Goal: Book appointment/travel/reservation

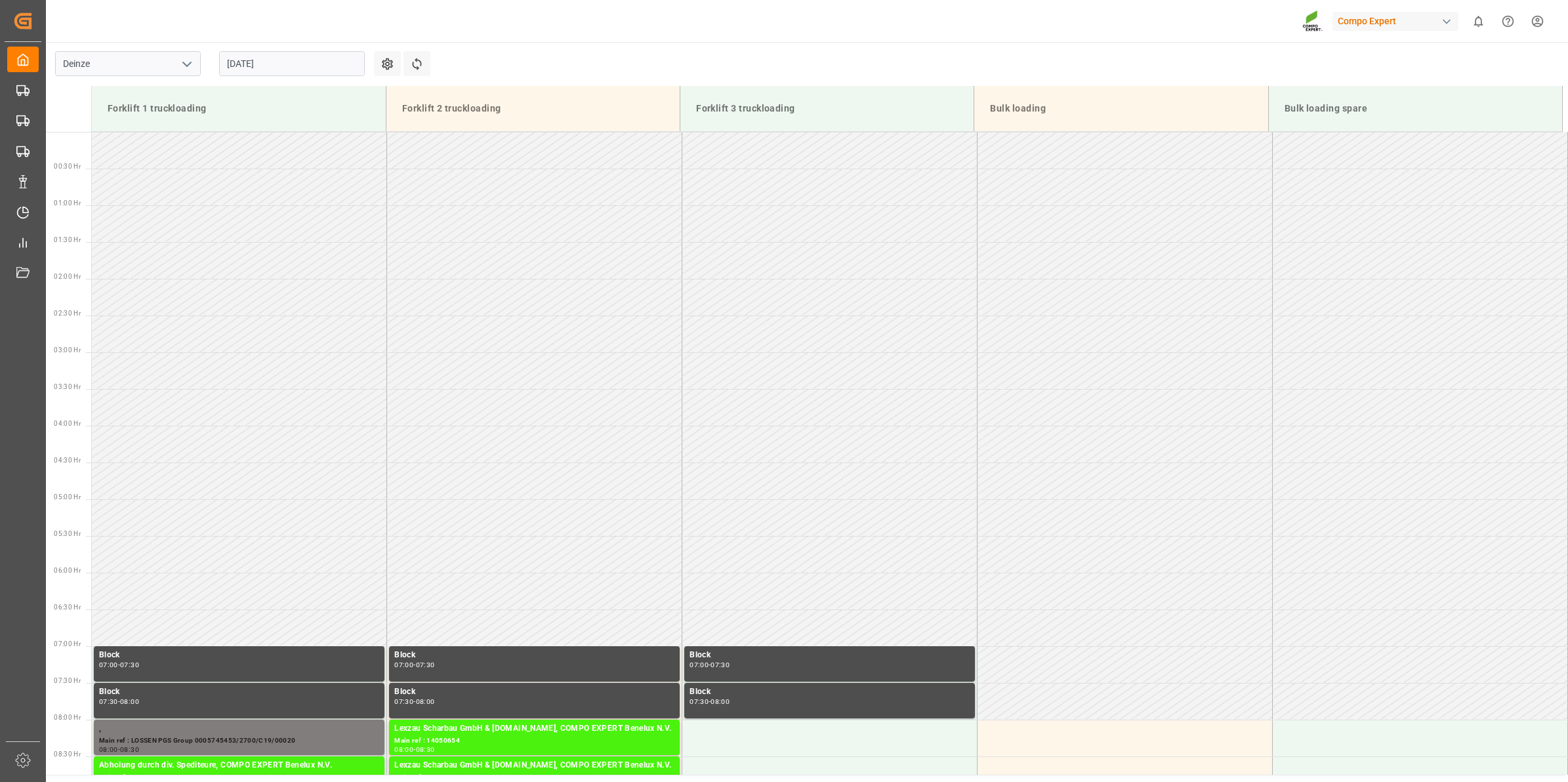
scroll to position [709, 0]
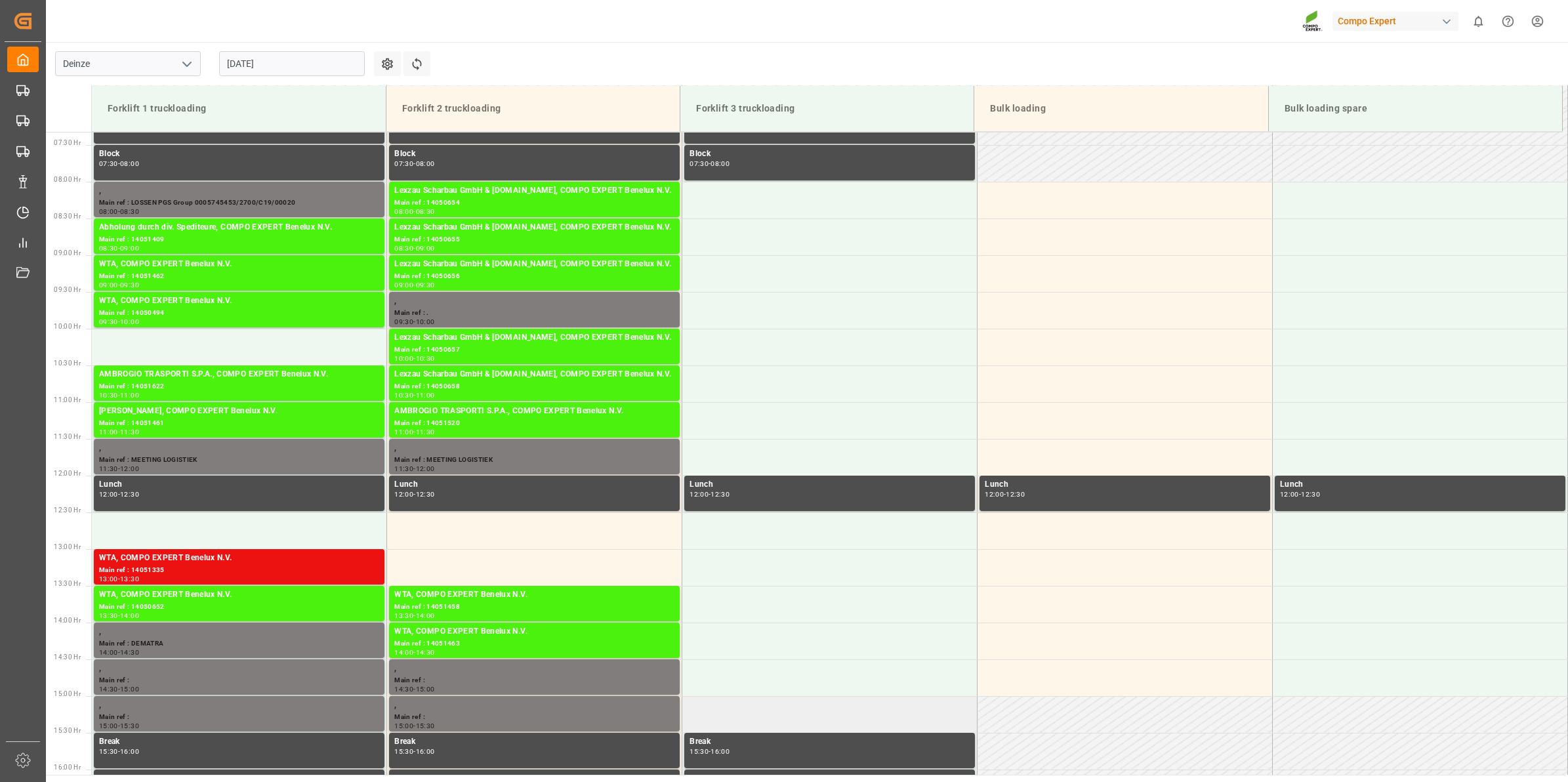
scroll to position [536, 0]
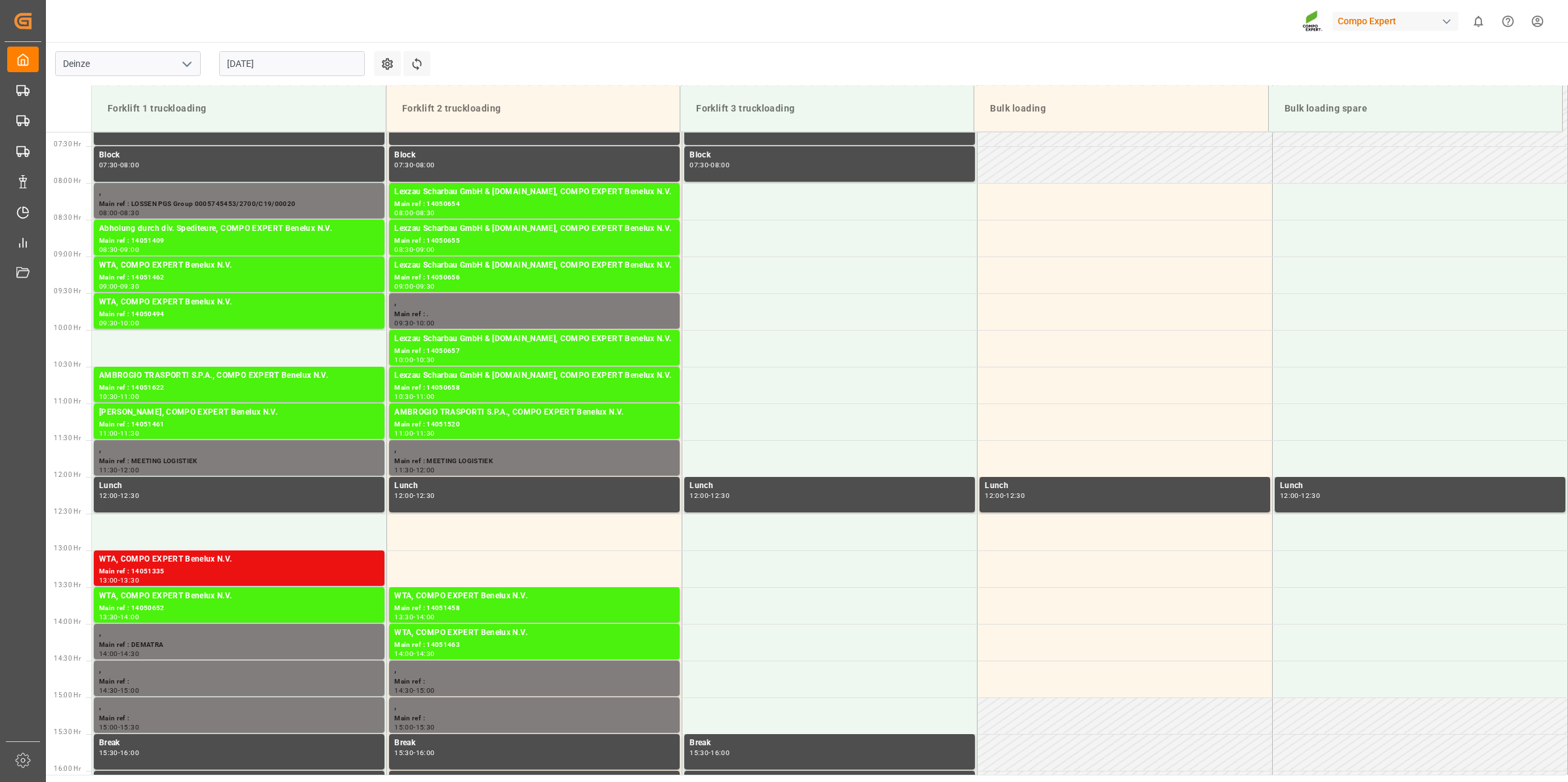
click at [299, 72] on input "[DATE]" at bounding box center [291, 64] width 146 height 25
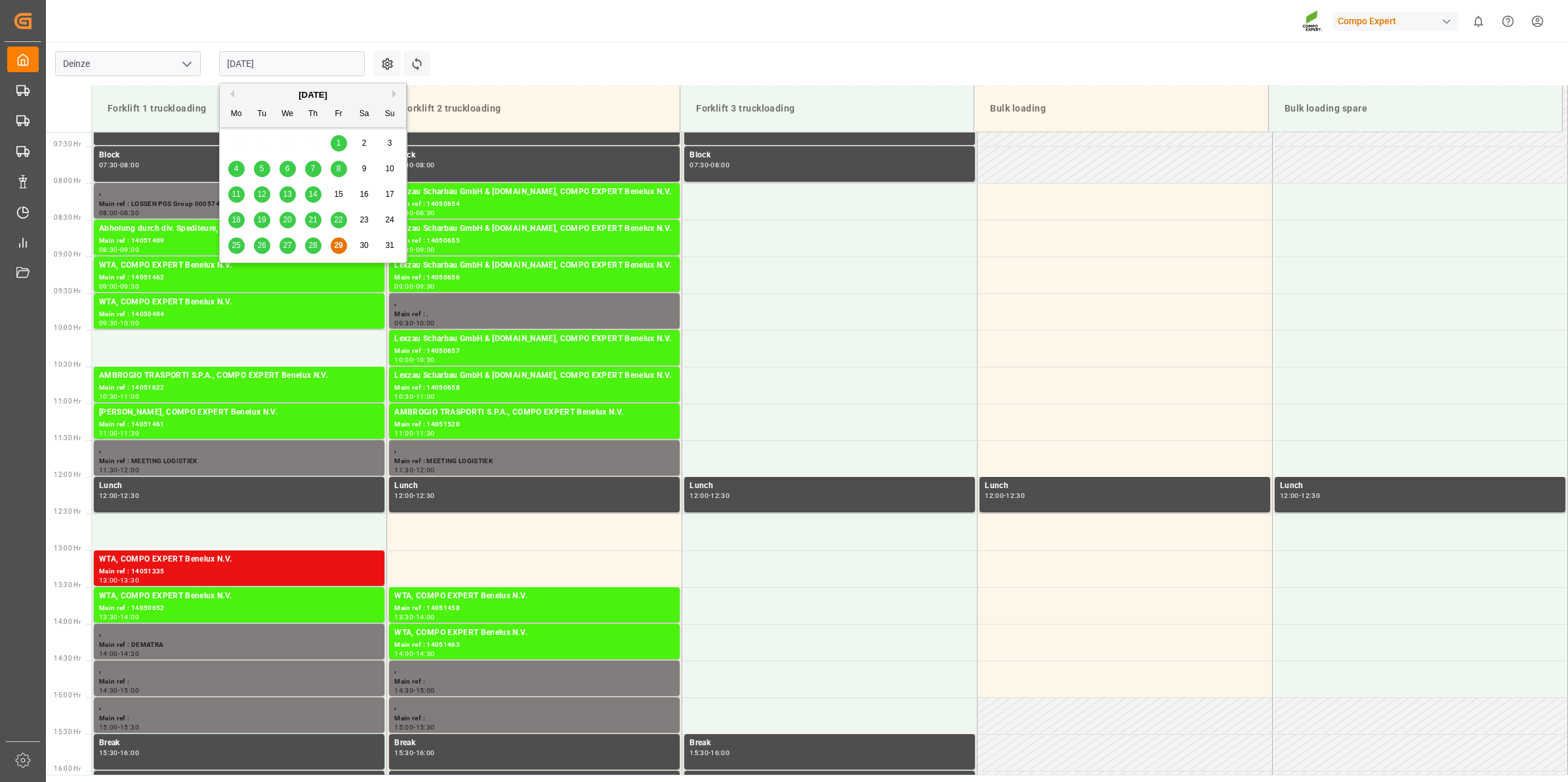
click at [392, 93] on button "Next Month" at bounding box center [396, 93] width 8 height 8
click at [260, 148] on span "2" at bounding box center [262, 143] width 4 height 9
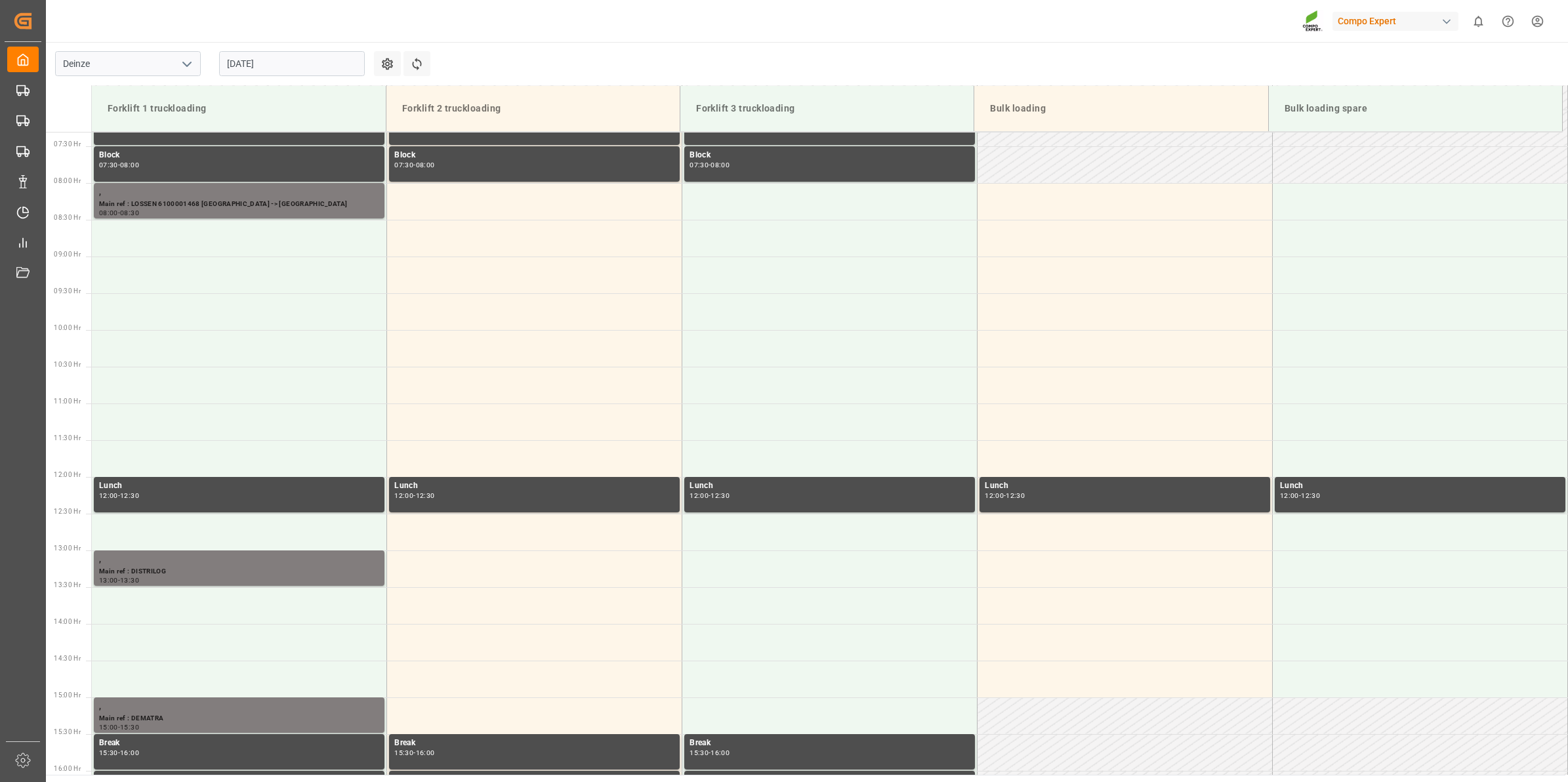
click at [274, 65] on input "[DATE]" at bounding box center [291, 64] width 146 height 25
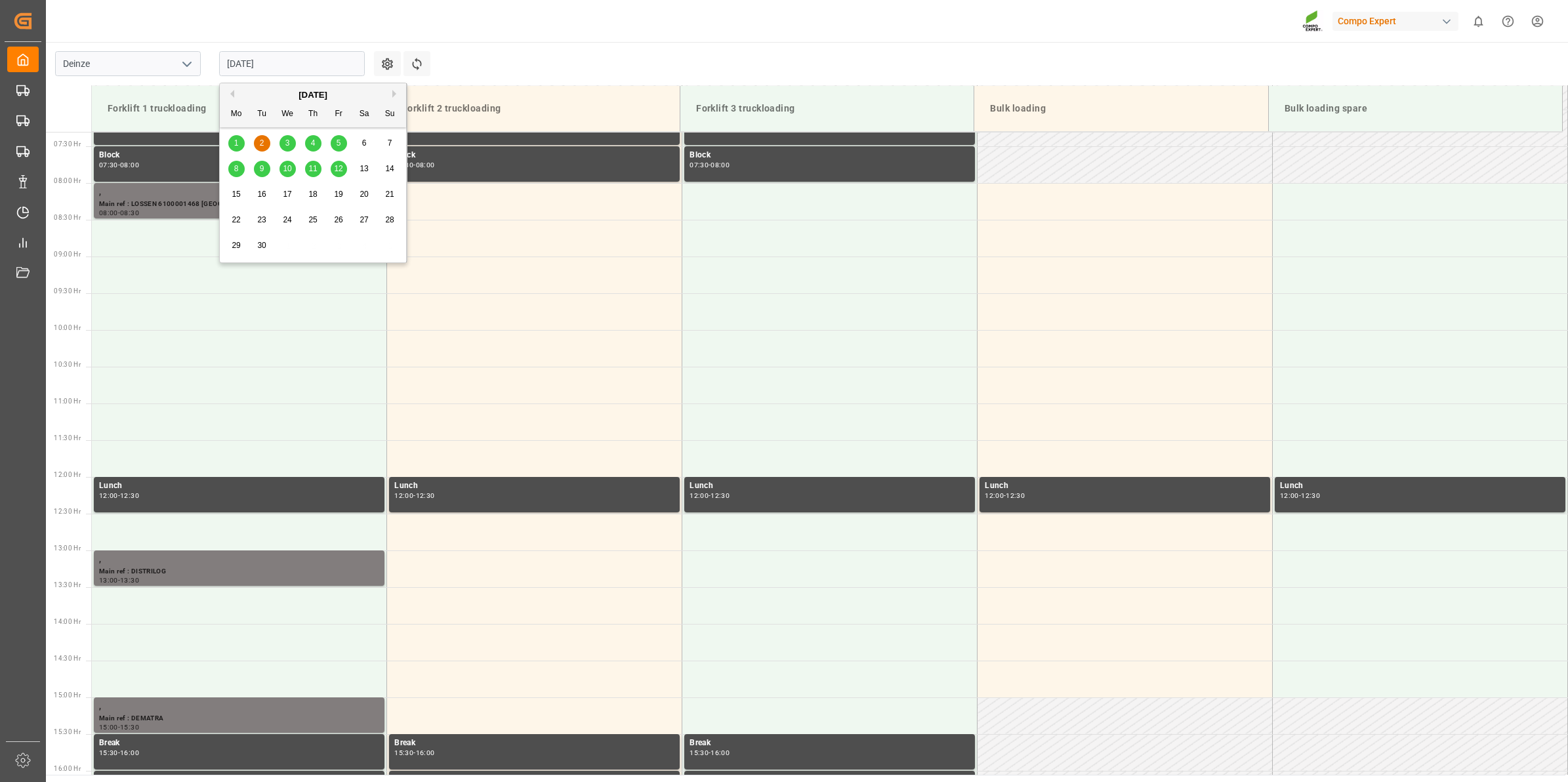
click at [289, 149] on div "3" at bounding box center [288, 143] width 17 height 16
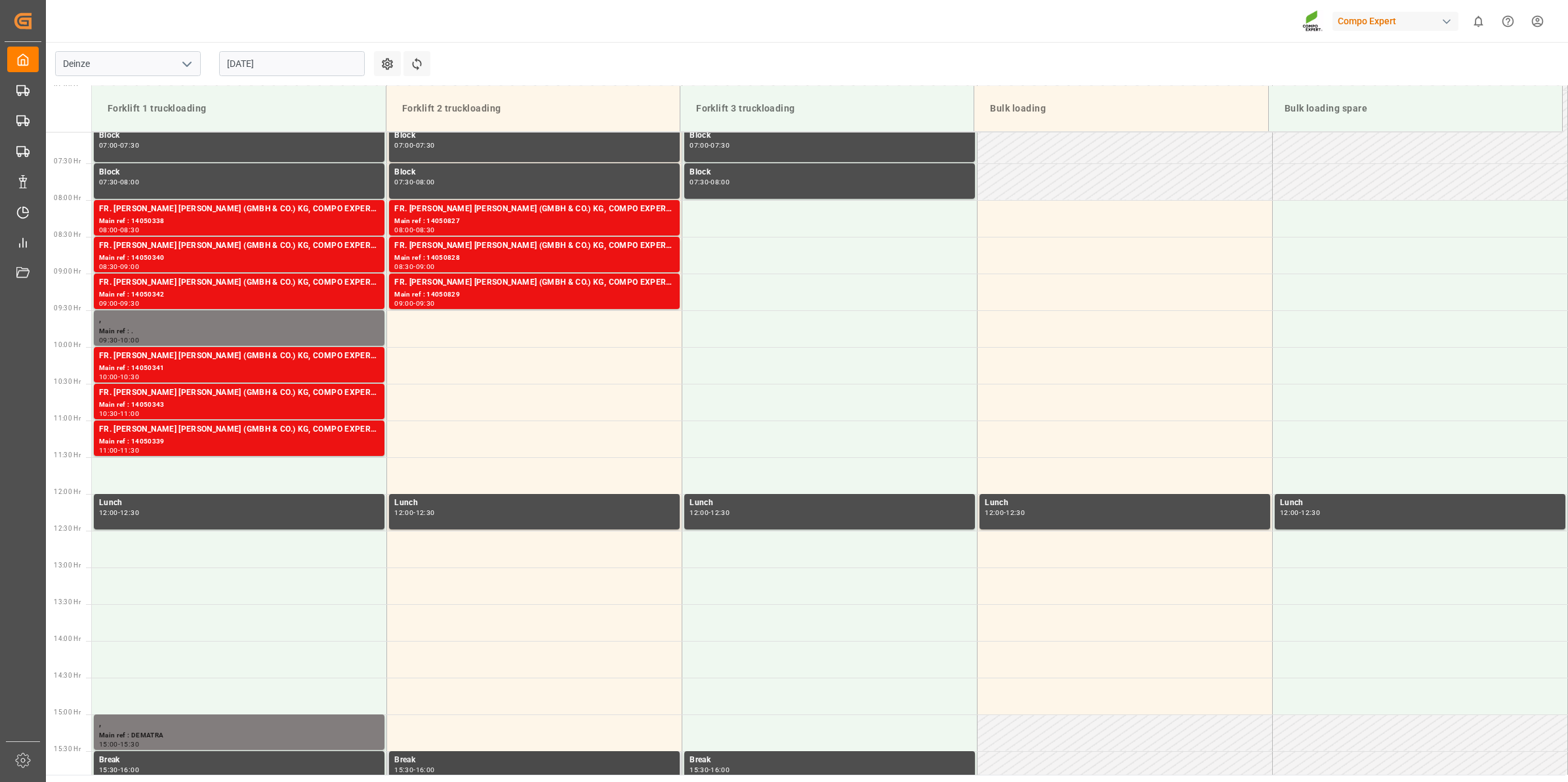
scroll to position [448, 0]
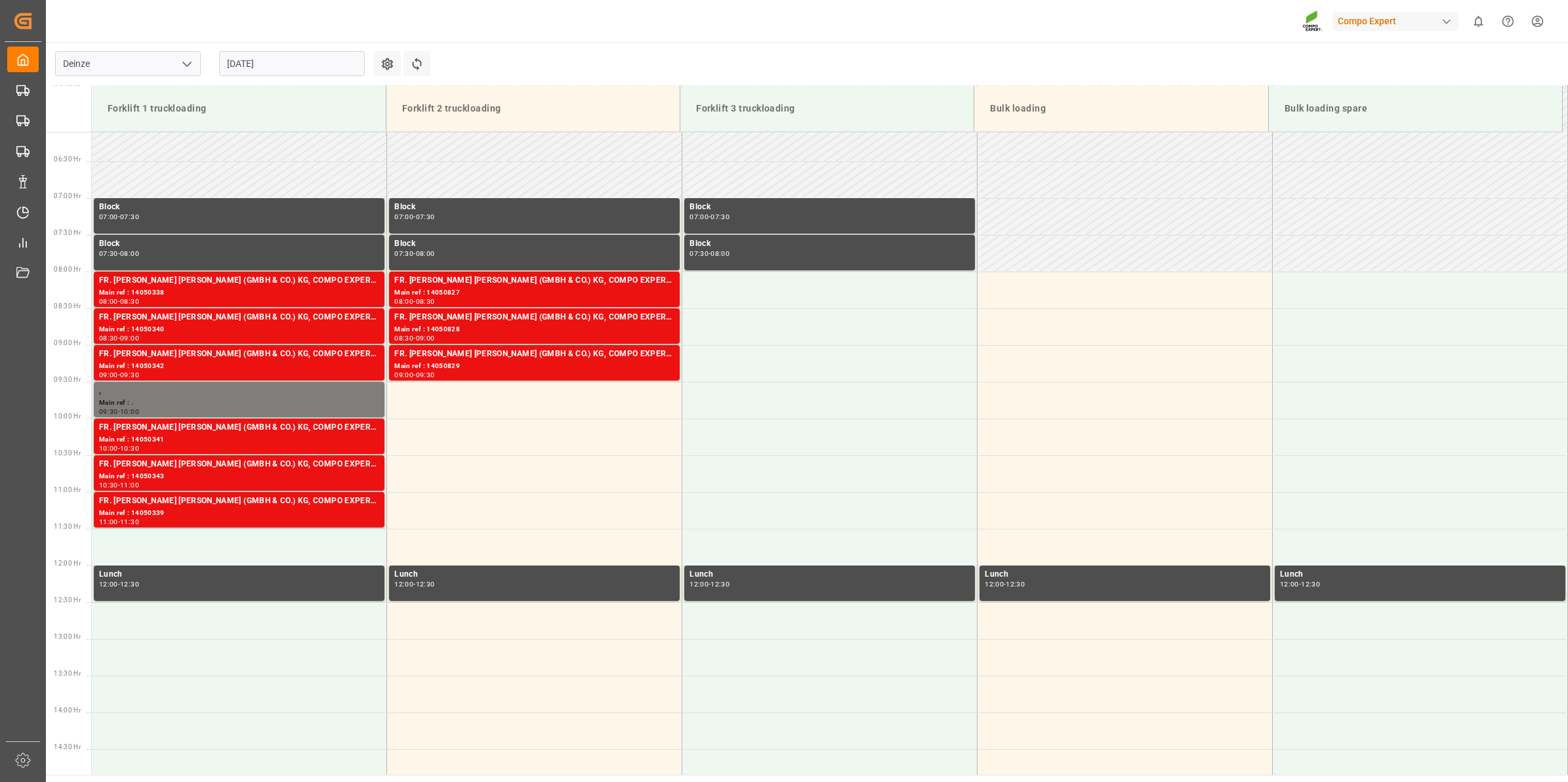
click at [250, 59] on input "[DATE]" at bounding box center [291, 64] width 146 height 25
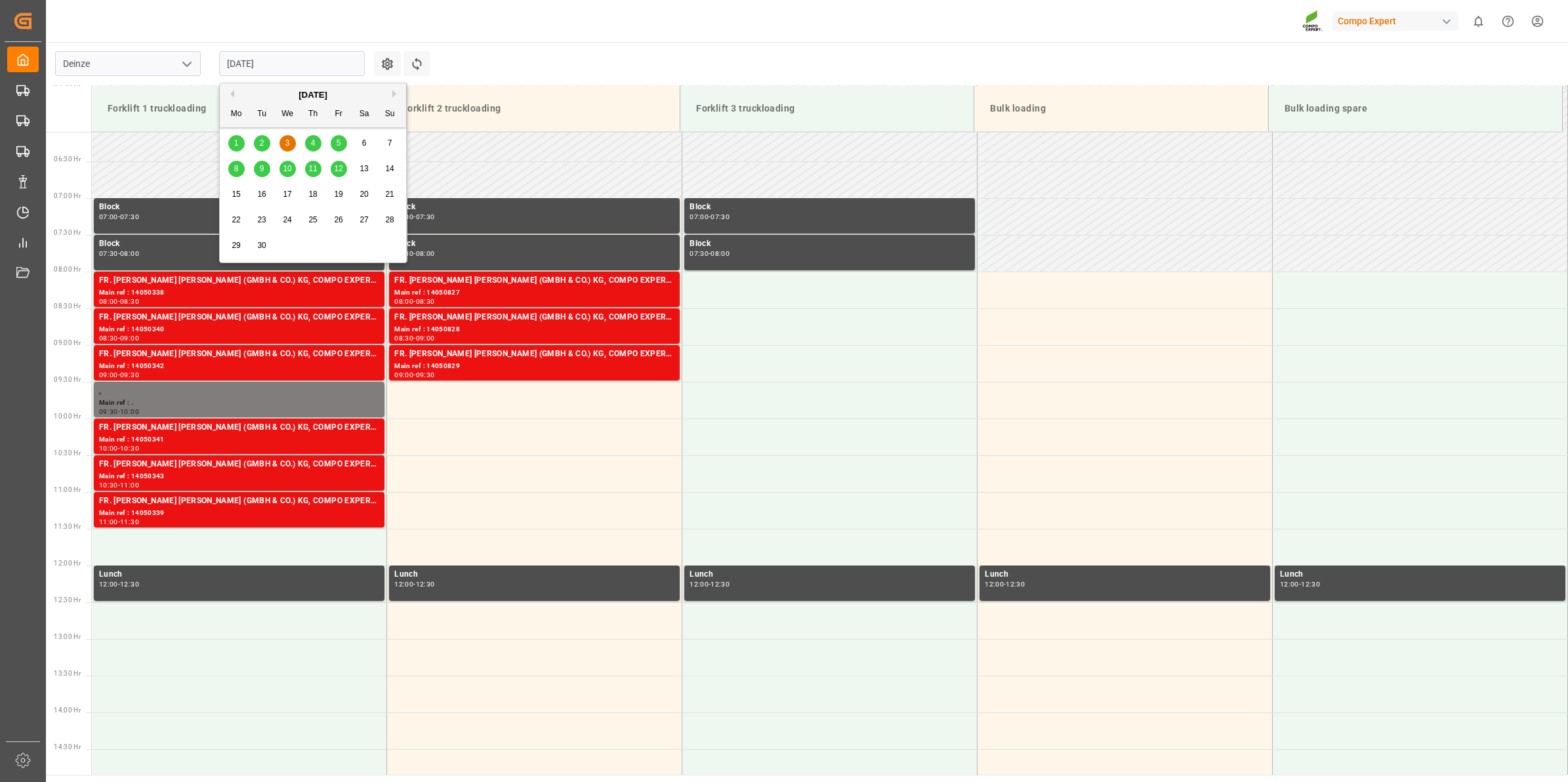
click at [312, 146] on span "4" at bounding box center [313, 143] width 4 height 9
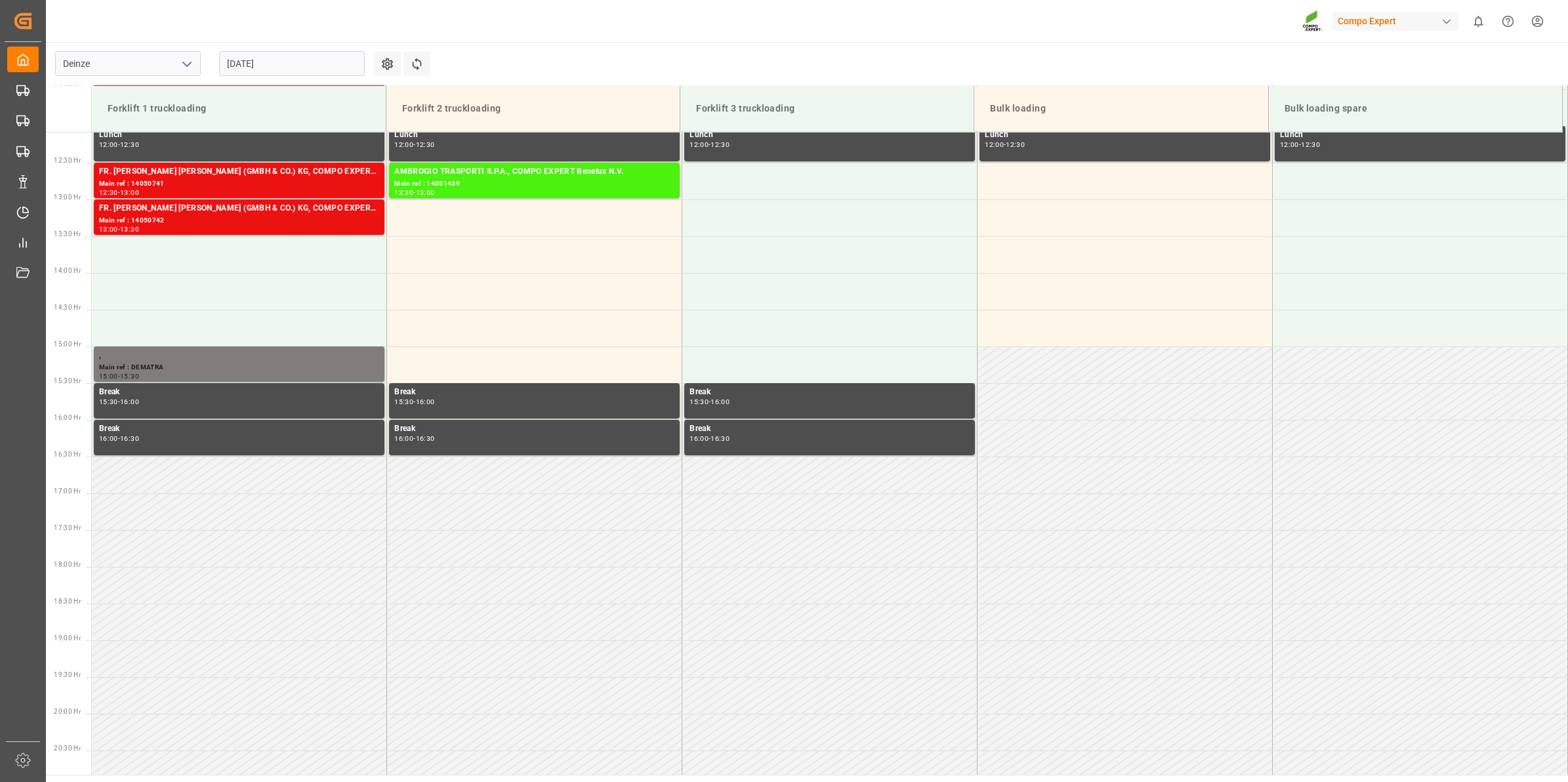
scroll to position [947, 0]
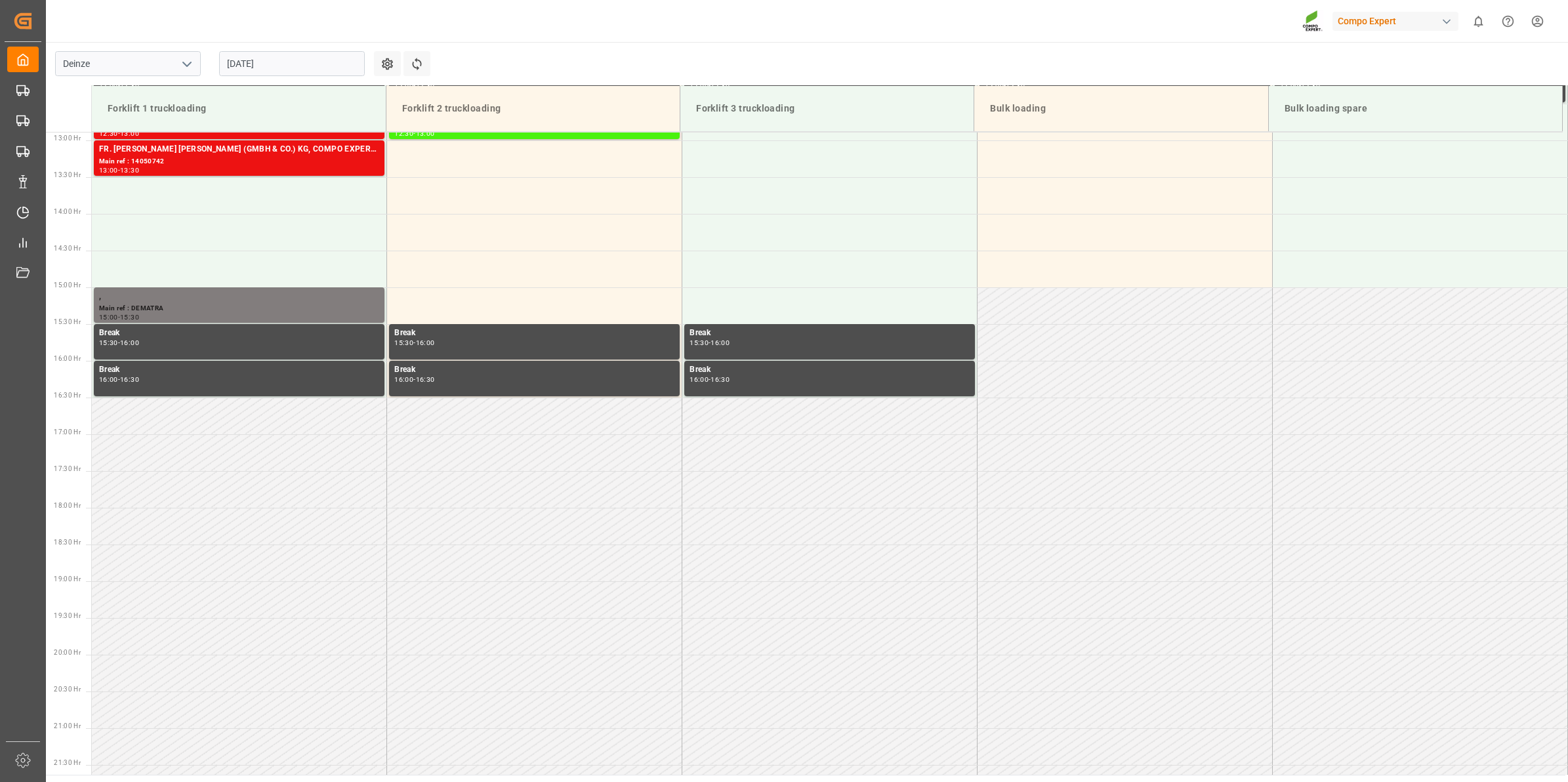
click at [267, 62] on input "[DATE]" at bounding box center [291, 64] width 146 height 25
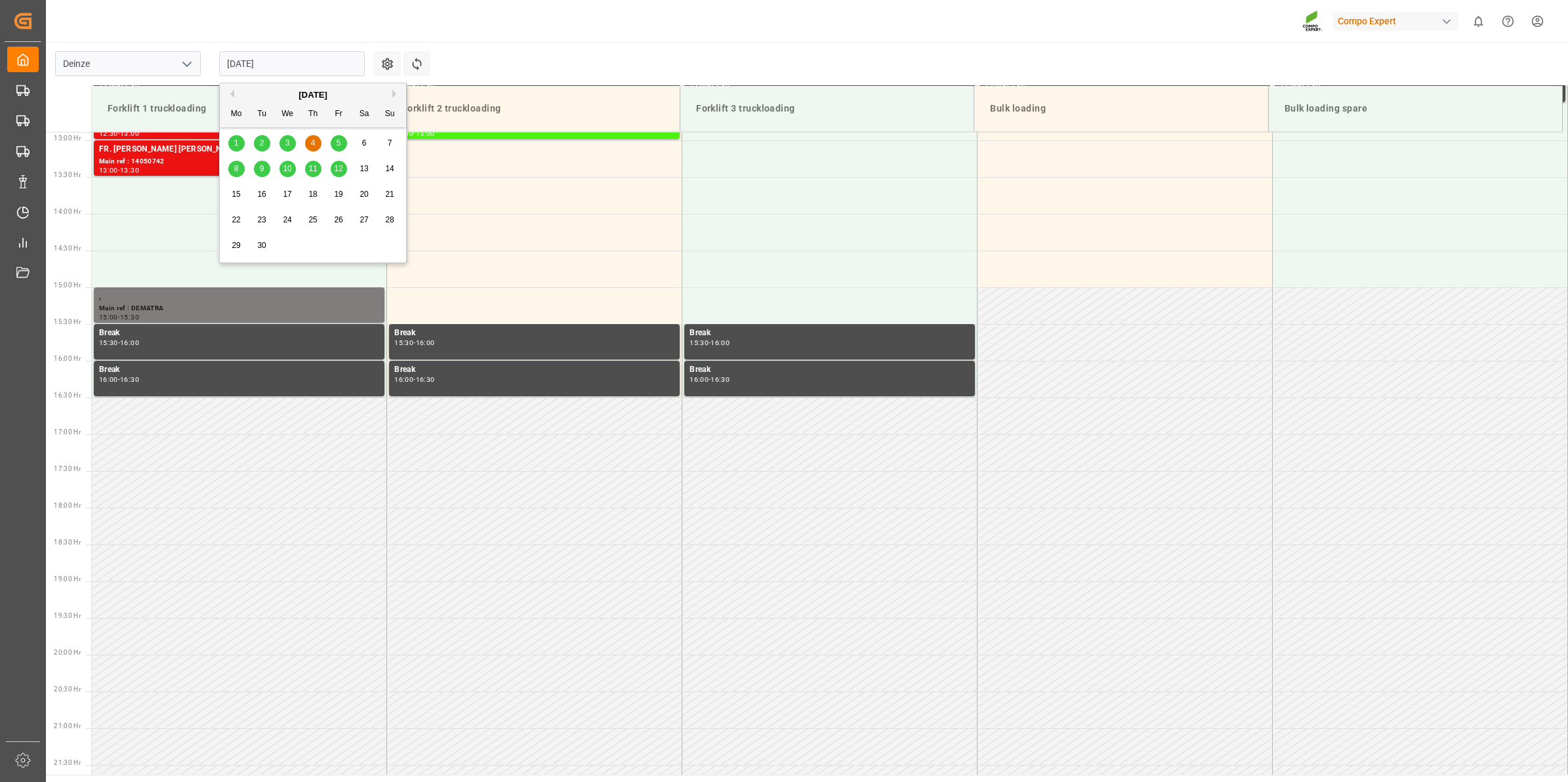
click at [289, 142] on span "3" at bounding box center [288, 143] width 4 height 9
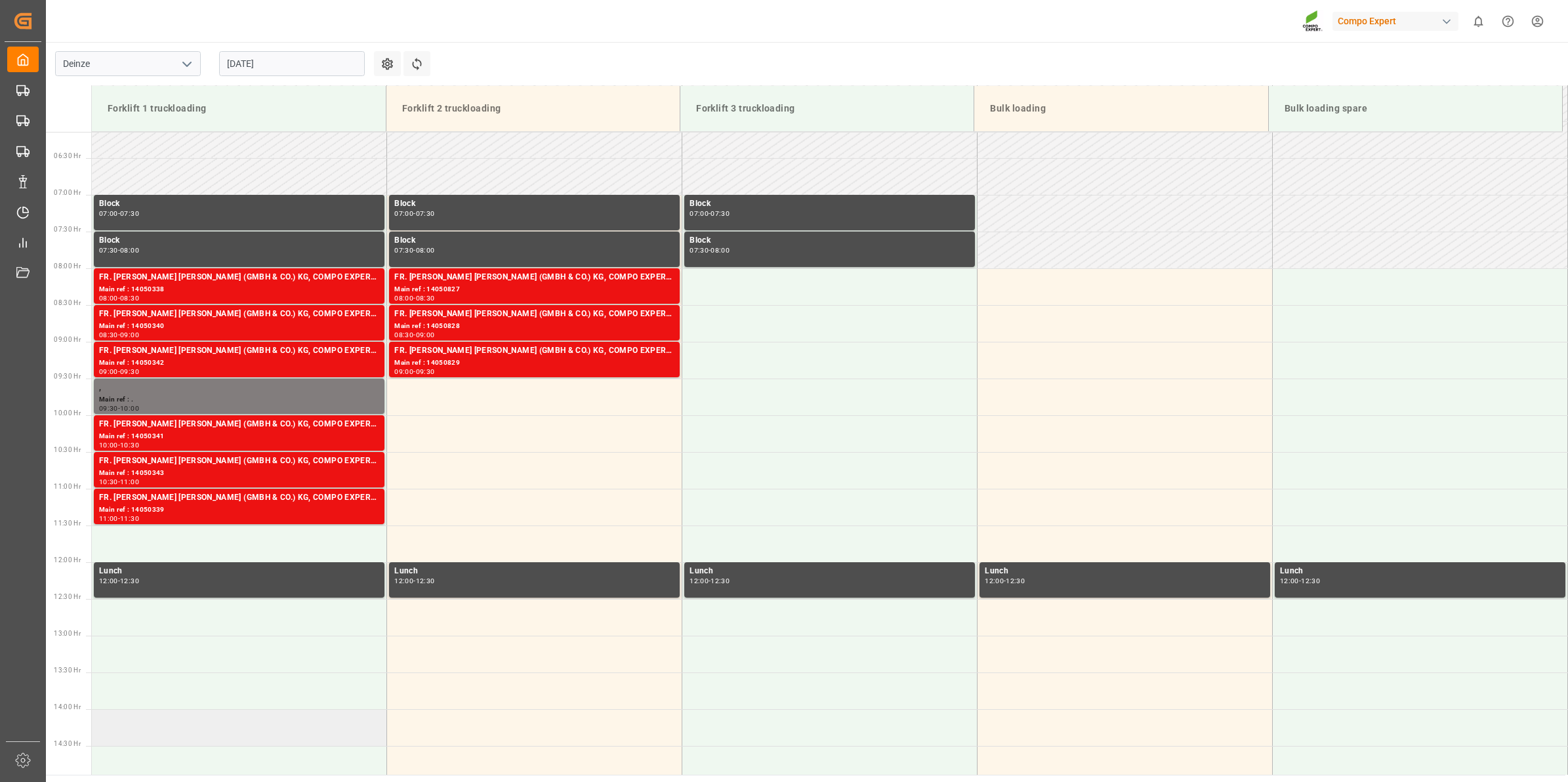
scroll to position [441, 0]
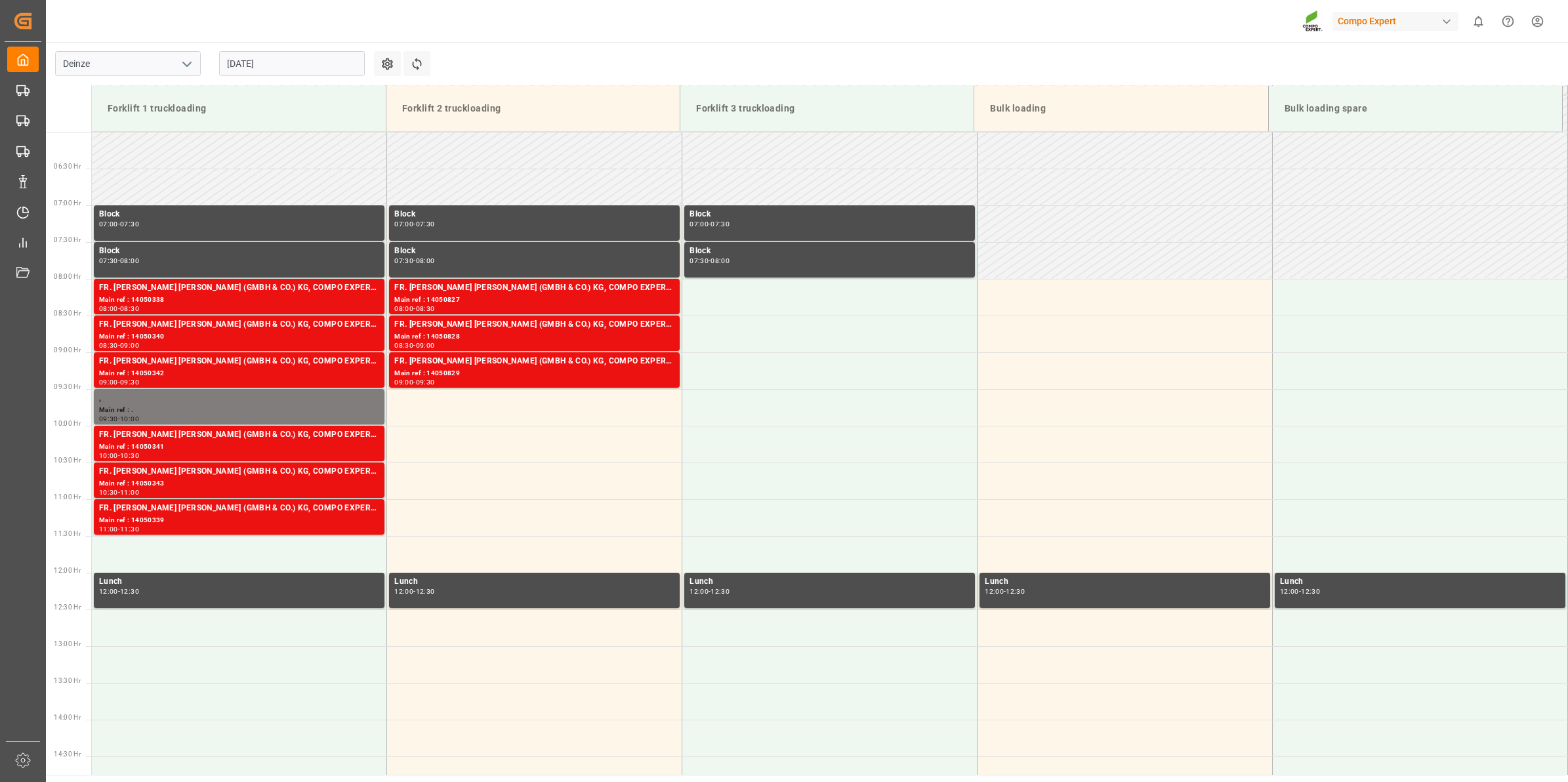
click at [326, 65] on input "[DATE]" at bounding box center [291, 64] width 146 height 25
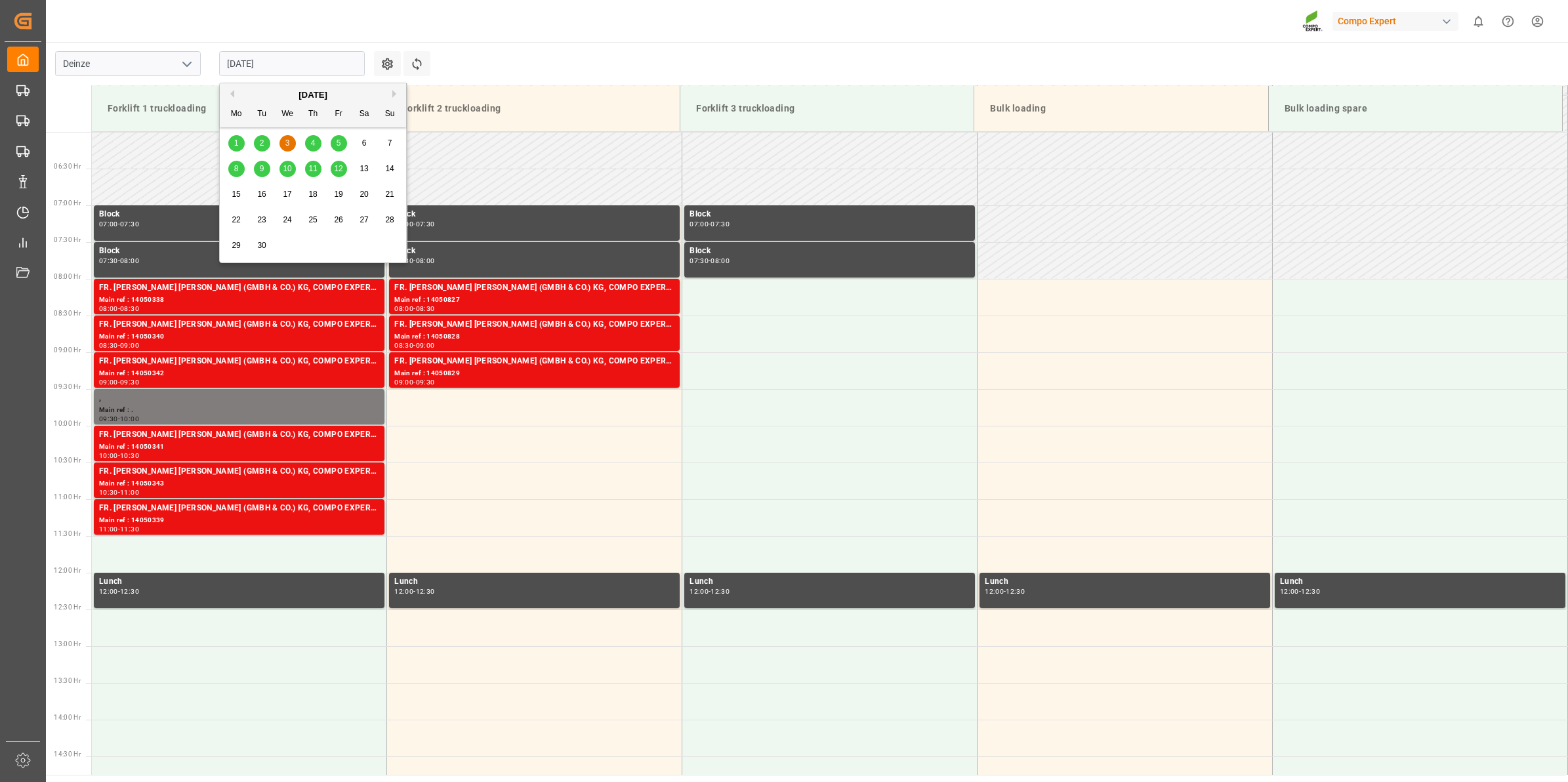
click at [309, 143] on div "4" at bounding box center [313, 143] width 17 height 16
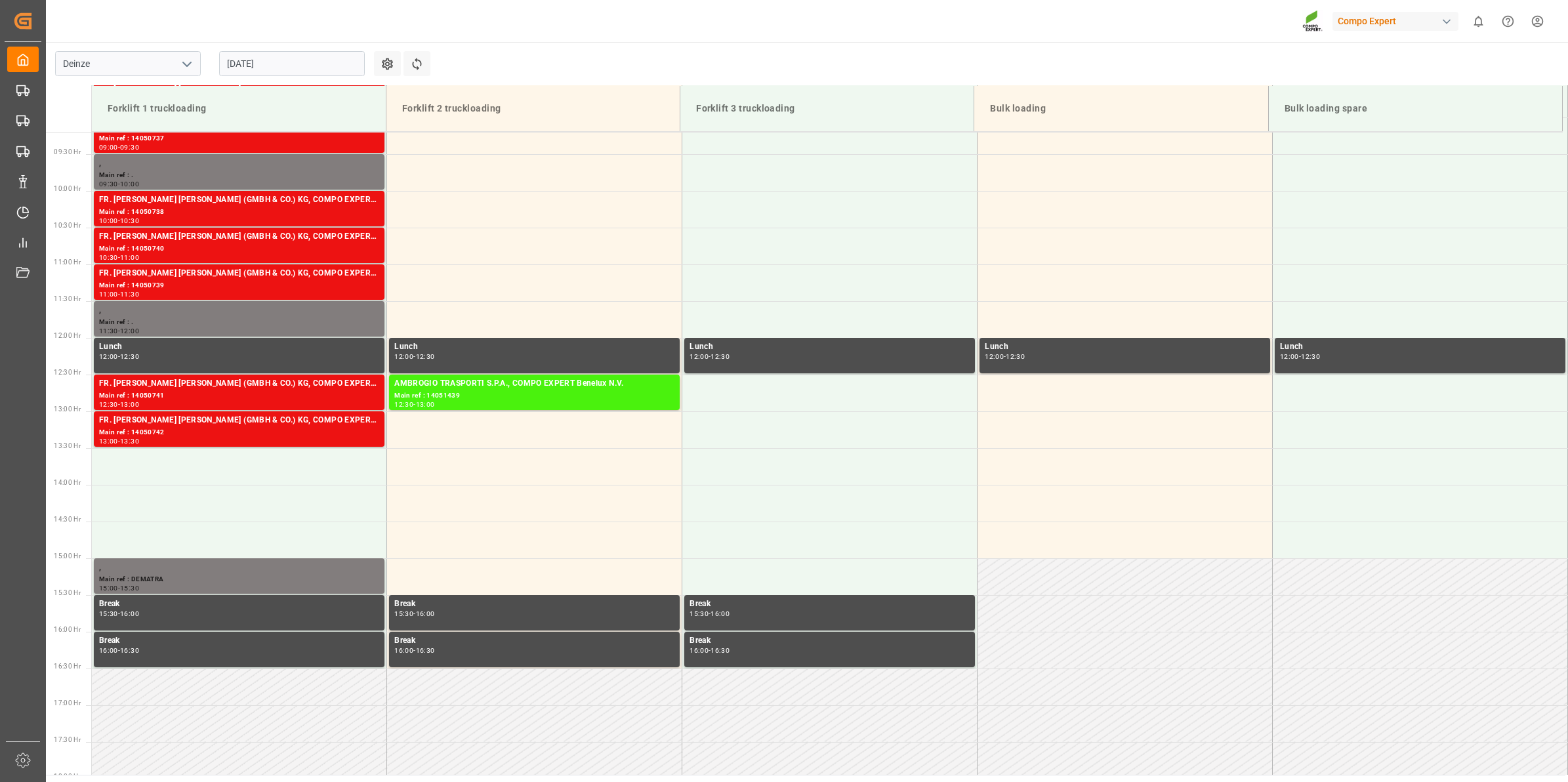
scroll to position [430, 0]
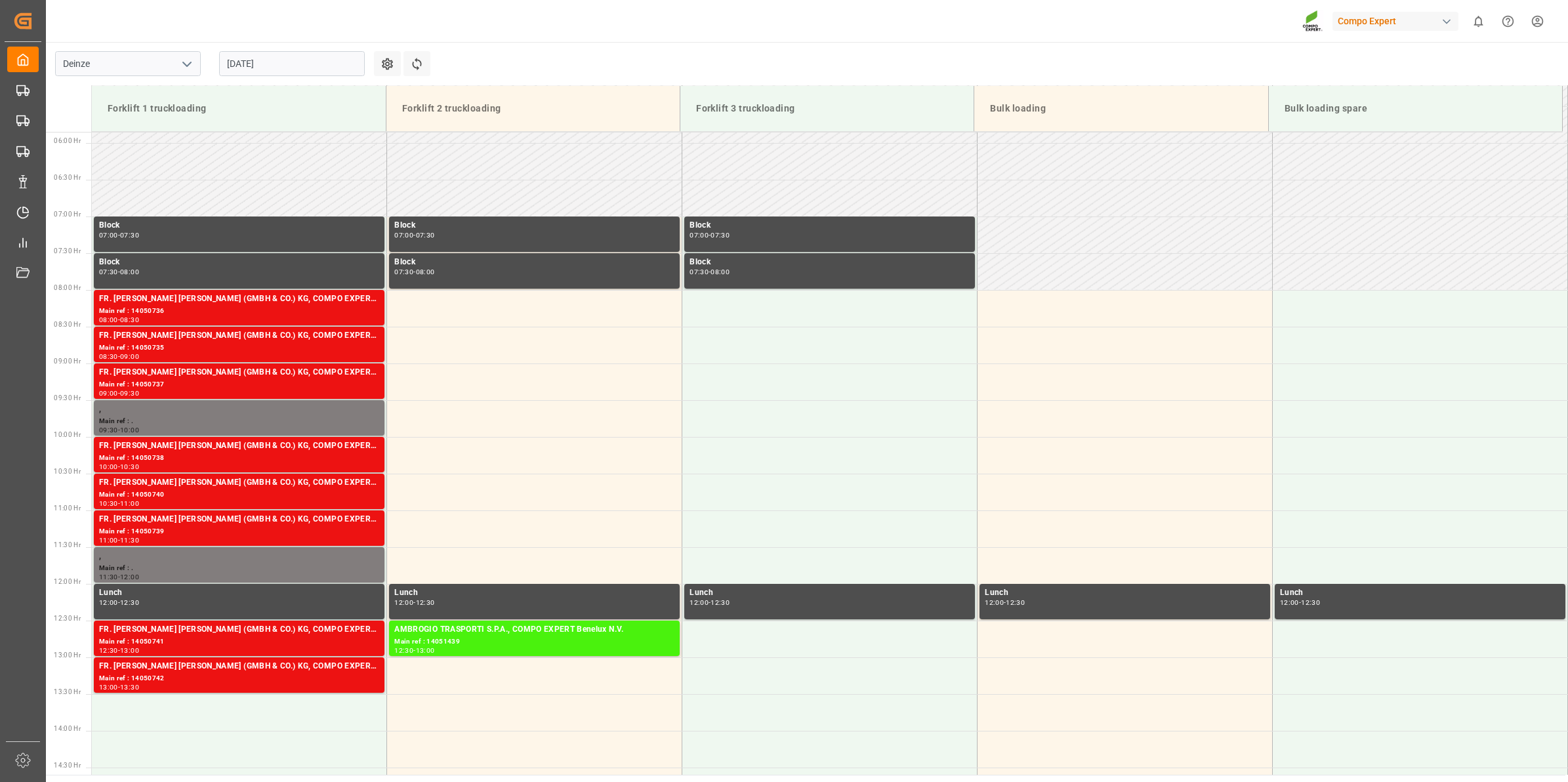
click at [330, 71] on input "[DATE]" at bounding box center [291, 64] width 146 height 25
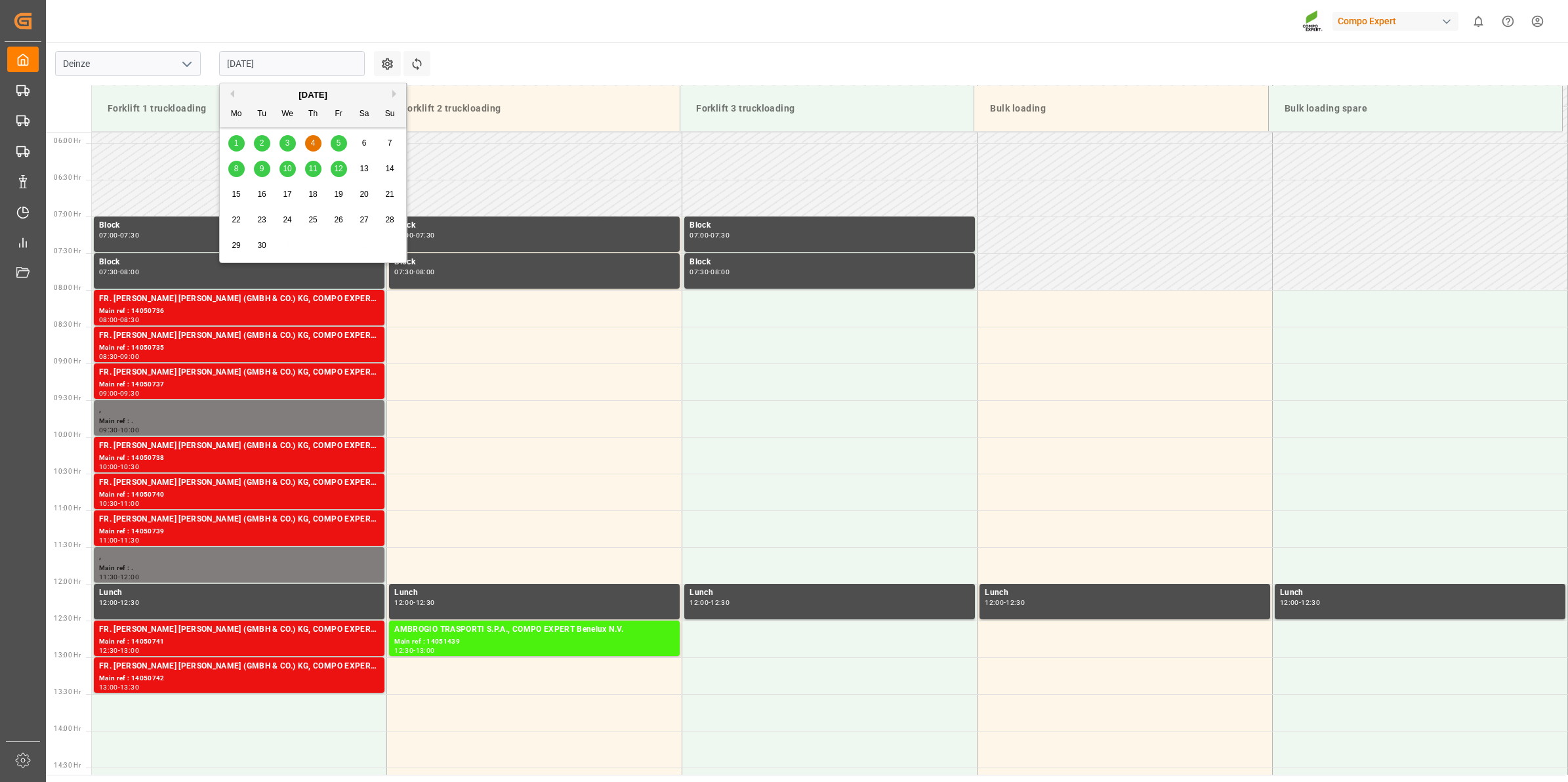
click at [344, 143] on div "5" at bounding box center [339, 143] width 17 height 16
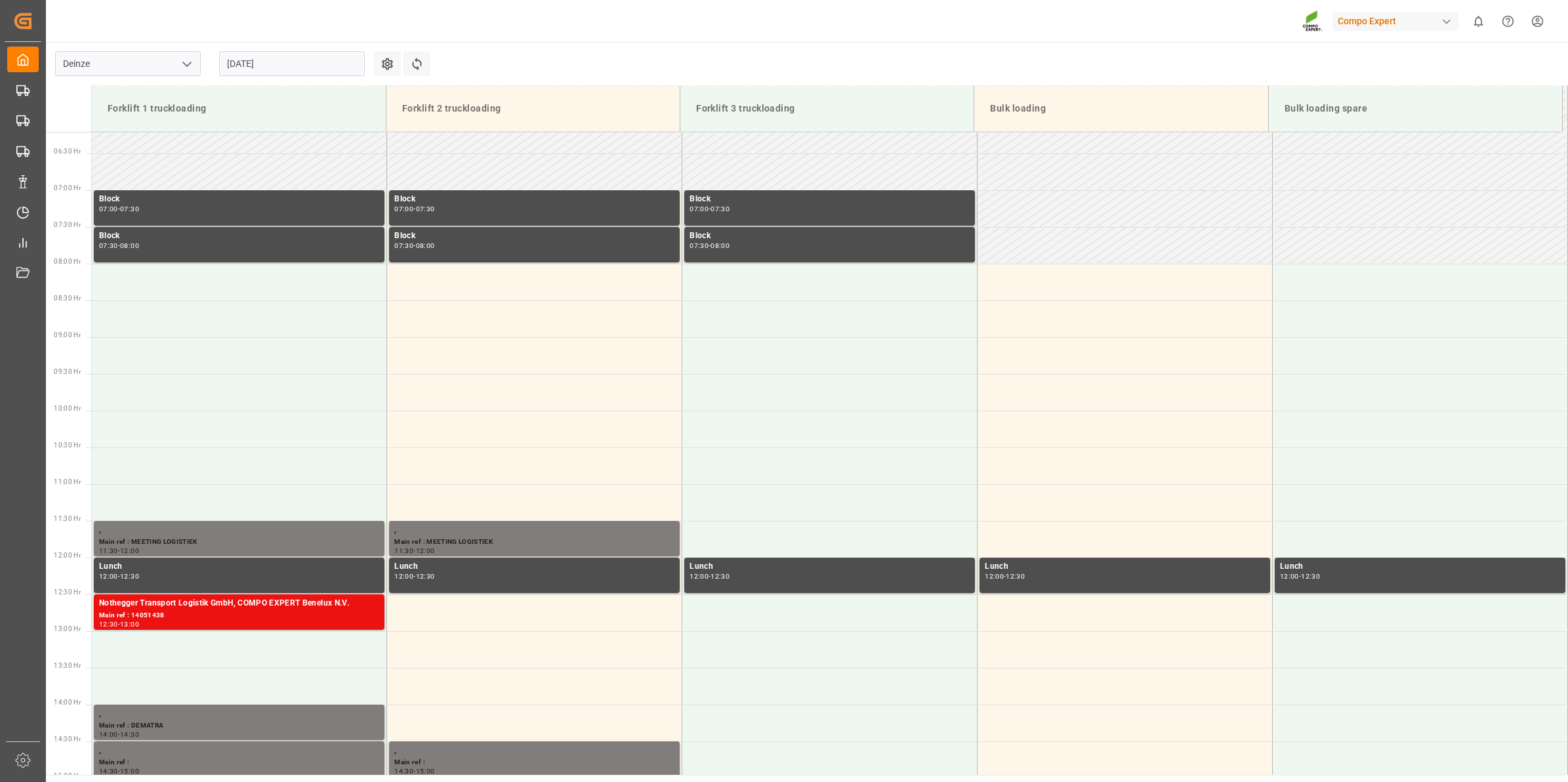
scroll to position [454, 0]
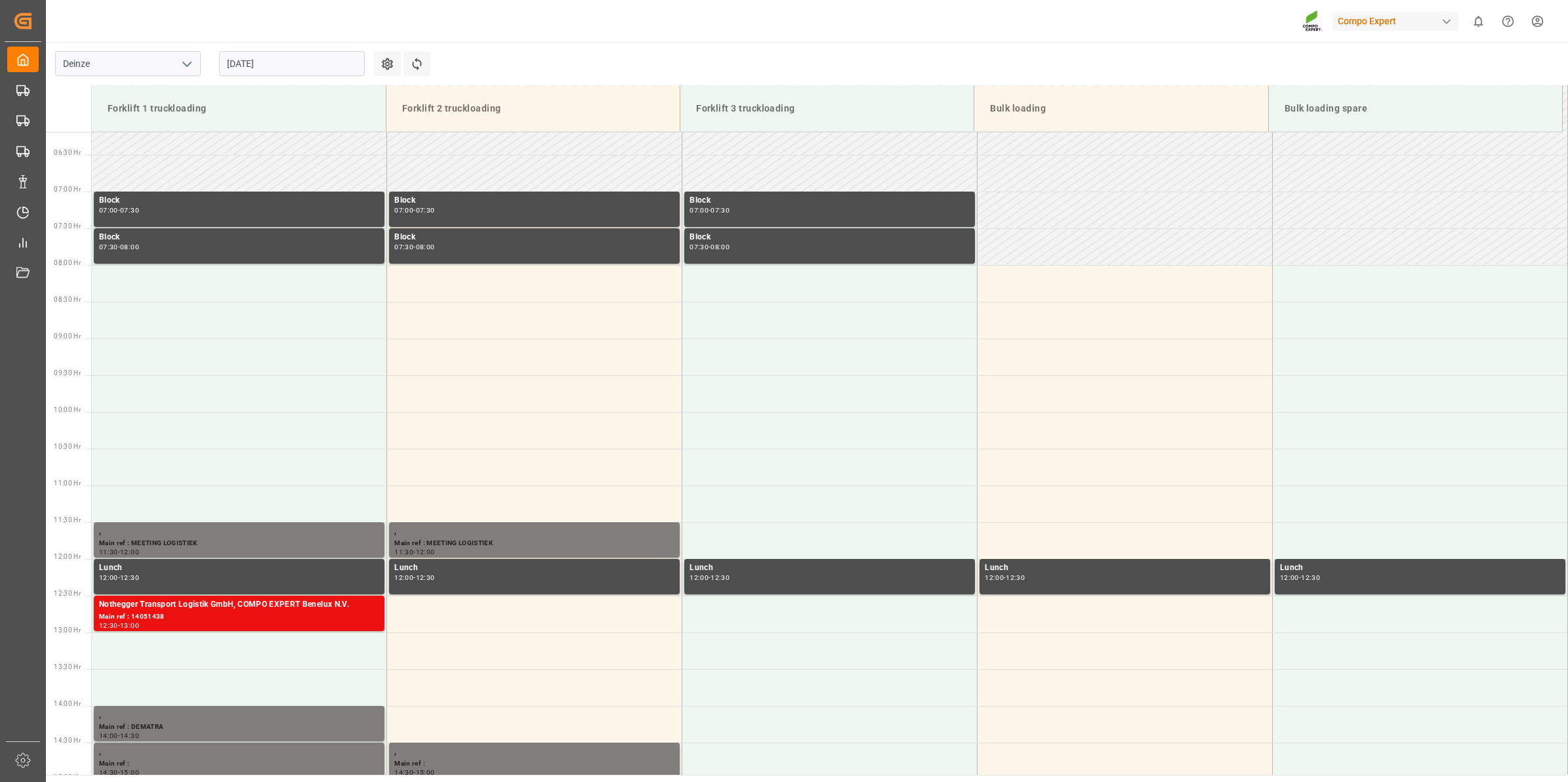
click at [308, 73] on input "[DATE]" at bounding box center [291, 64] width 146 height 25
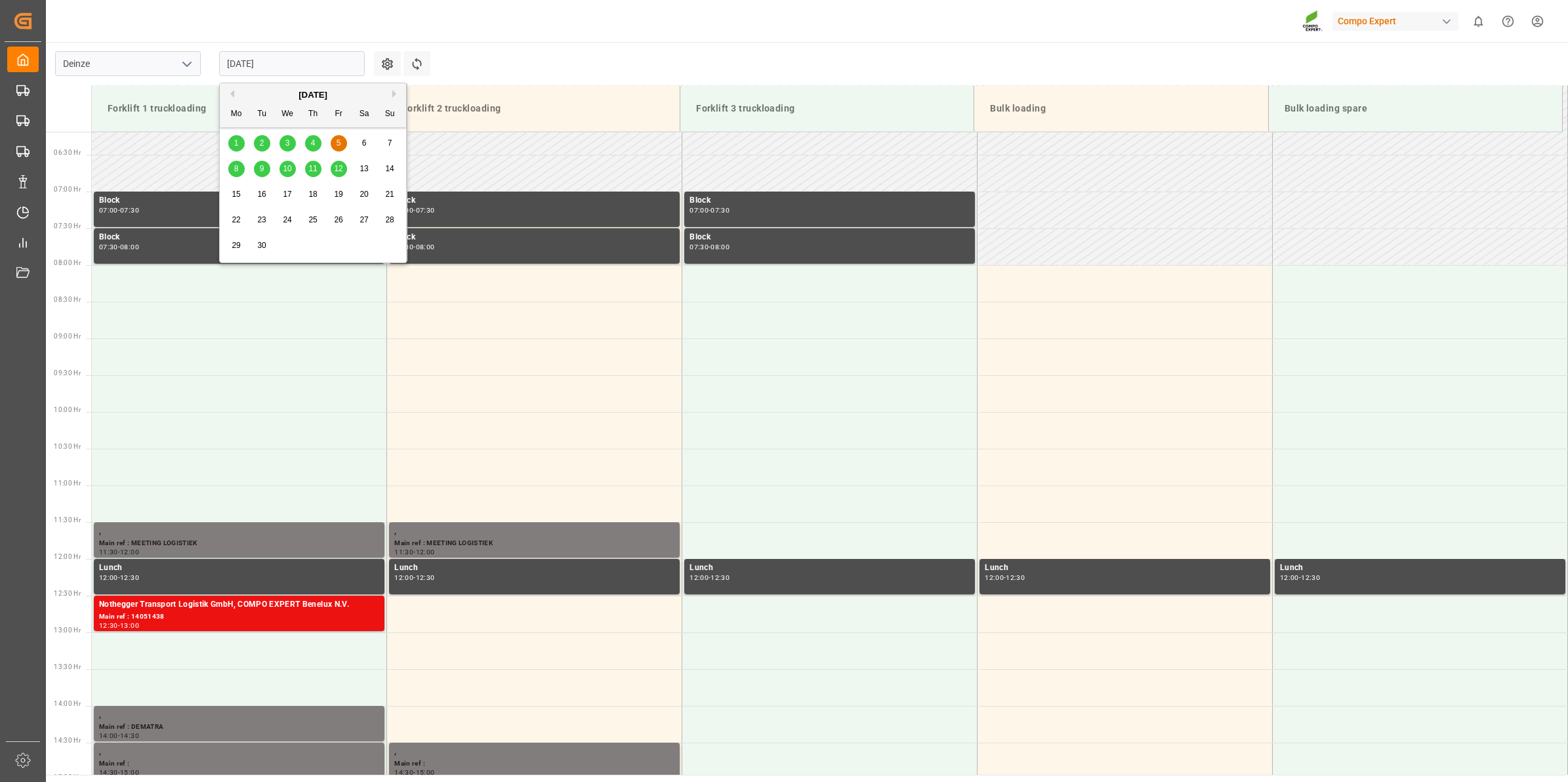
click at [238, 176] on div "8" at bounding box center [236, 170] width 17 height 16
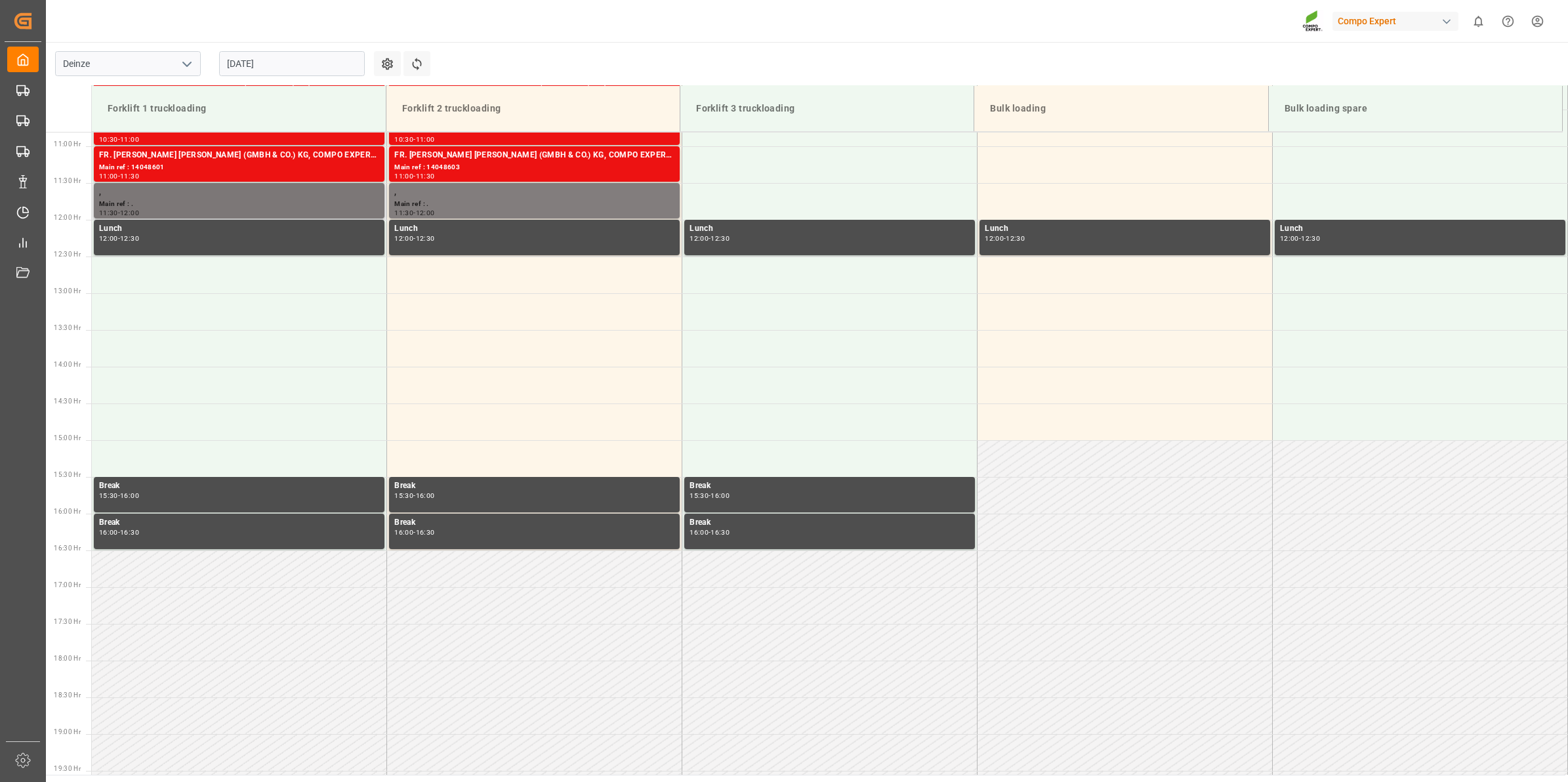
scroll to position [536, 0]
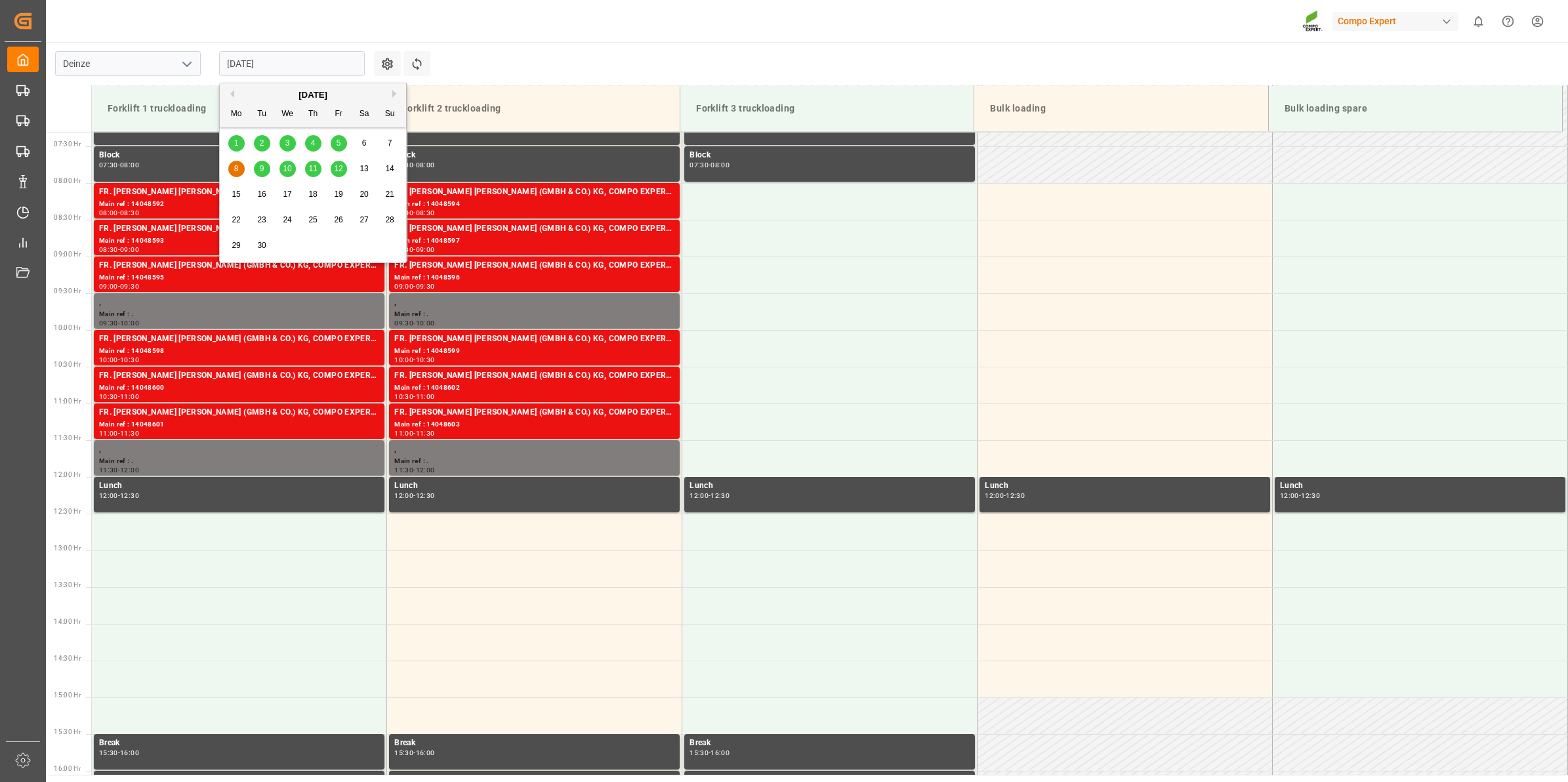
click at [262, 56] on input "[DATE]" at bounding box center [291, 64] width 146 height 25
click at [240, 142] on div "1" at bounding box center [236, 143] width 17 height 16
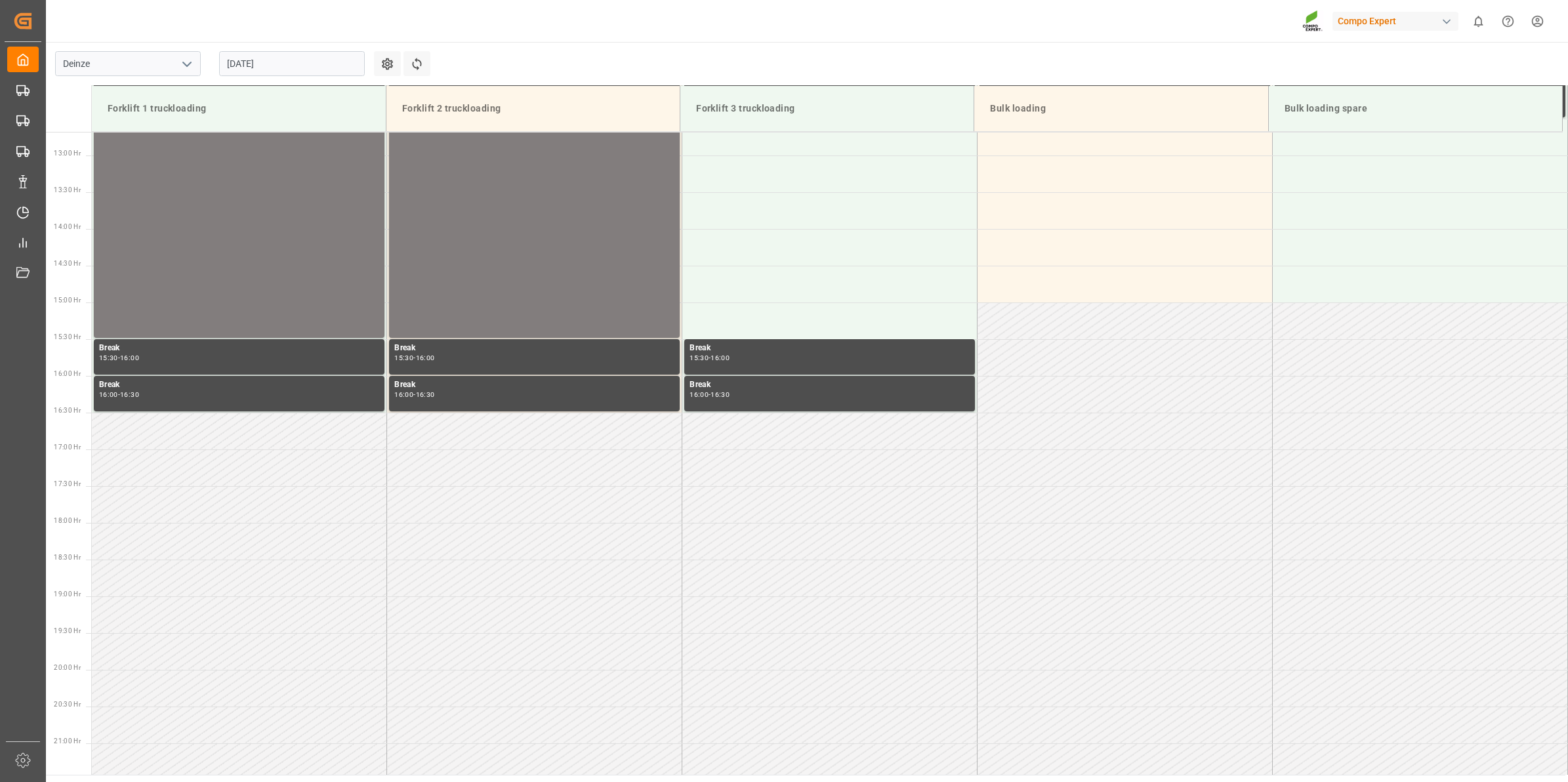
scroll to position [1020, 0]
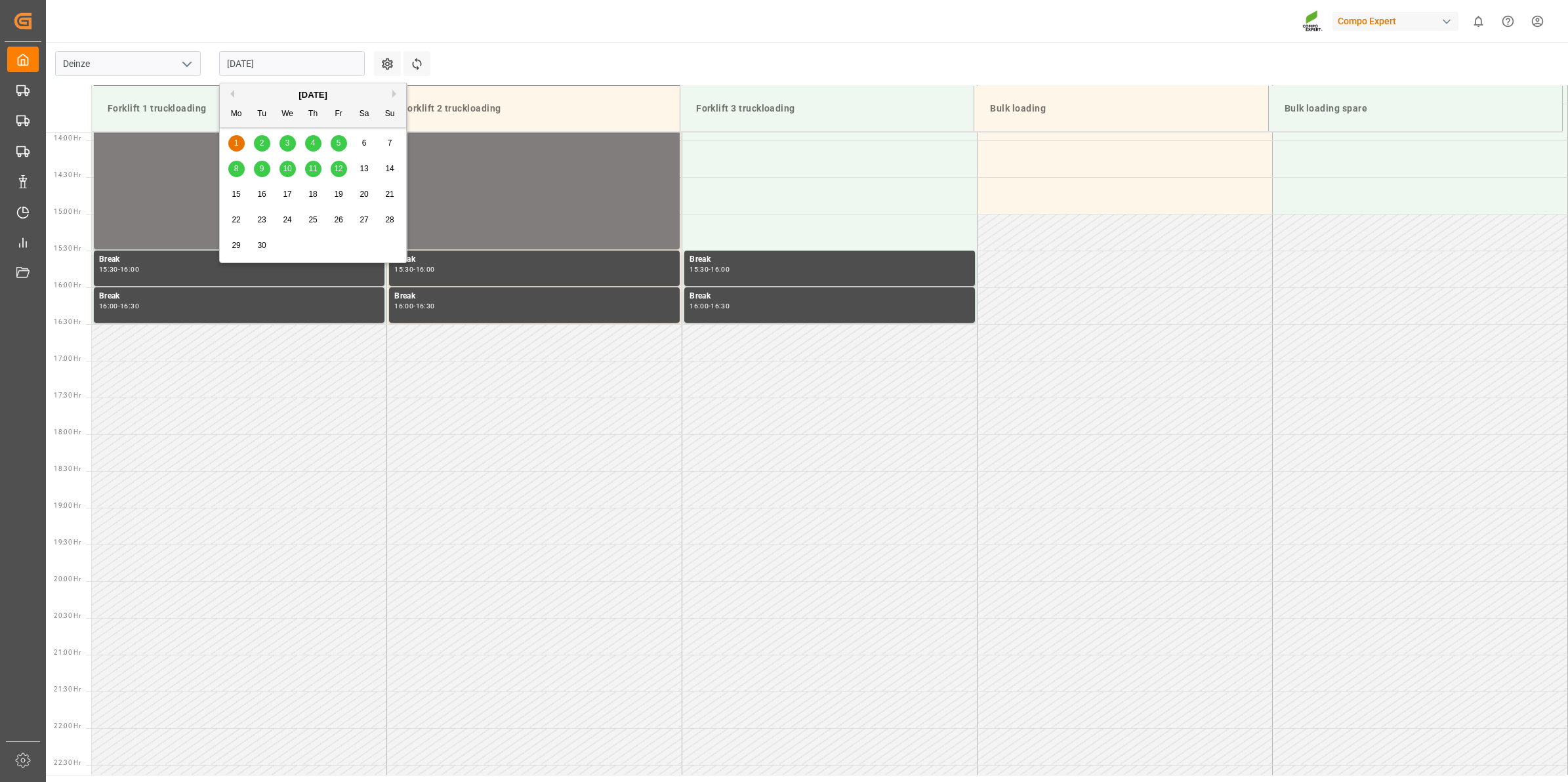
click at [241, 69] on input "[DATE]" at bounding box center [291, 64] width 146 height 25
click at [228, 93] on button "Previous Month" at bounding box center [230, 93] width 8 height 8
click at [344, 246] on div "29" at bounding box center [339, 246] width 17 height 16
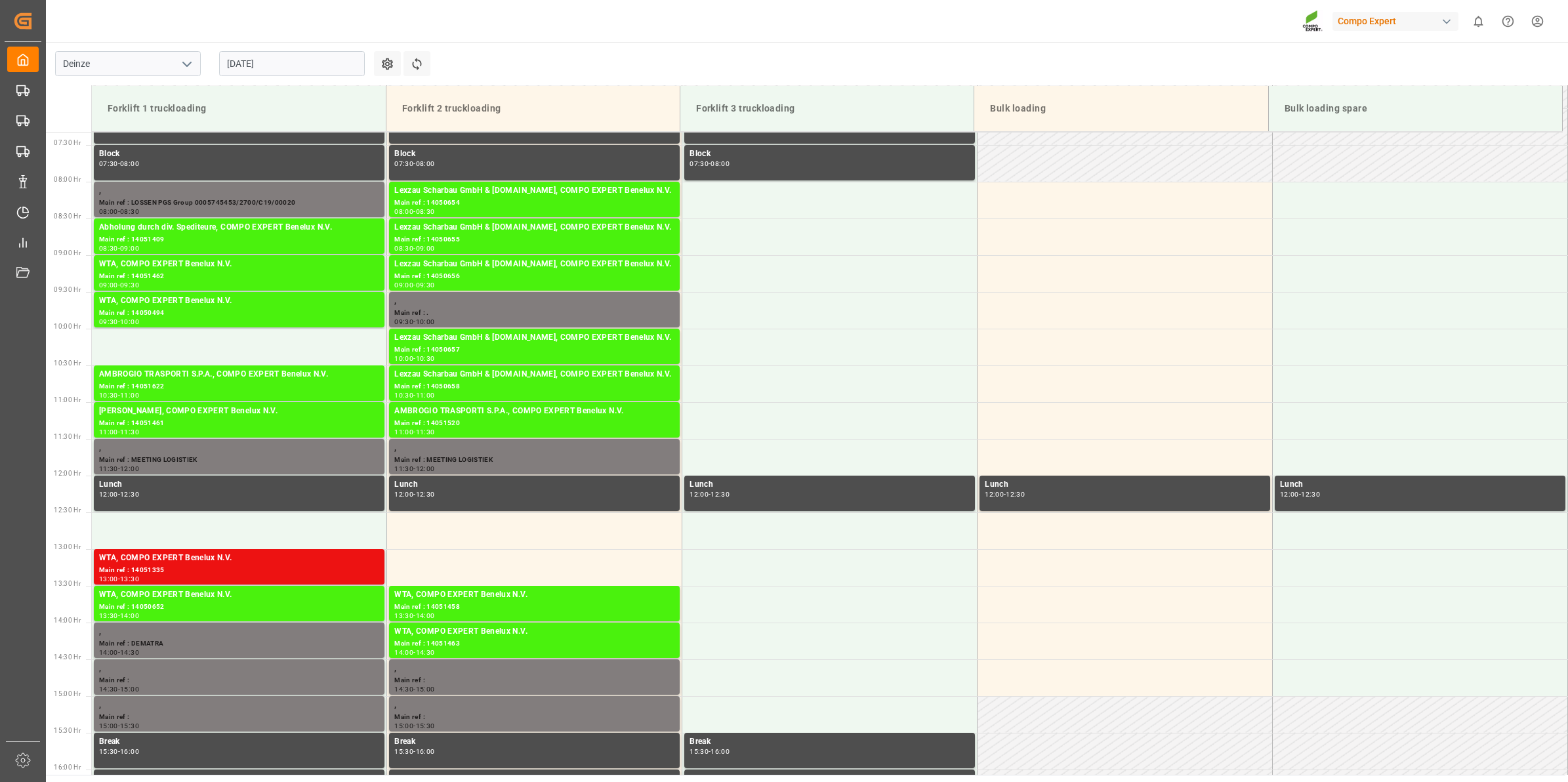
scroll to position [539, 0]
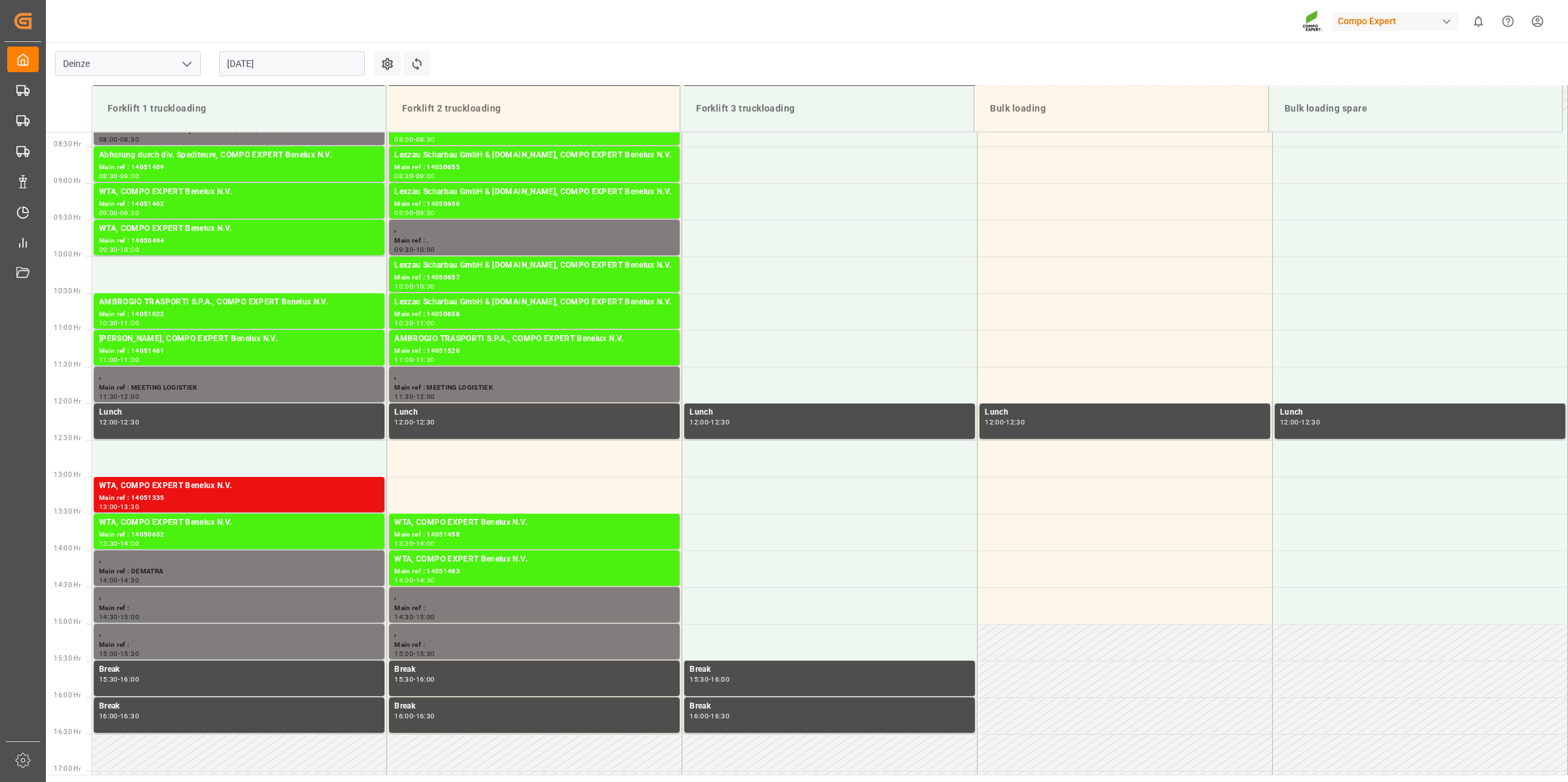
scroll to position [528, 0]
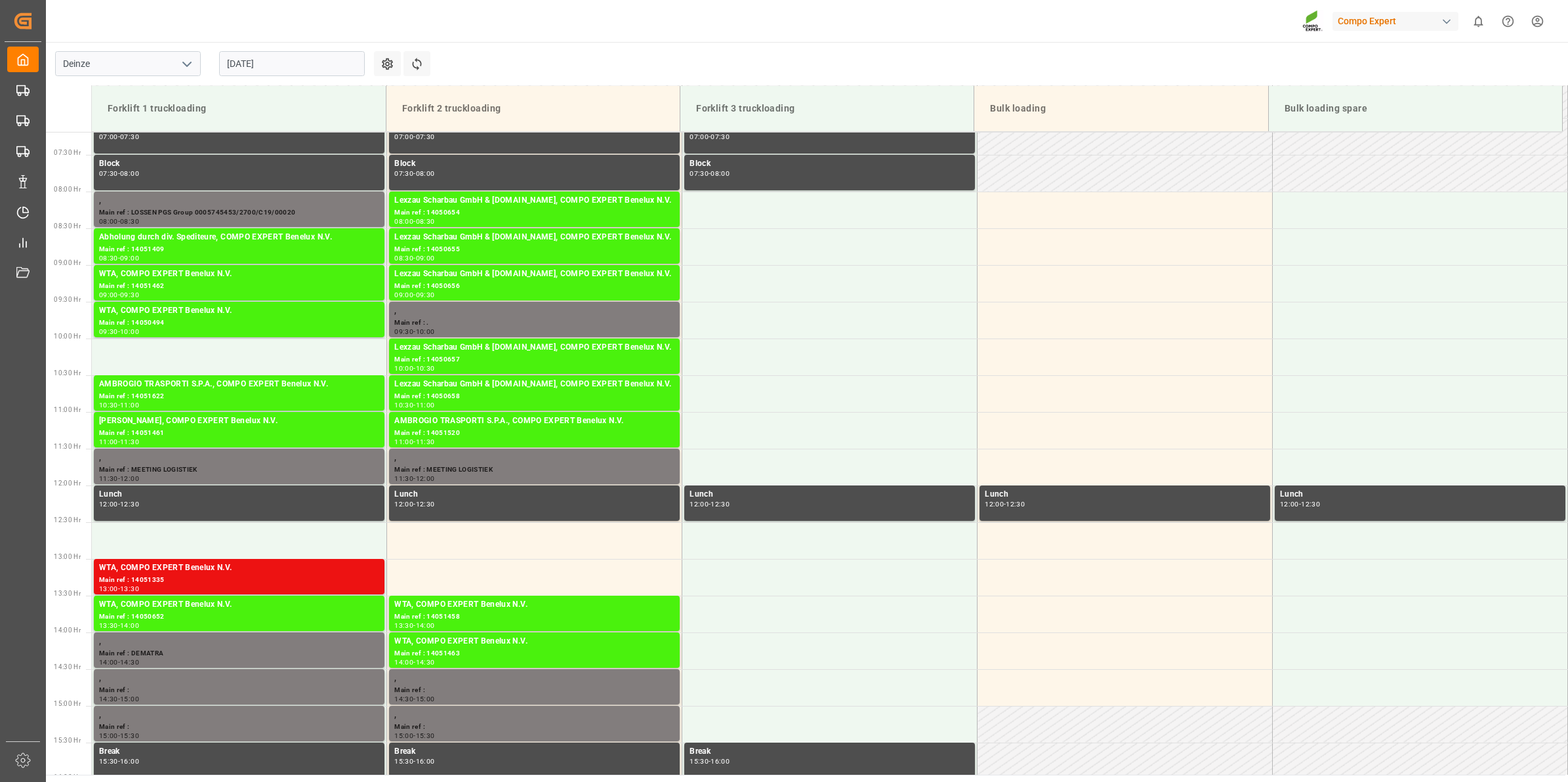
click at [284, 66] on input "[DATE]" at bounding box center [291, 64] width 146 height 25
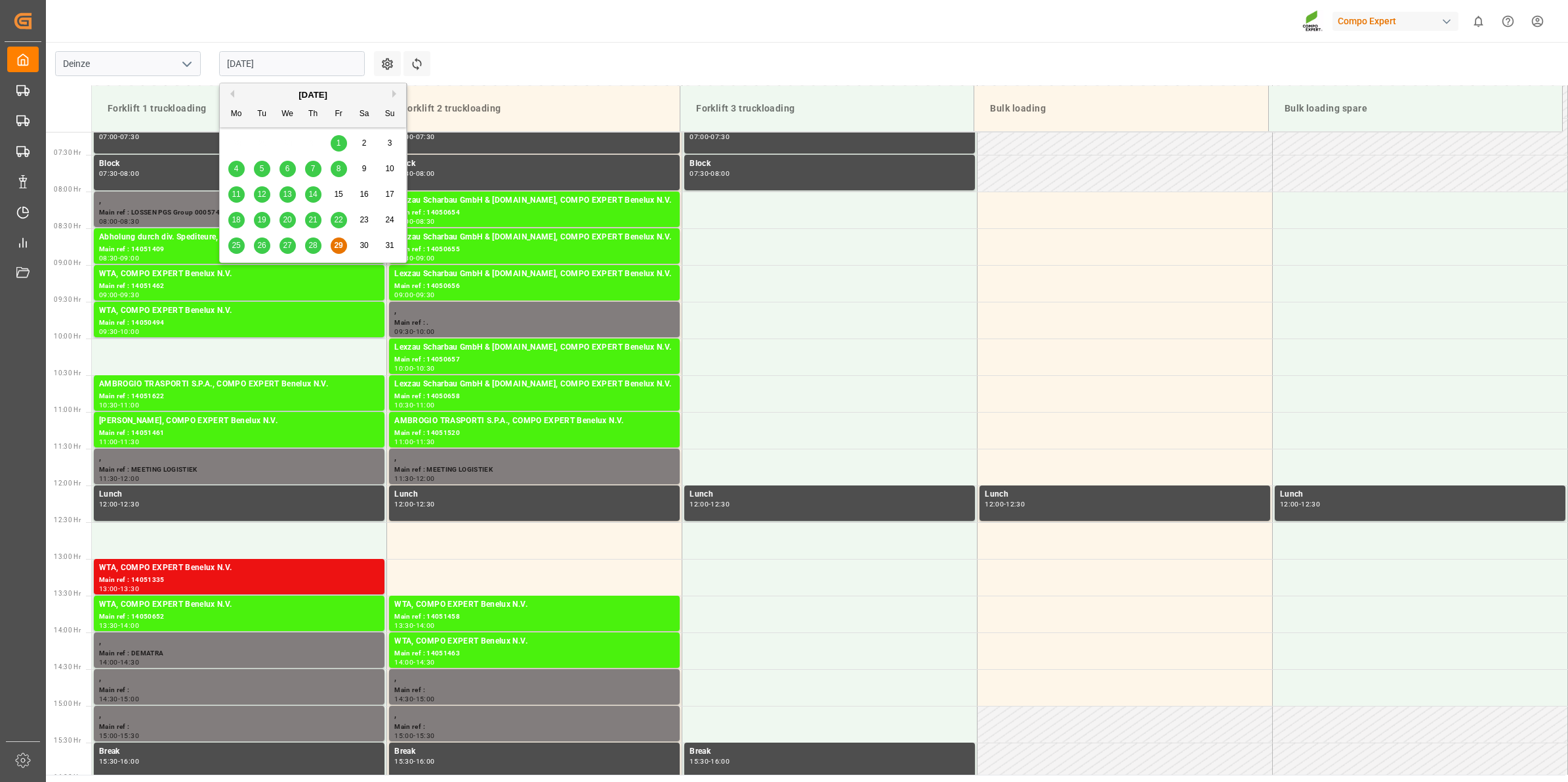
click at [396, 93] on button "Next Month" at bounding box center [396, 93] width 8 height 8
click at [267, 141] on div "2" at bounding box center [262, 143] width 17 height 16
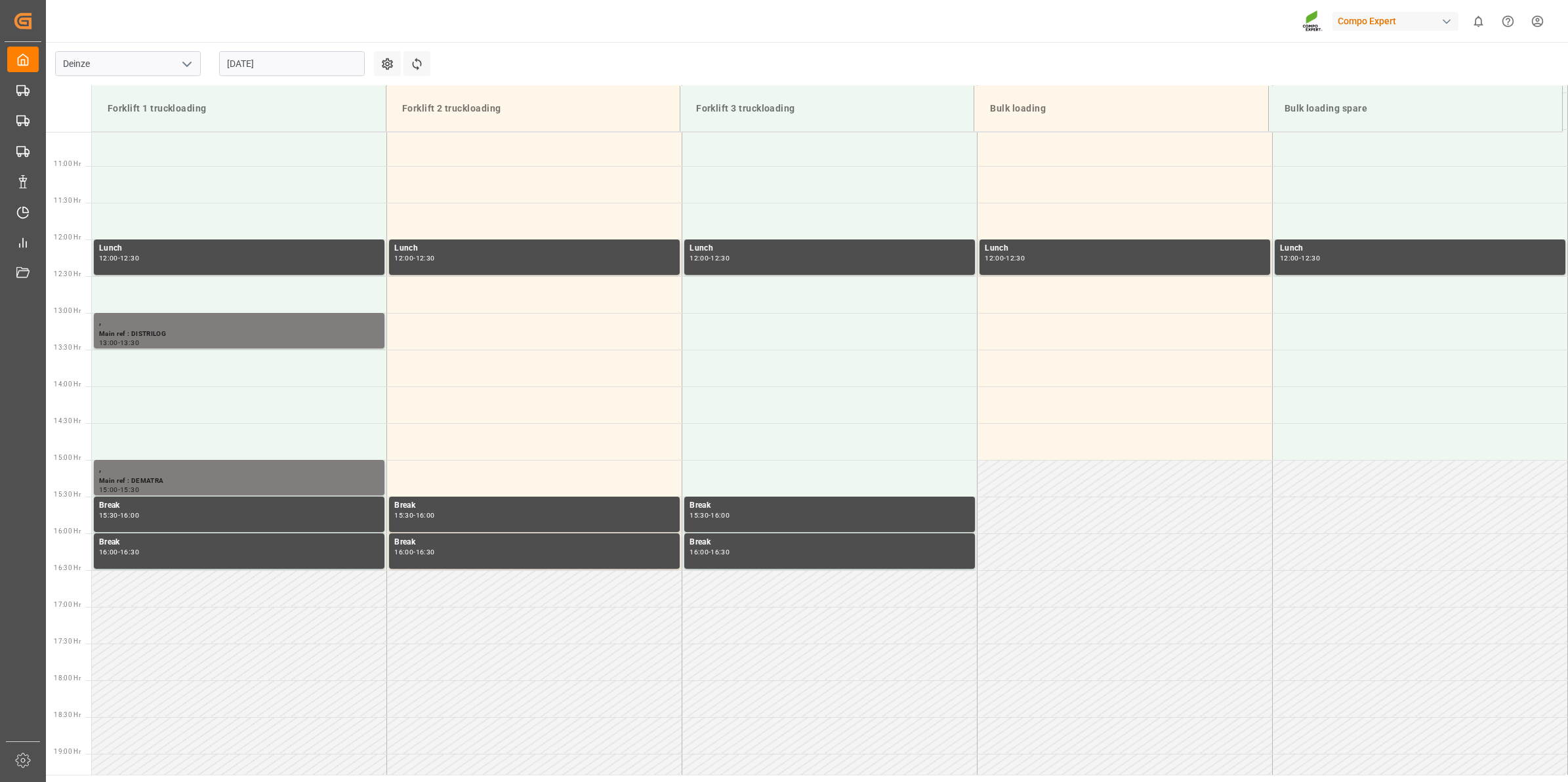
scroll to position [610, 0]
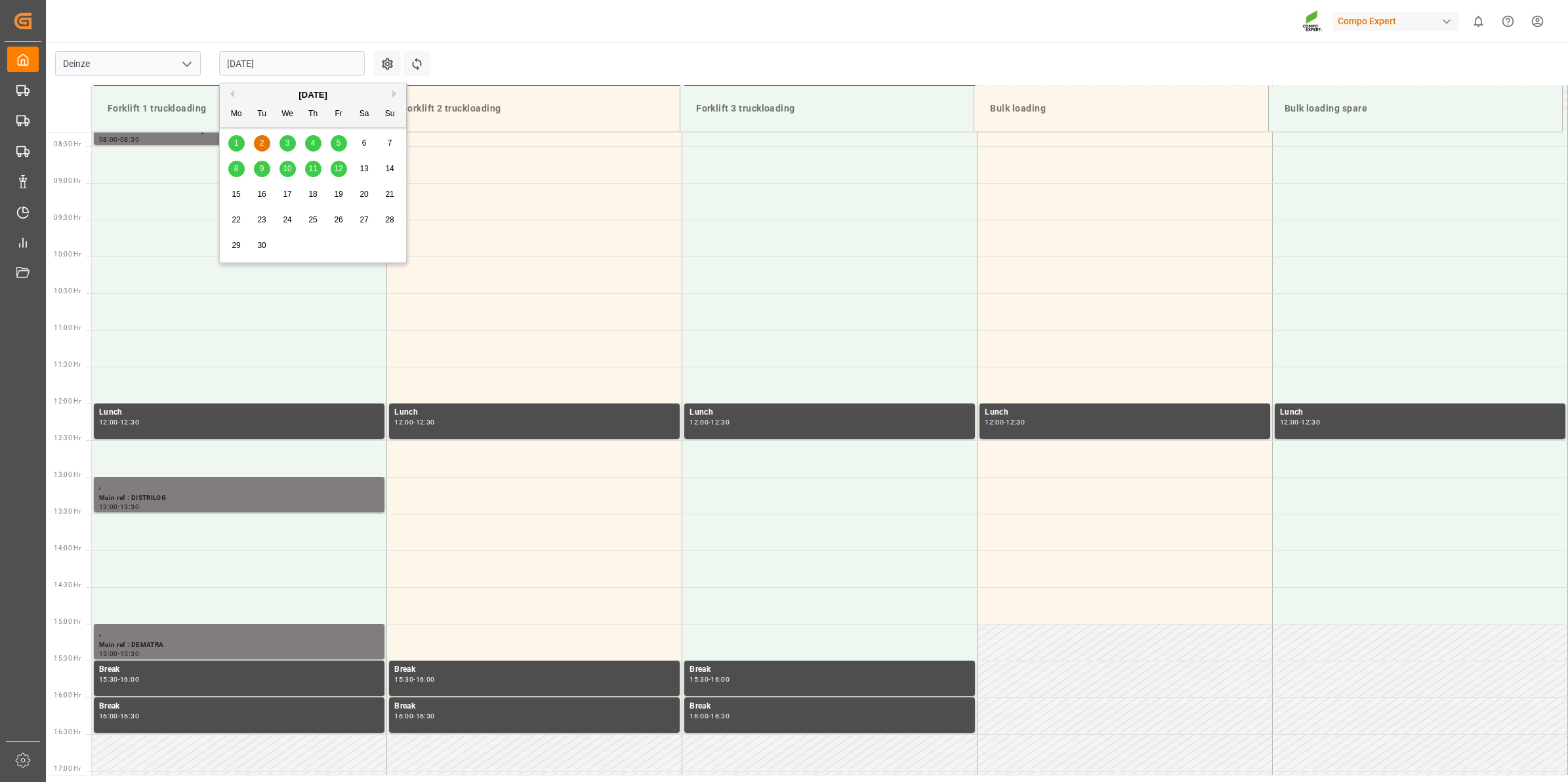
click at [269, 51] on input "[DATE]" at bounding box center [291, 64] width 146 height 25
click at [231, 96] on button "Previous Month" at bounding box center [230, 93] width 8 height 8
click at [336, 246] on span "29" at bounding box center [339, 245] width 9 height 9
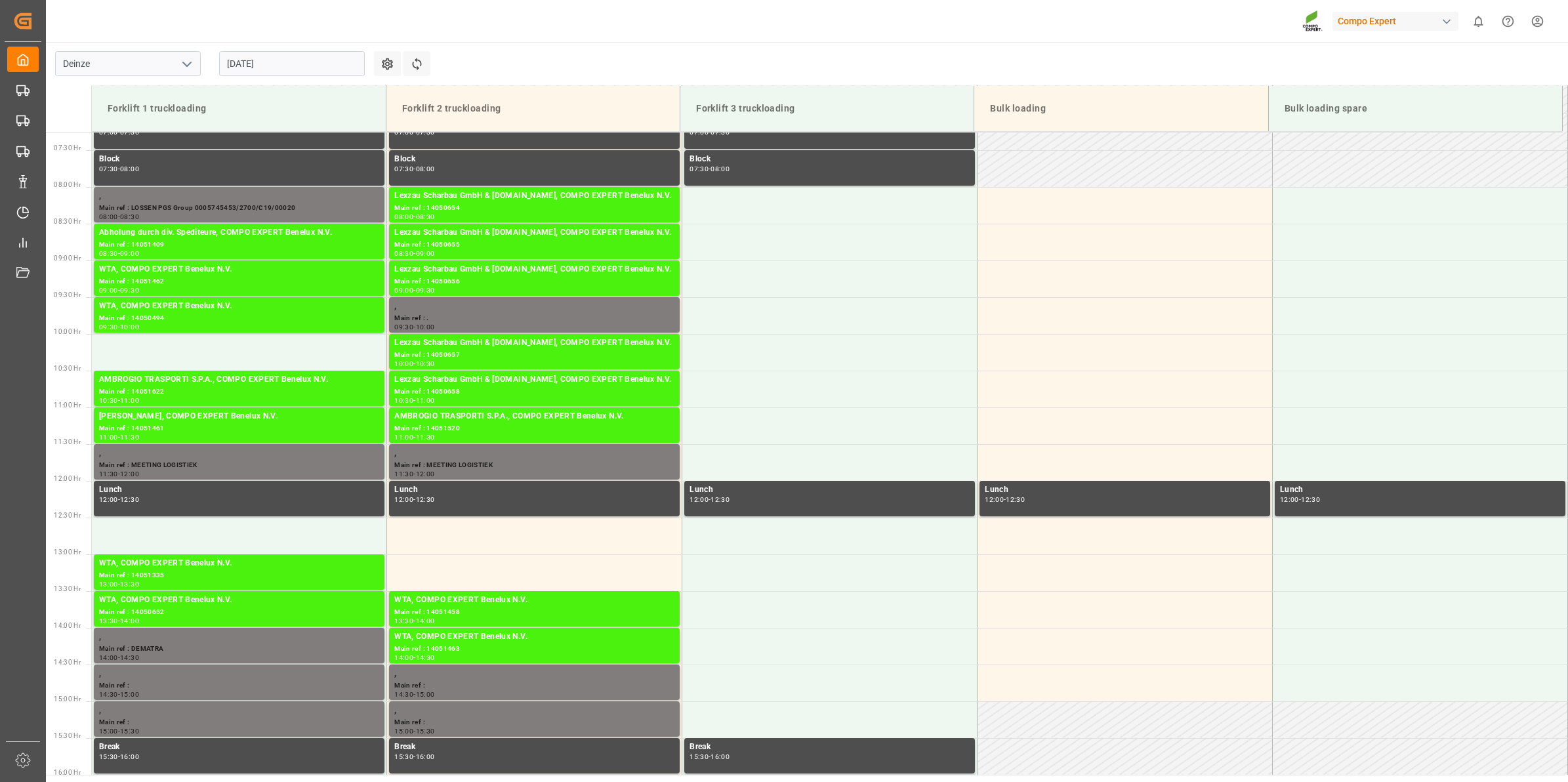
scroll to position [542, 0]
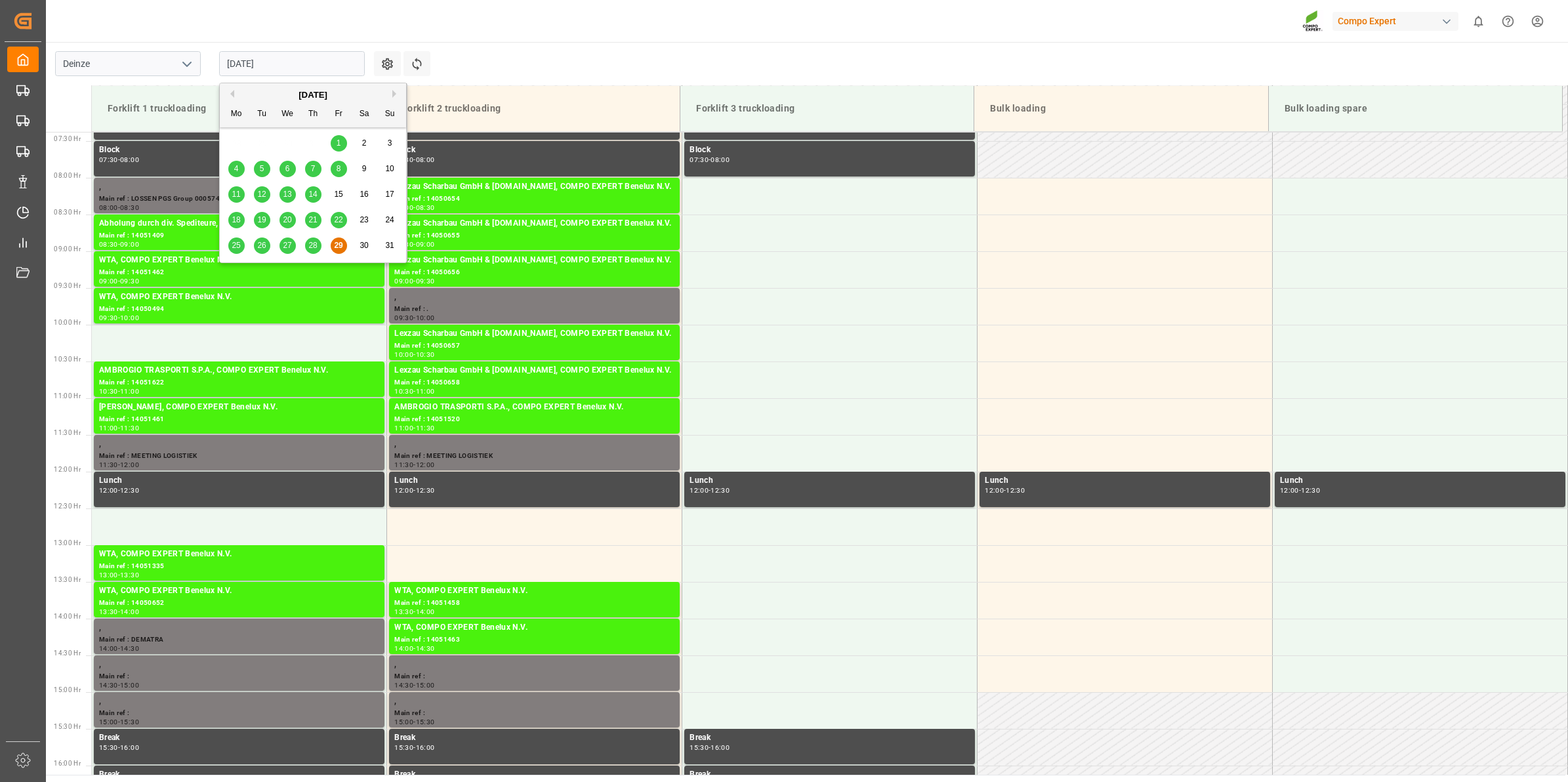
click at [299, 56] on input "[DATE]" at bounding box center [291, 64] width 146 height 25
click at [394, 93] on button "Next Month" at bounding box center [396, 93] width 8 height 8
click at [232, 141] on div "1" at bounding box center [236, 143] width 17 height 16
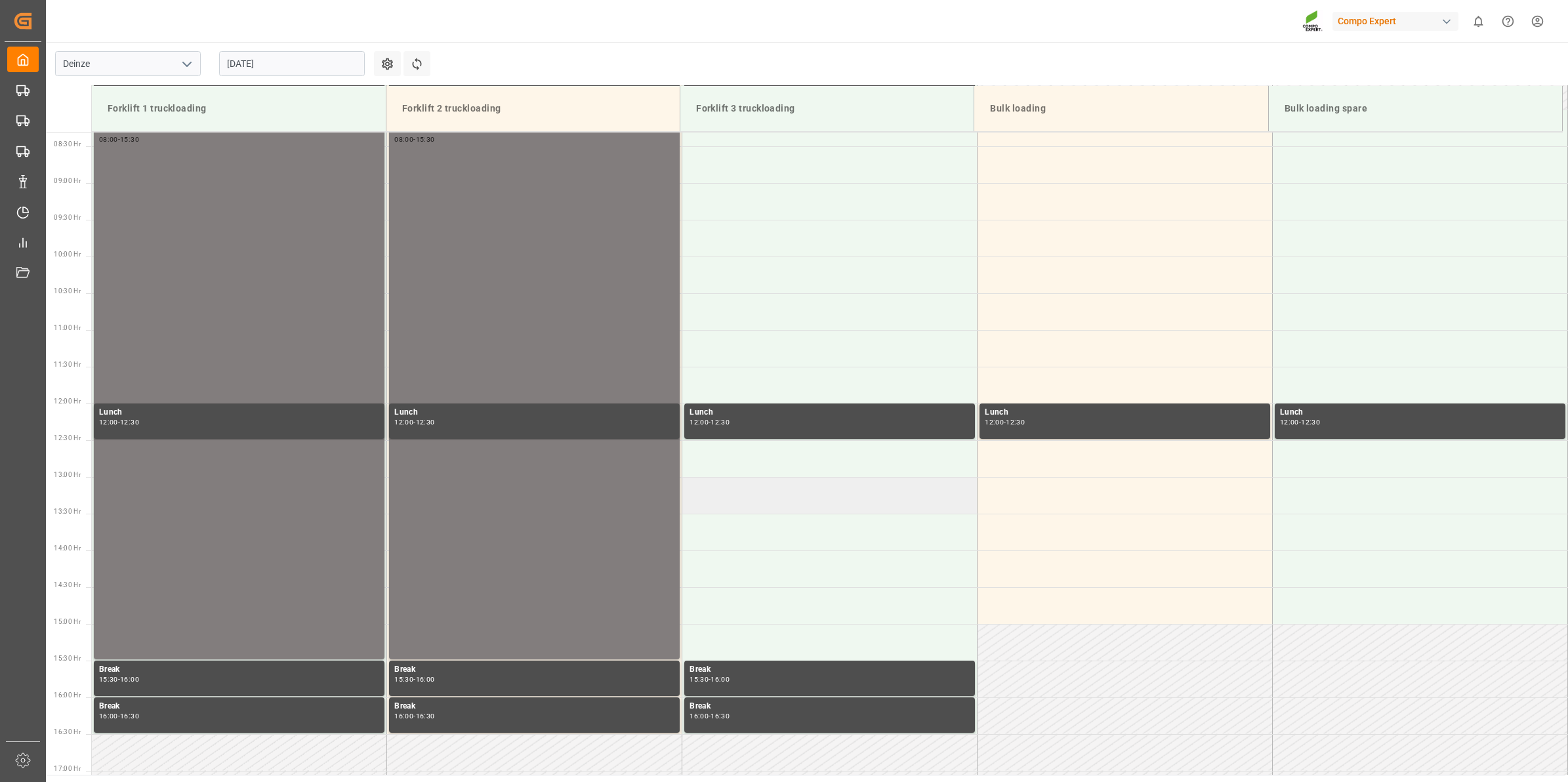
scroll to position [528, 0]
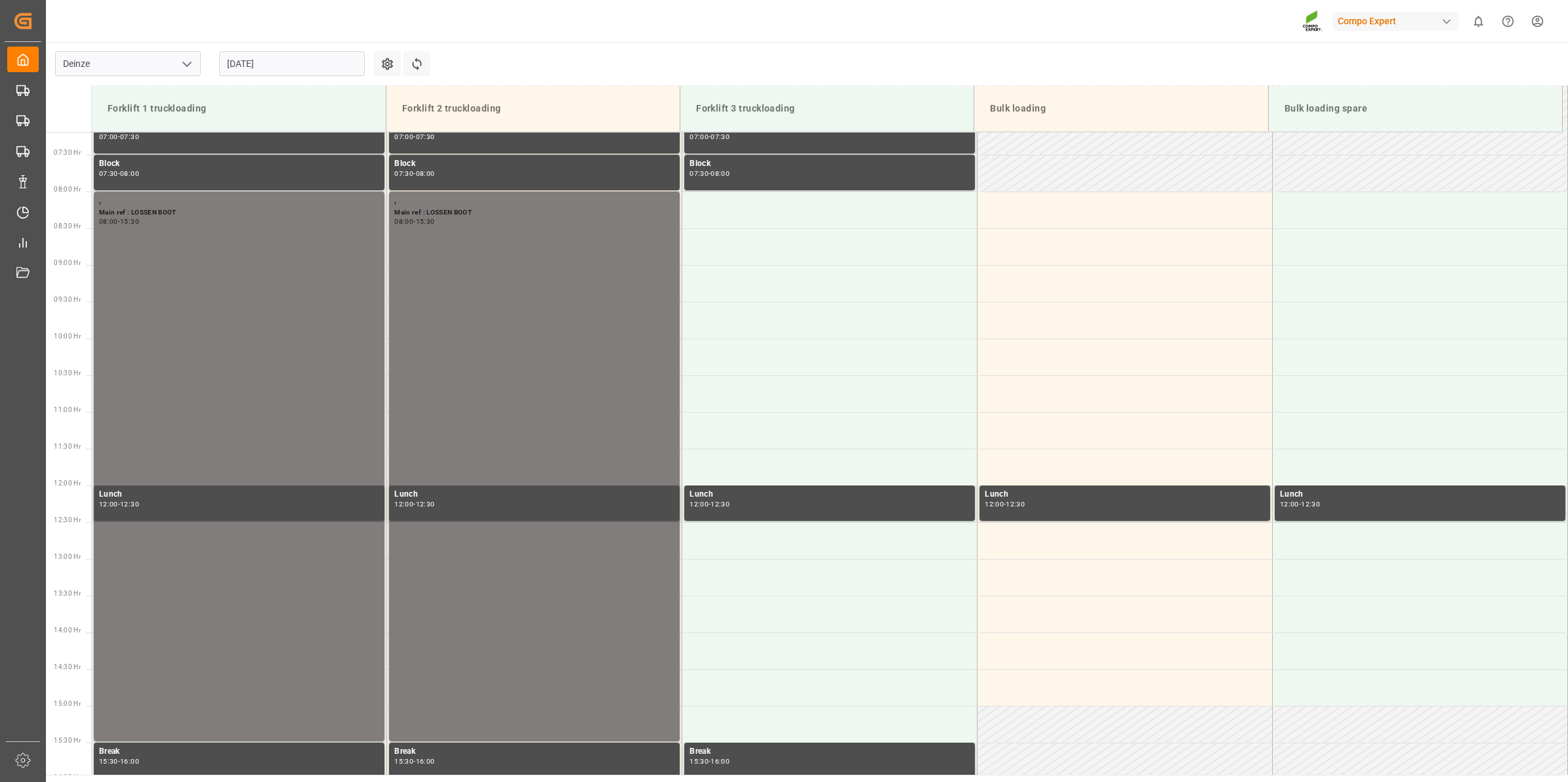
click at [240, 51] on input "[DATE]" at bounding box center [291, 64] width 146 height 25
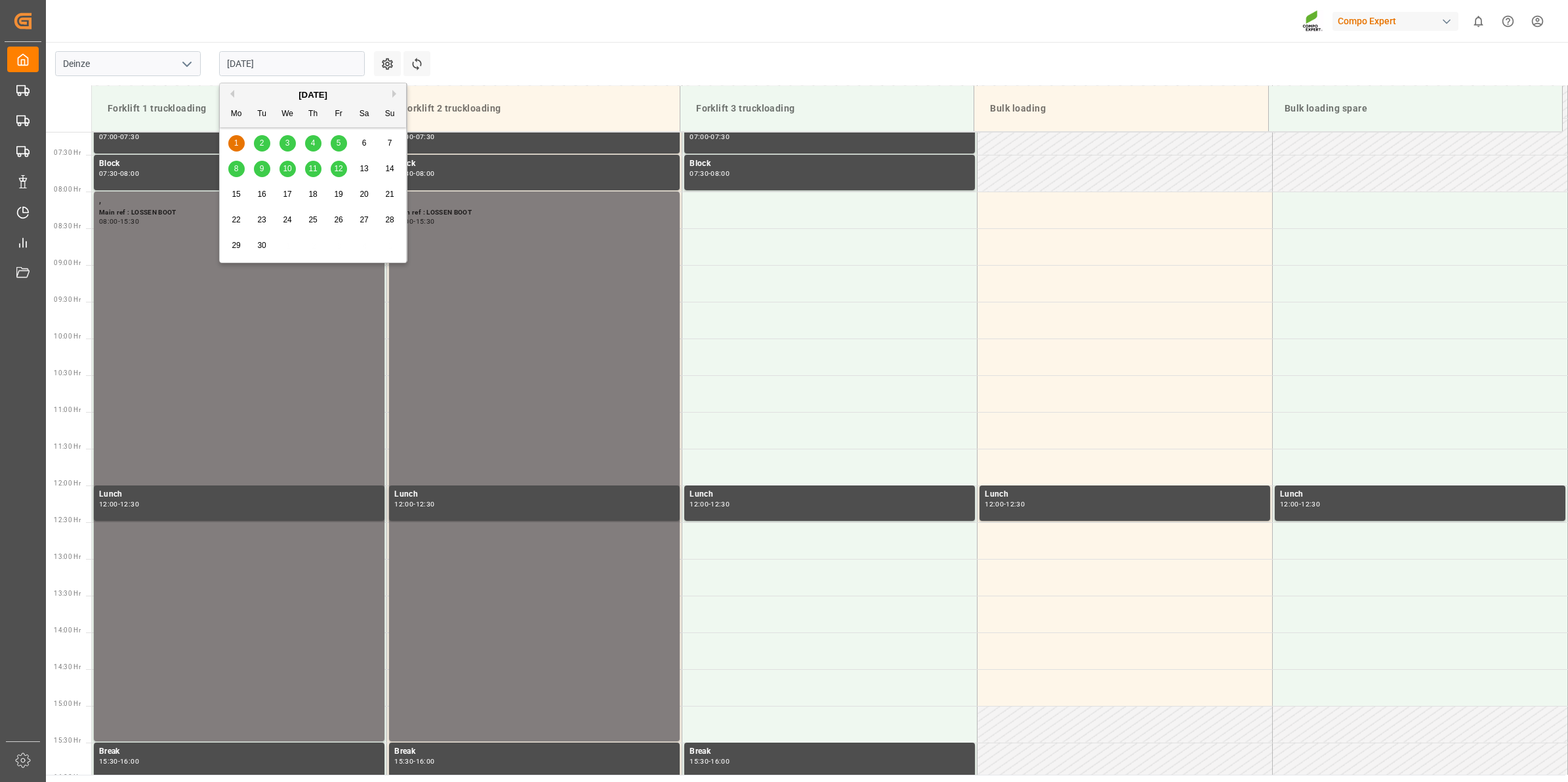
click at [281, 143] on div "3" at bounding box center [288, 143] width 17 height 16
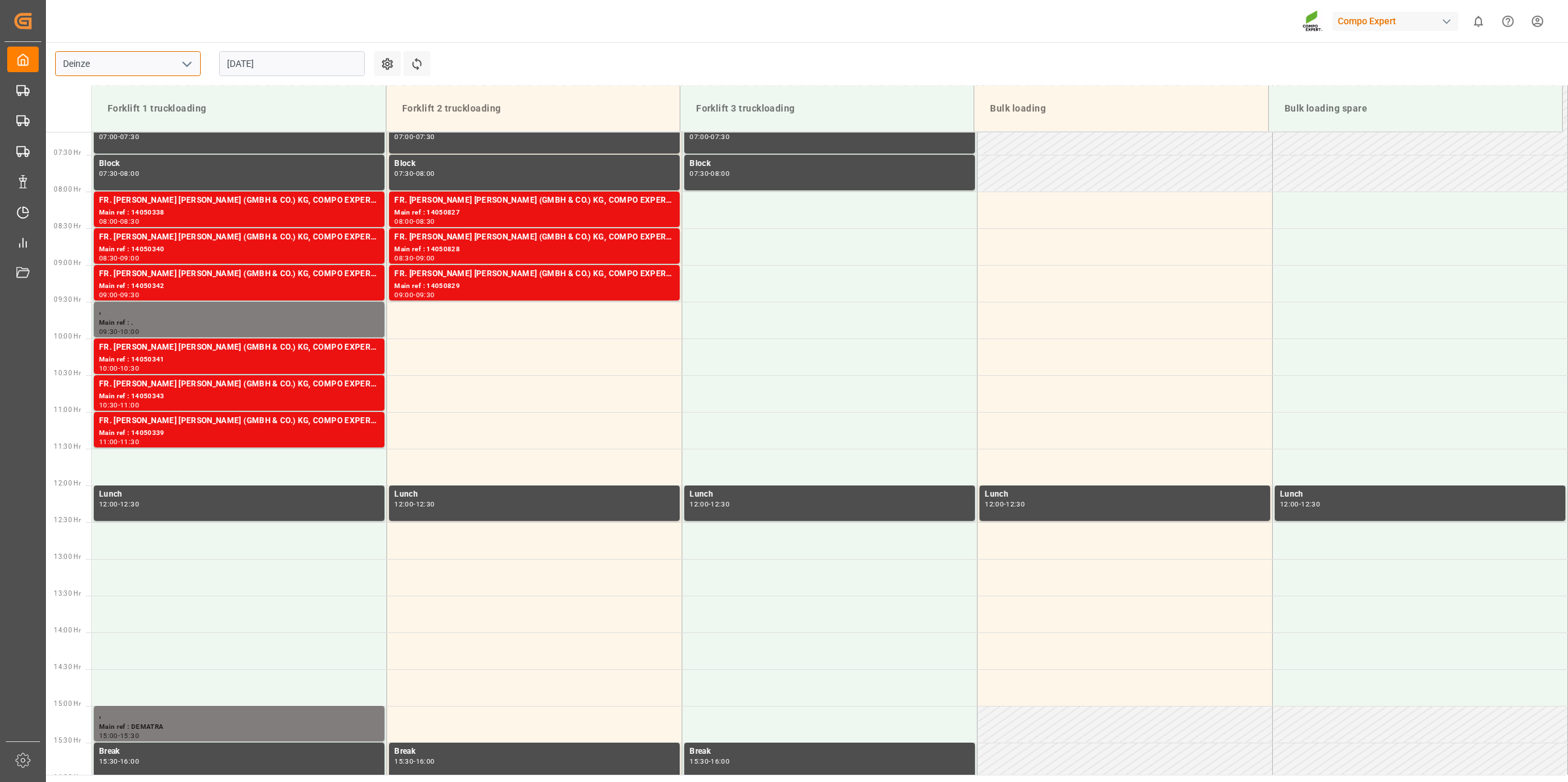
click at [123, 67] on input "Deinze" at bounding box center [128, 64] width 146 height 25
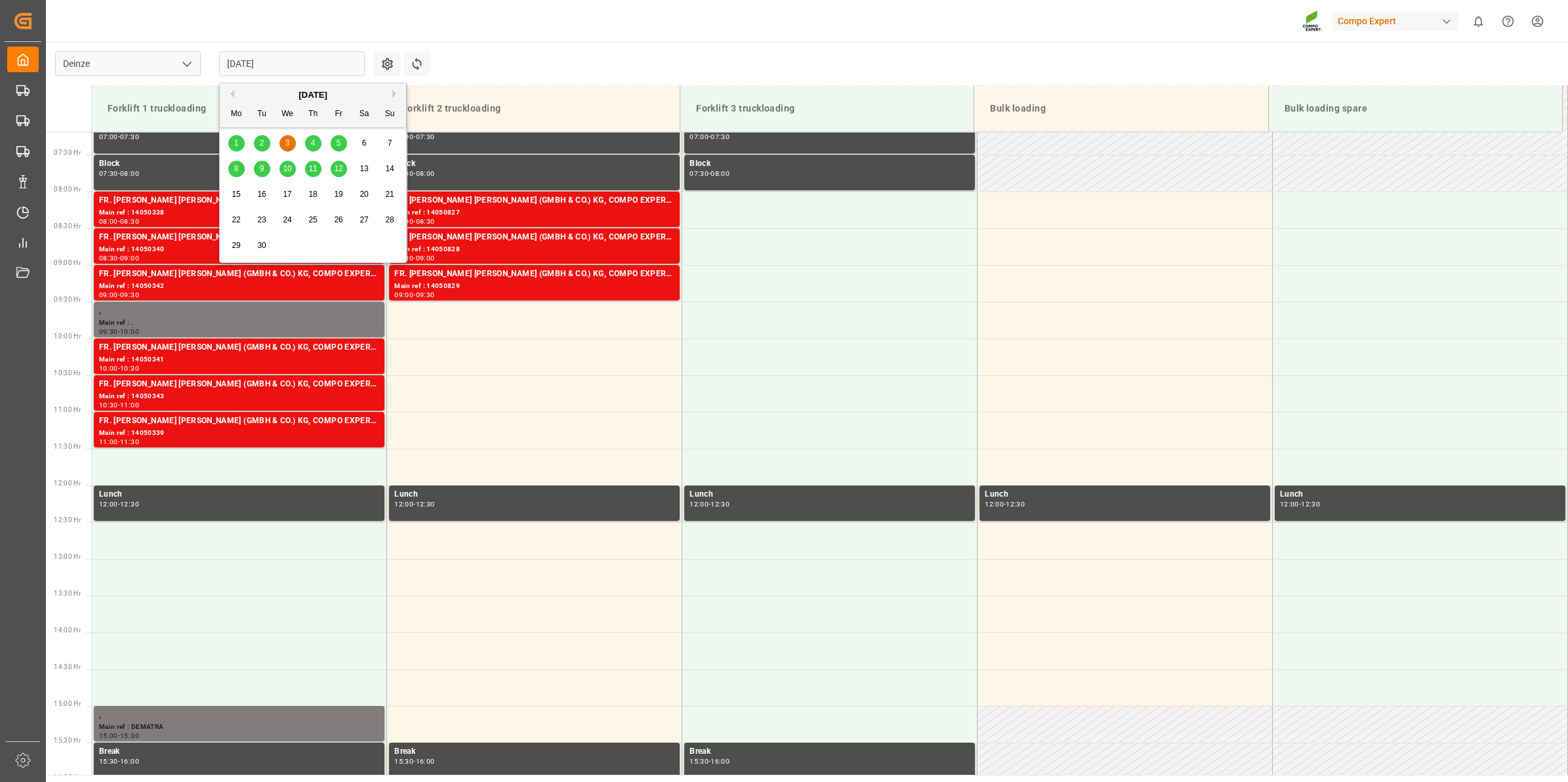
click at [296, 59] on input "[DATE]" at bounding box center [291, 64] width 146 height 25
click at [233, 90] on button "Previous Month" at bounding box center [230, 93] width 8 height 8
click at [396, 96] on button "Next Month" at bounding box center [396, 93] width 8 height 8
click at [238, 149] on div "1" at bounding box center [236, 143] width 17 height 16
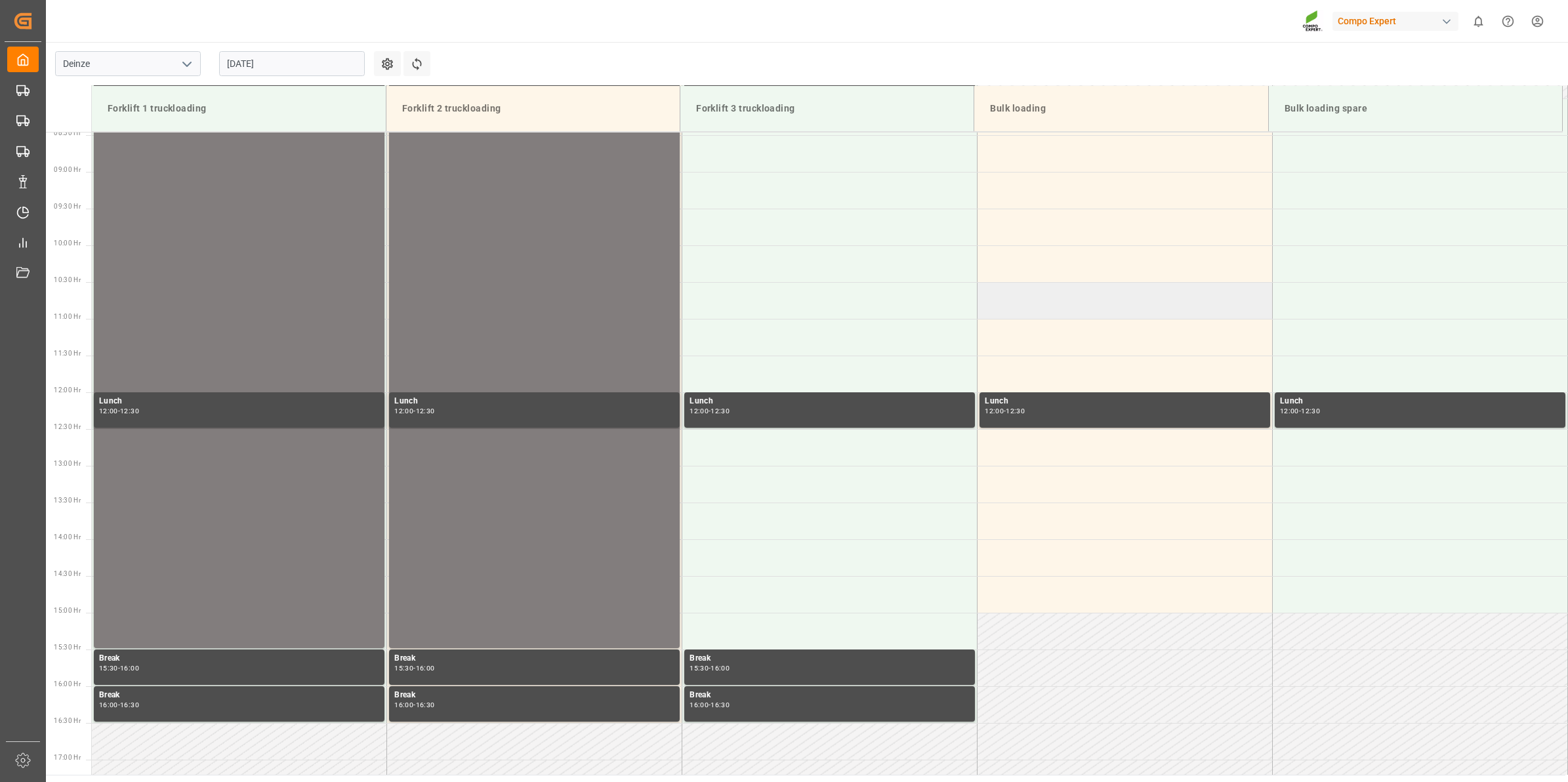
scroll to position [539, 0]
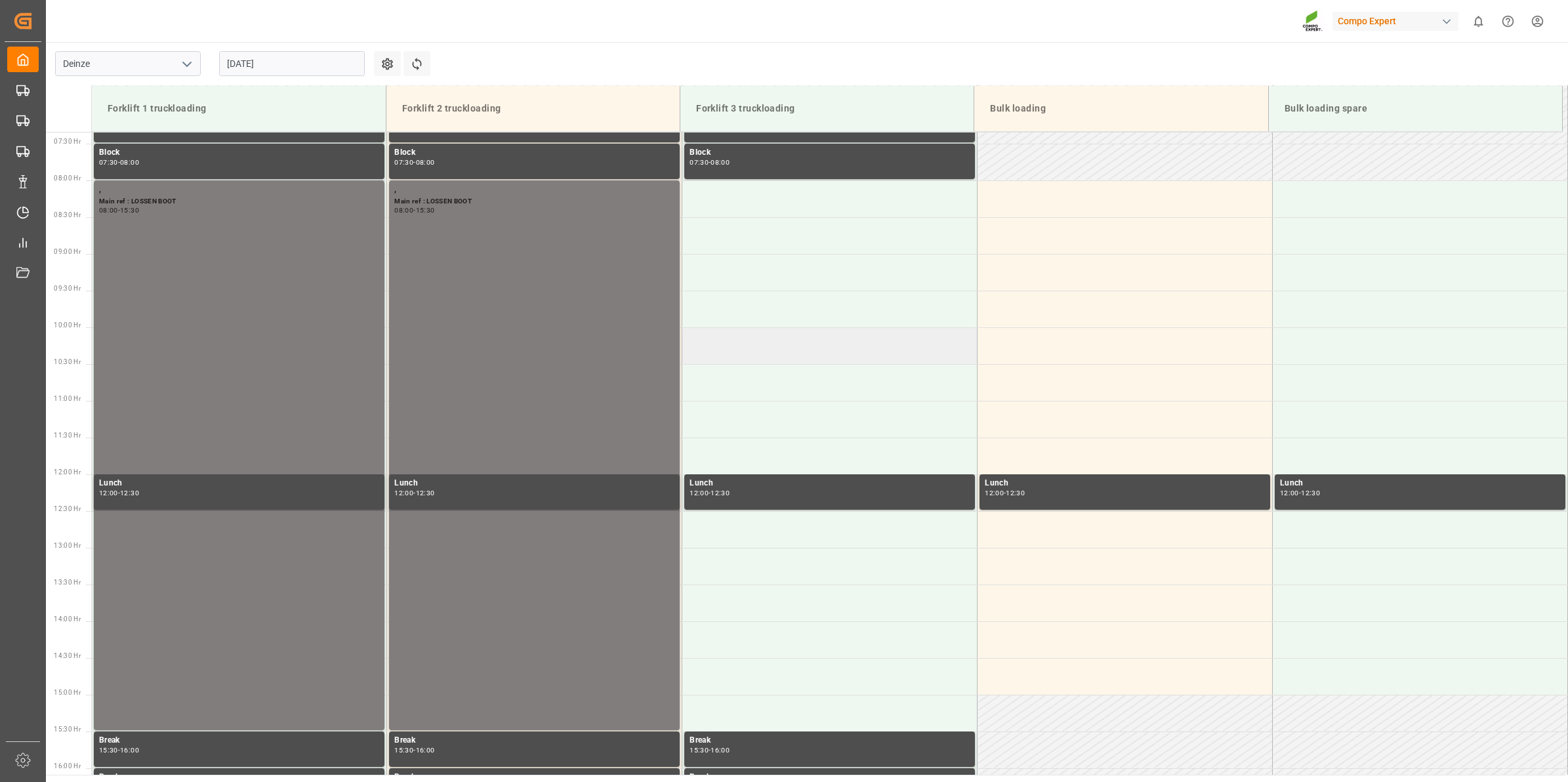
click at [717, 357] on td at bounding box center [829, 346] width 295 height 37
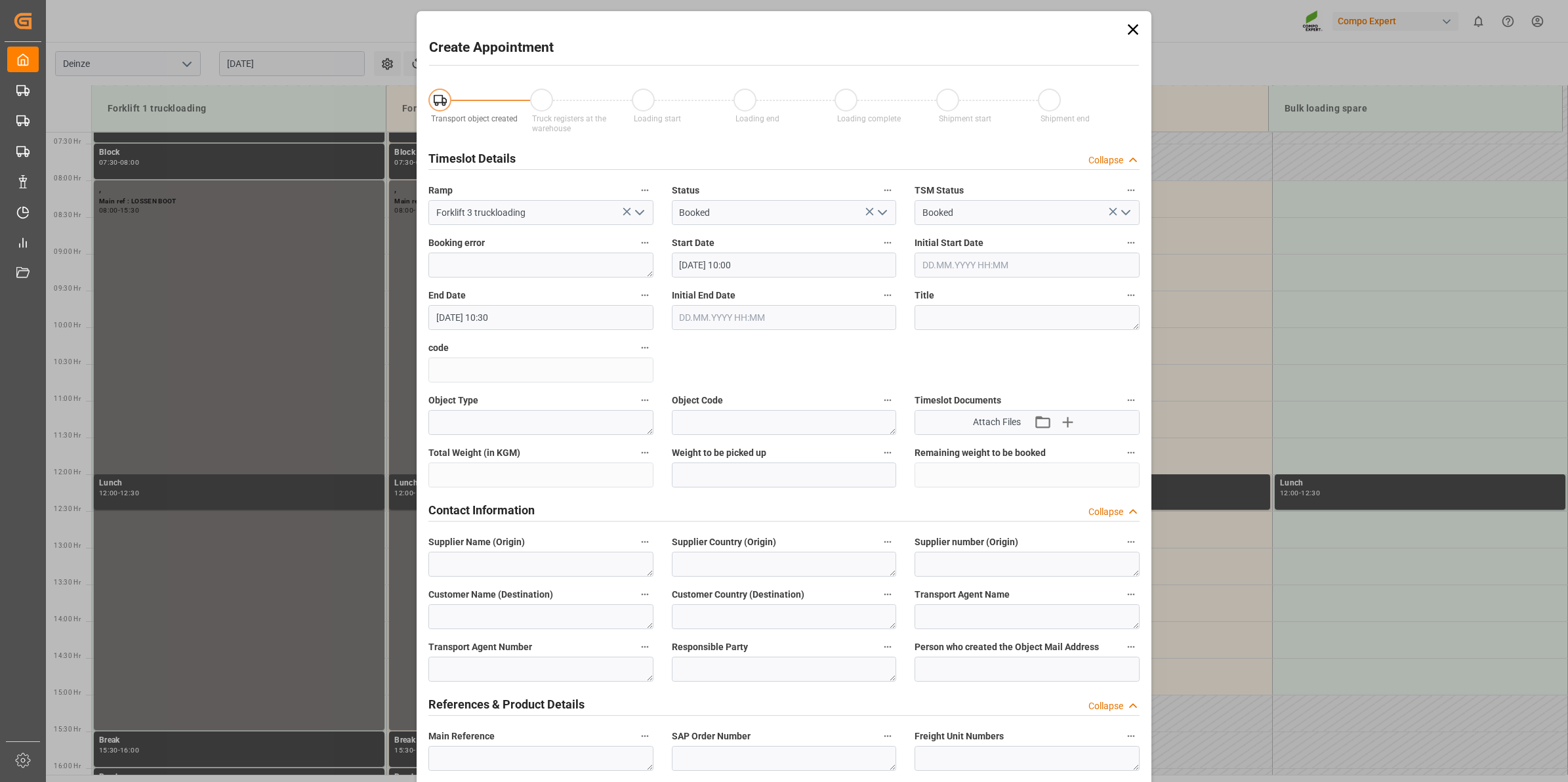
click at [1132, 24] on icon at bounding box center [1133, 29] width 18 height 18
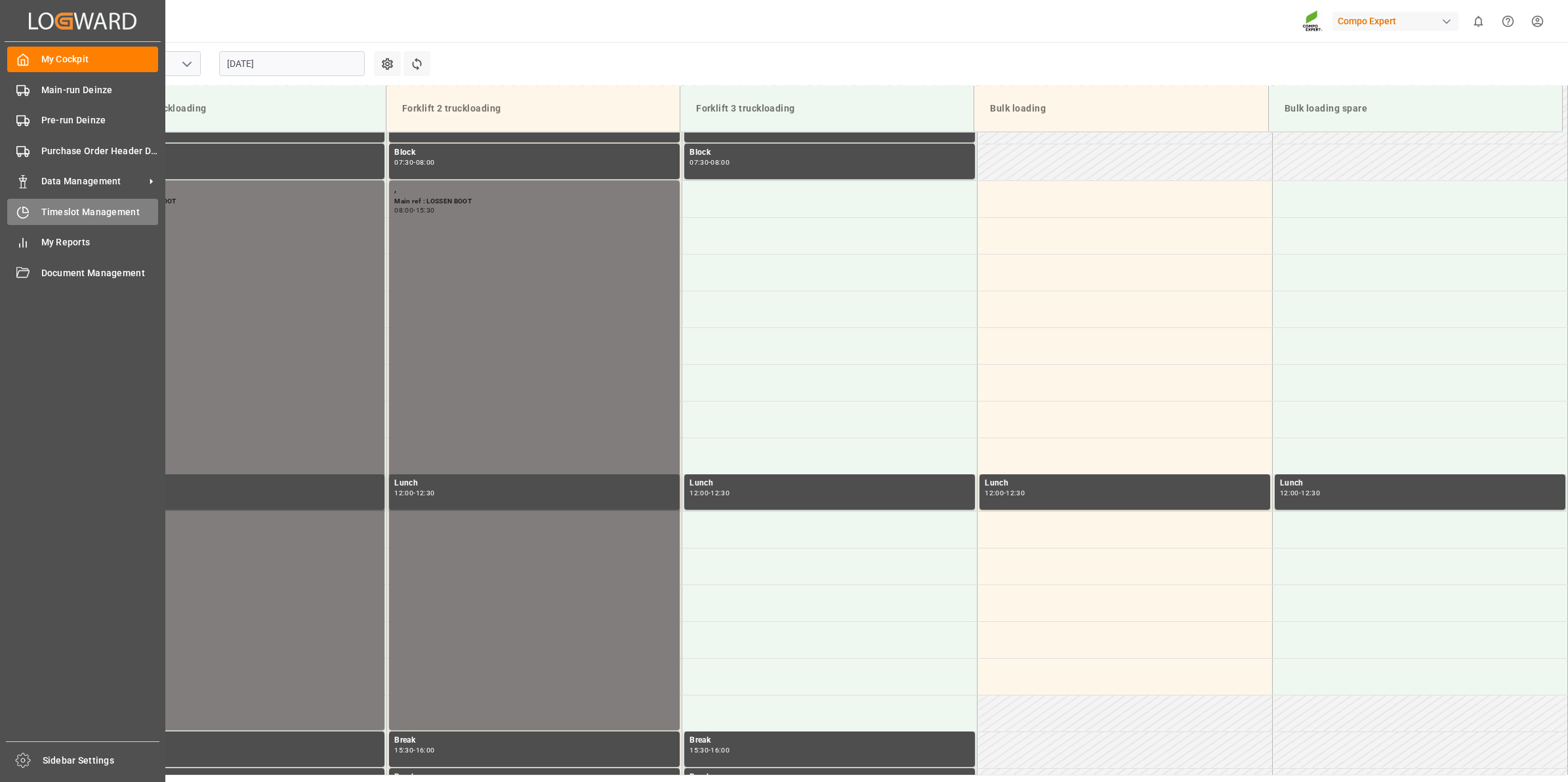
click at [65, 212] on span "Timeslot Management" at bounding box center [100, 212] width 117 height 14
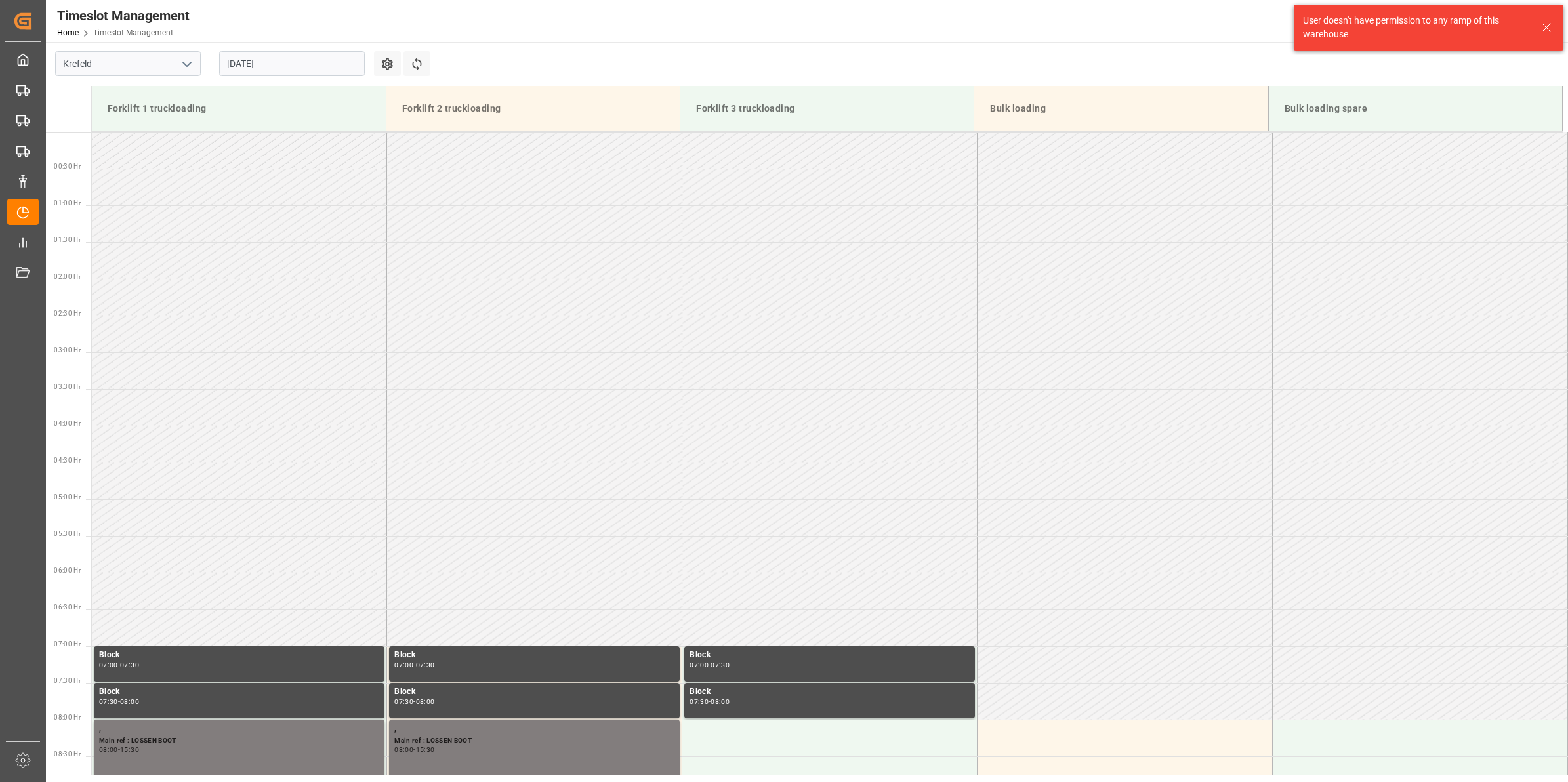
click at [191, 72] on button "open menu" at bounding box center [186, 64] width 20 height 20
click at [149, 107] on div "Deinze" at bounding box center [128, 93] width 144 height 30
click at [281, 71] on input "[DATE]" at bounding box center [291, 64] width 146 height 25
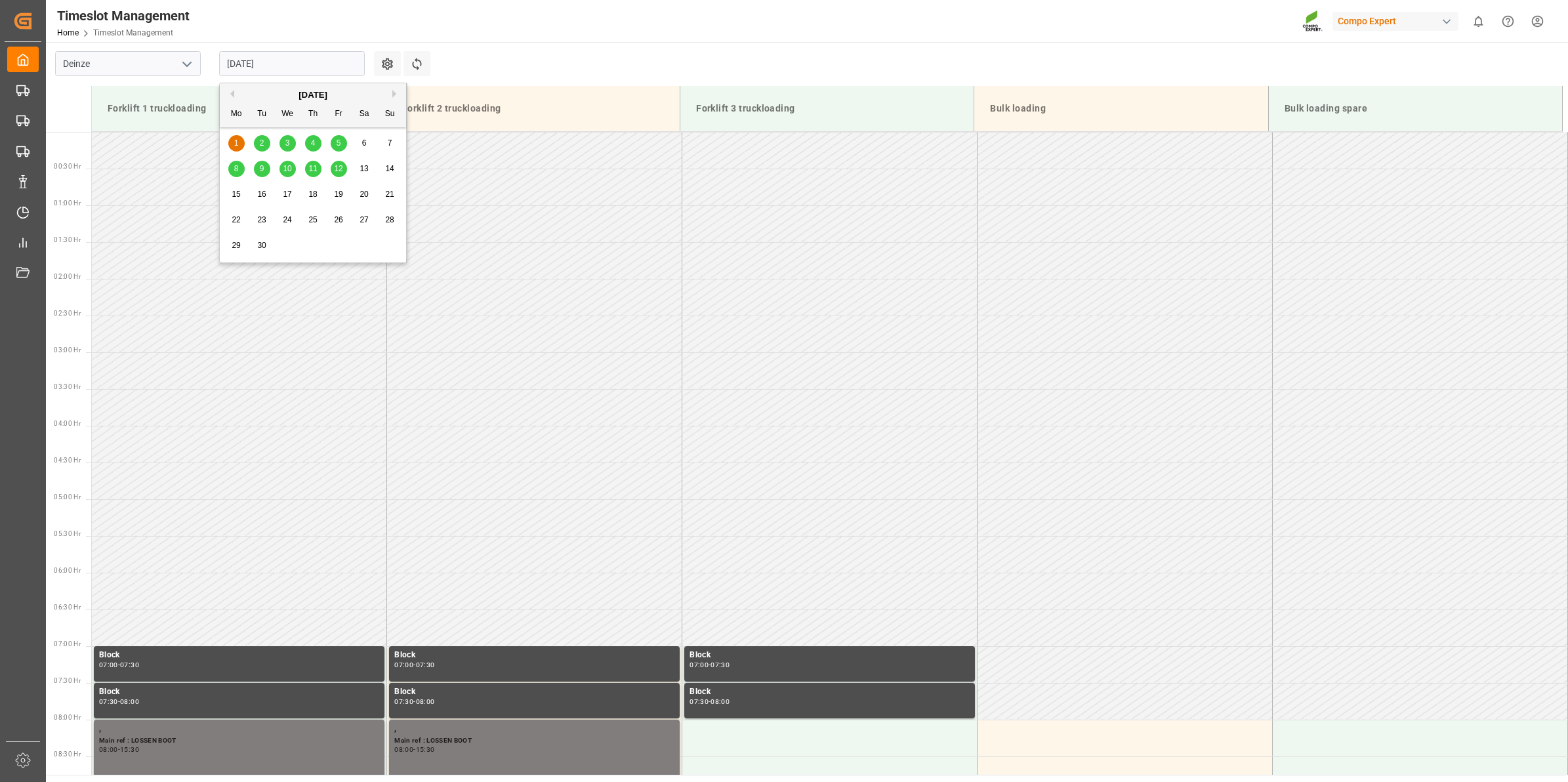
click at [260, 151] on div "2" at bounding box center [262, 143] width 17 height 16
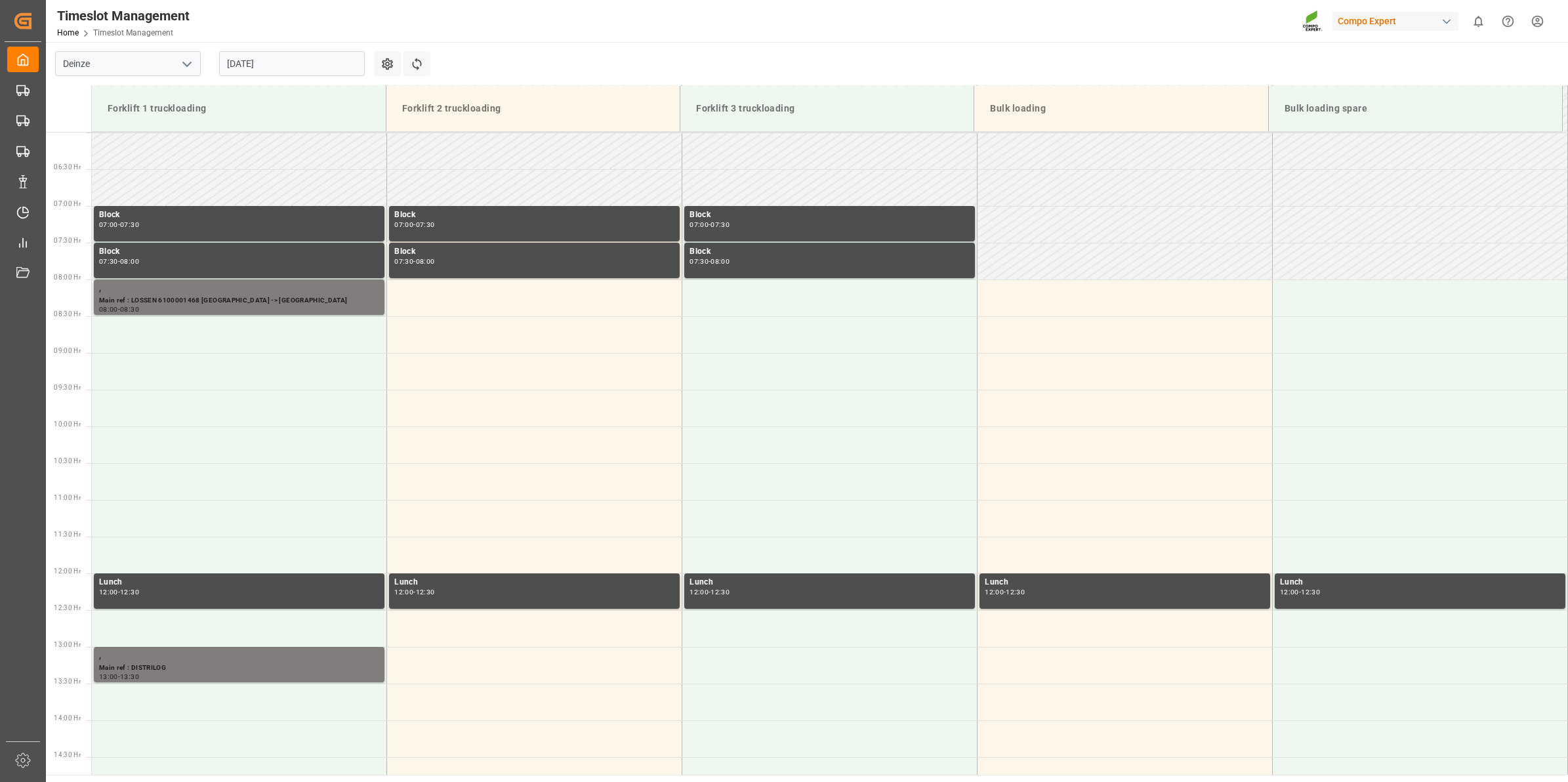
scroll to position [438, 0]
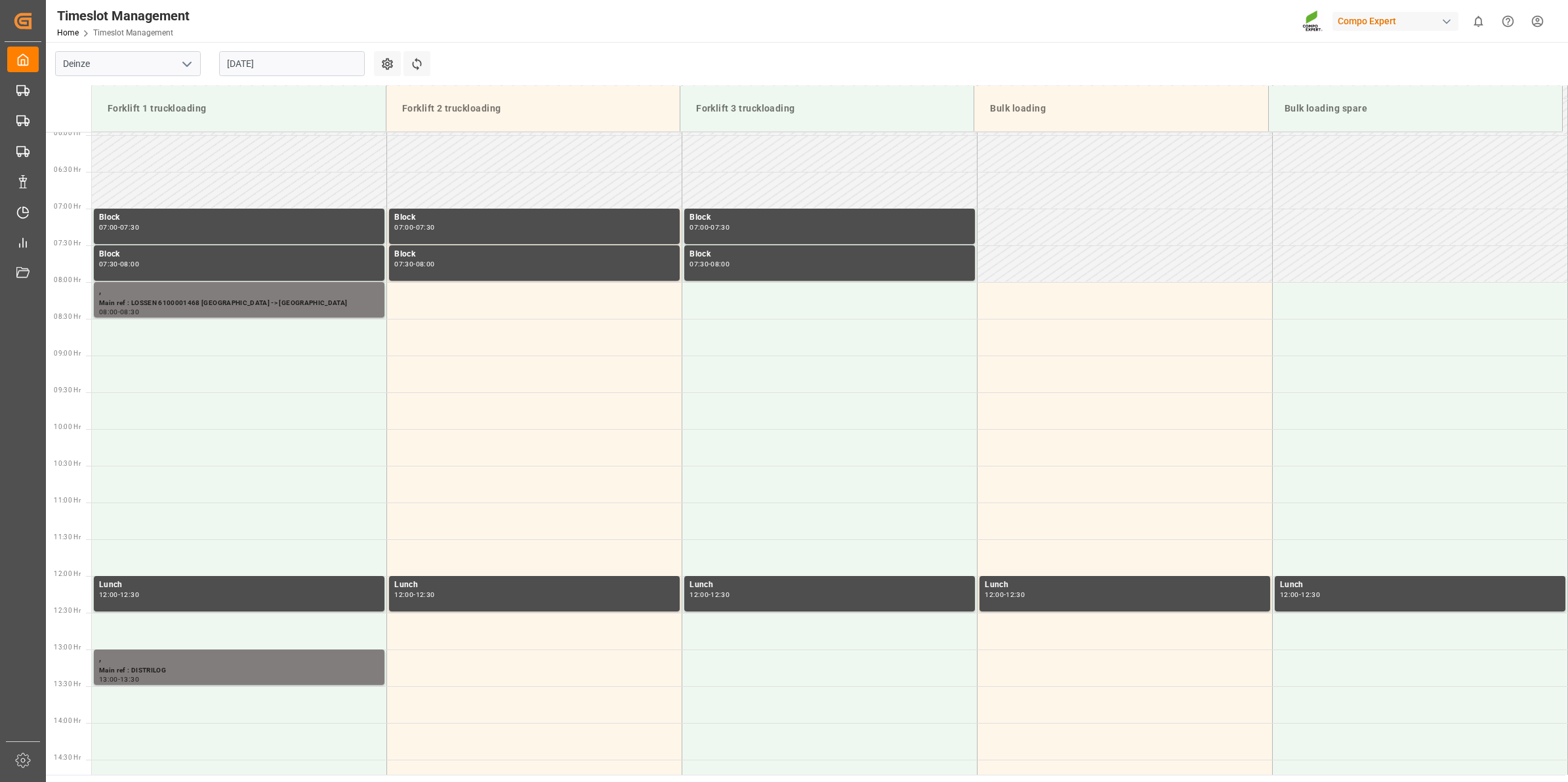
click at [294, 62] on input "[DATE]" at bounding box center [291, 64] width 146 height 25
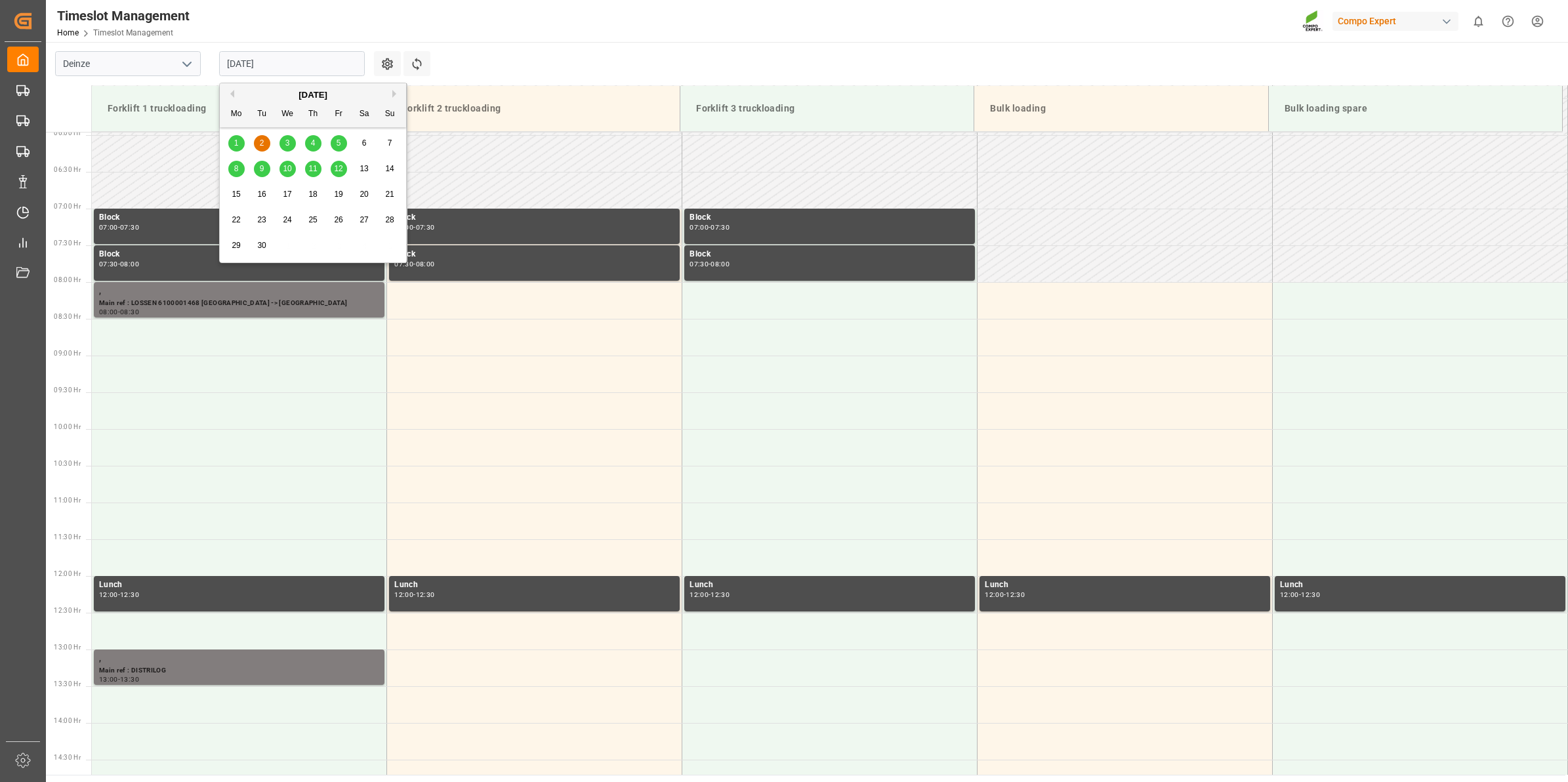
click at [286, 145] on span "3" at bounding box center [288, 143] width 4 height 9
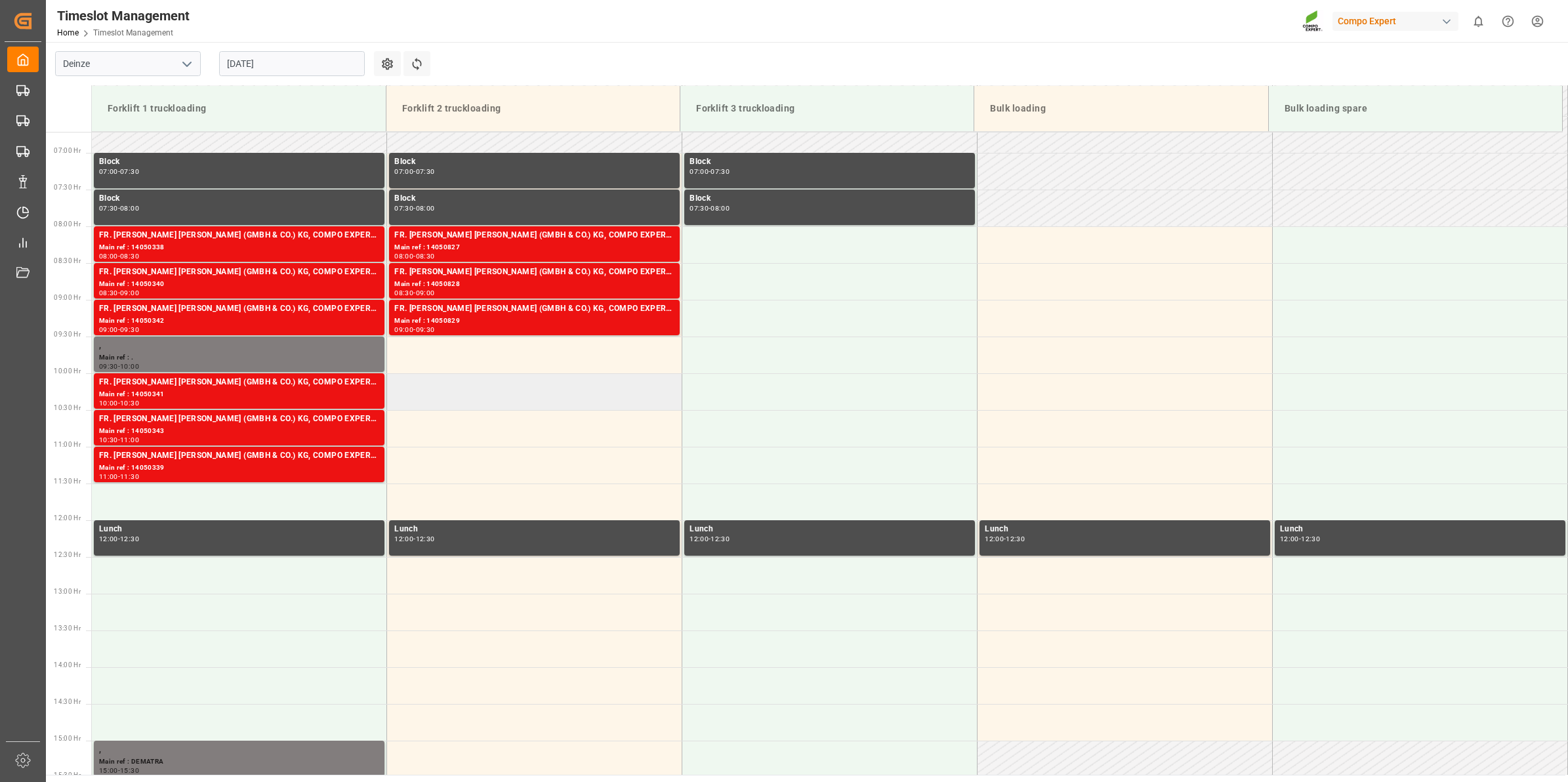
scroll to position [520, 0]
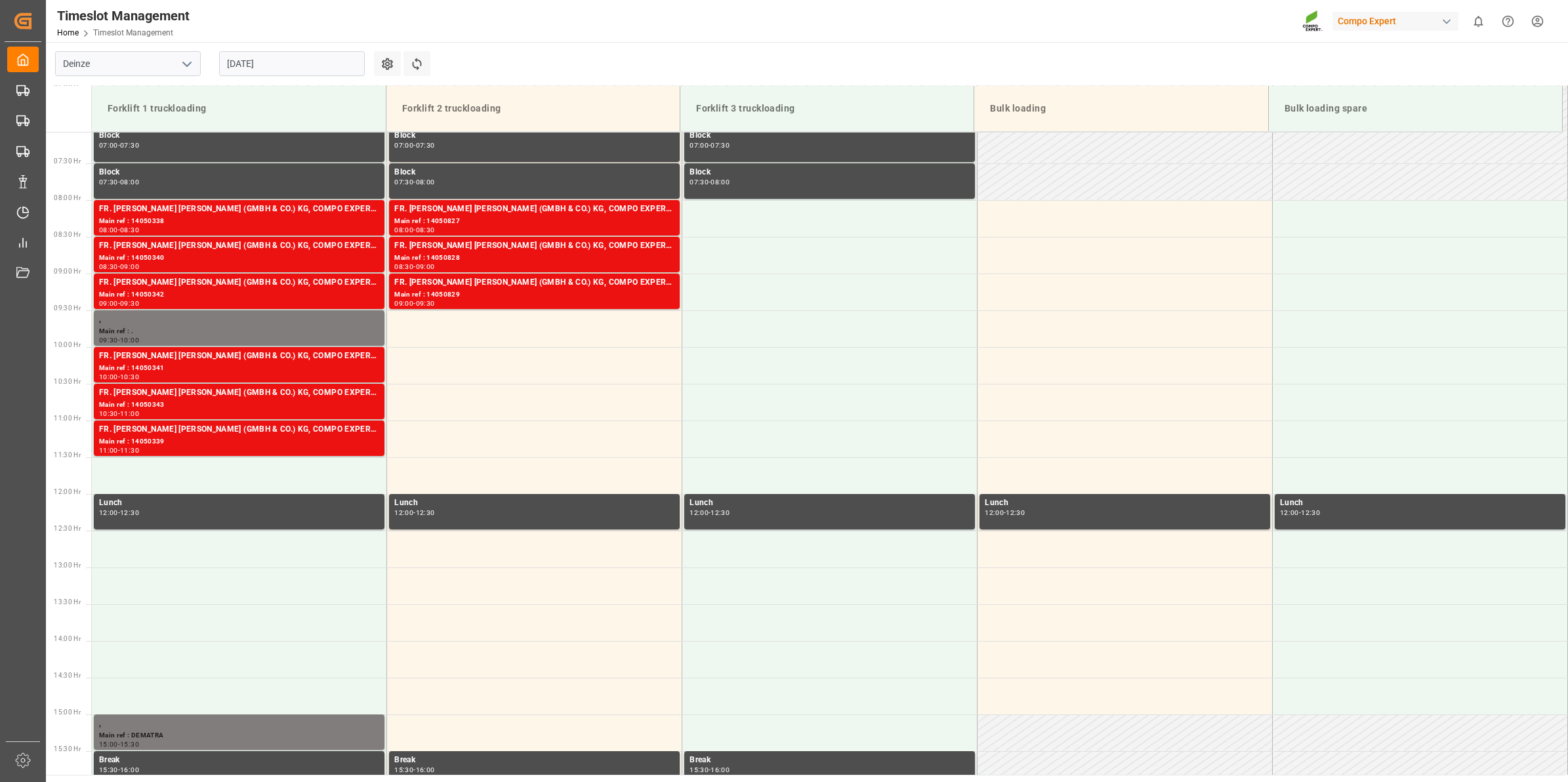
click at [307, 69] on input "[DATE]" at bounding box center [291, 64] width 146 height 25
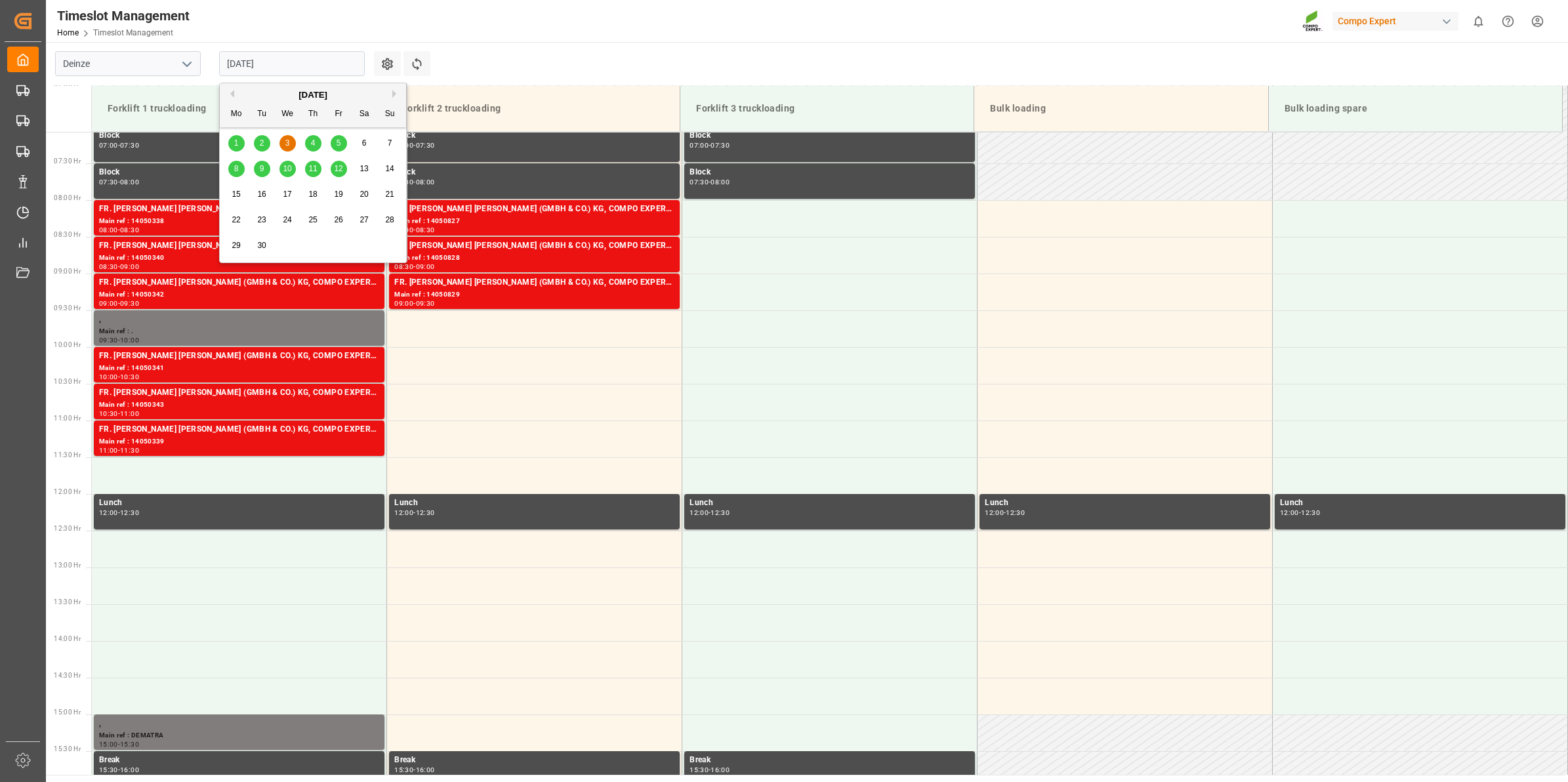
click at [316, 146] on div "4" at bounding box center [313, 143] width 17 height 16
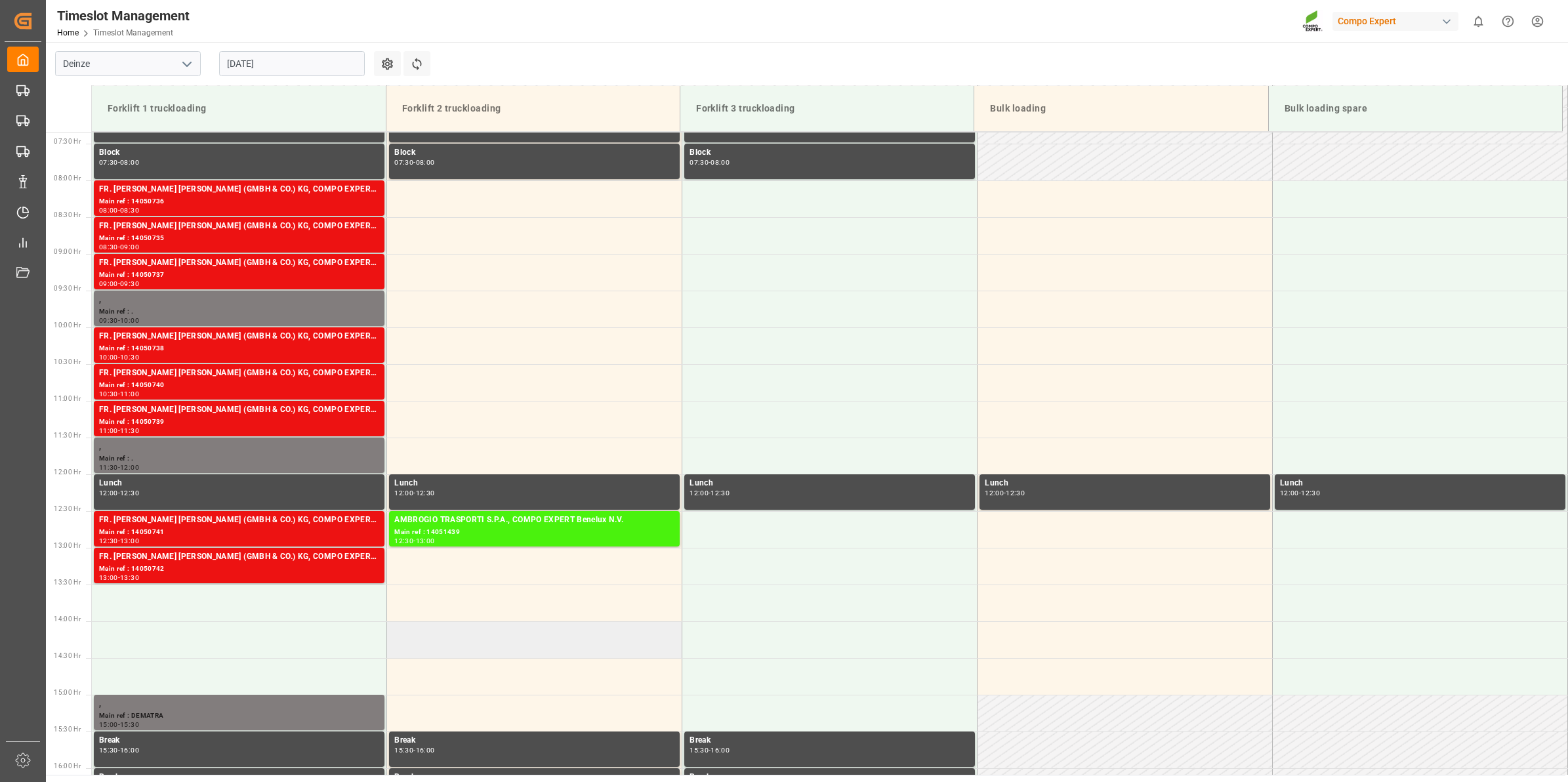
scroll to position [438, 0]
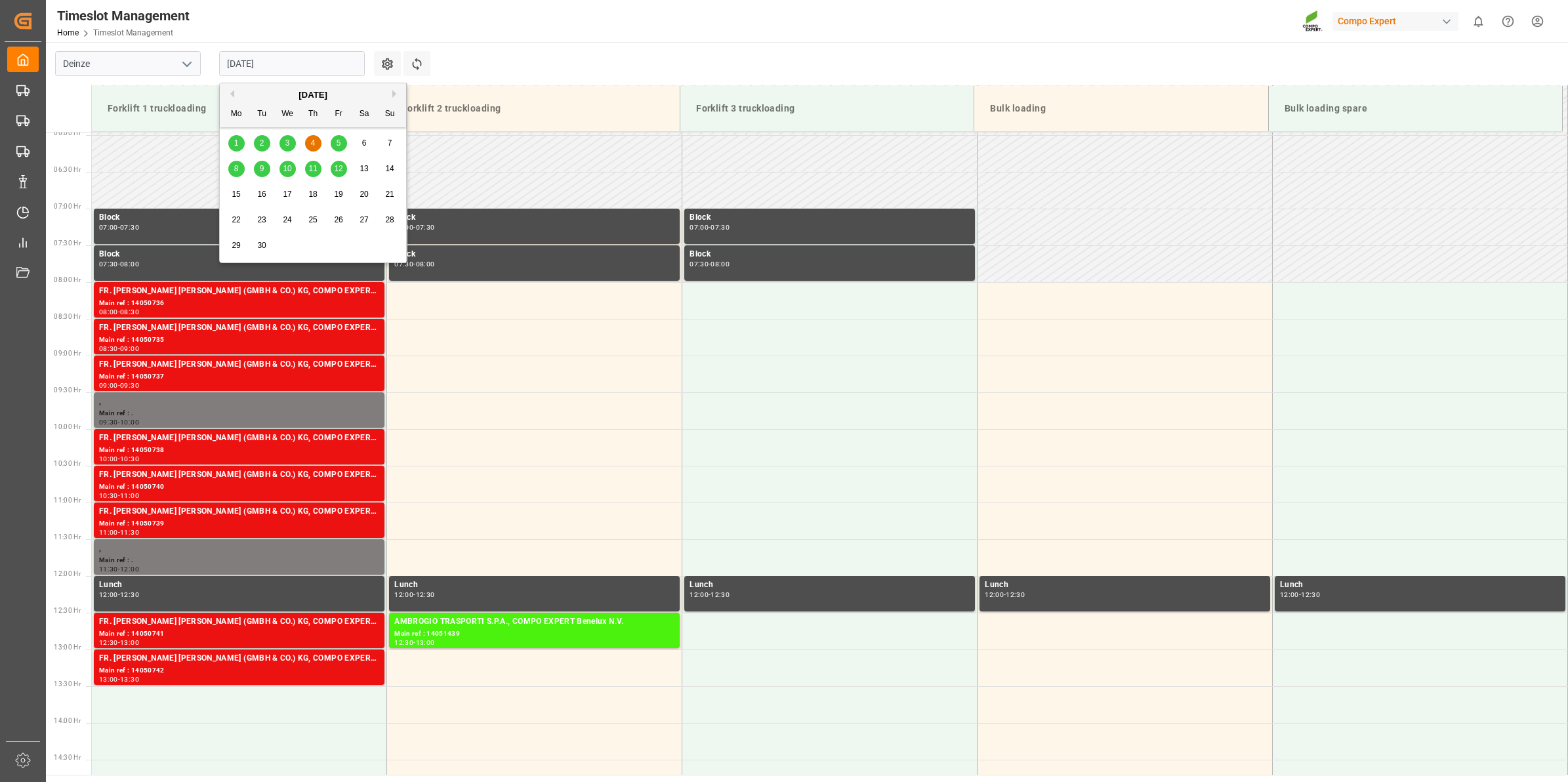
click at [310, 69] on input "[DATE]" at bounding box center [291, 64] width 146 height 25
click at [338, 142] on span "5" at bounding box center [339, 143] width 4 height 9
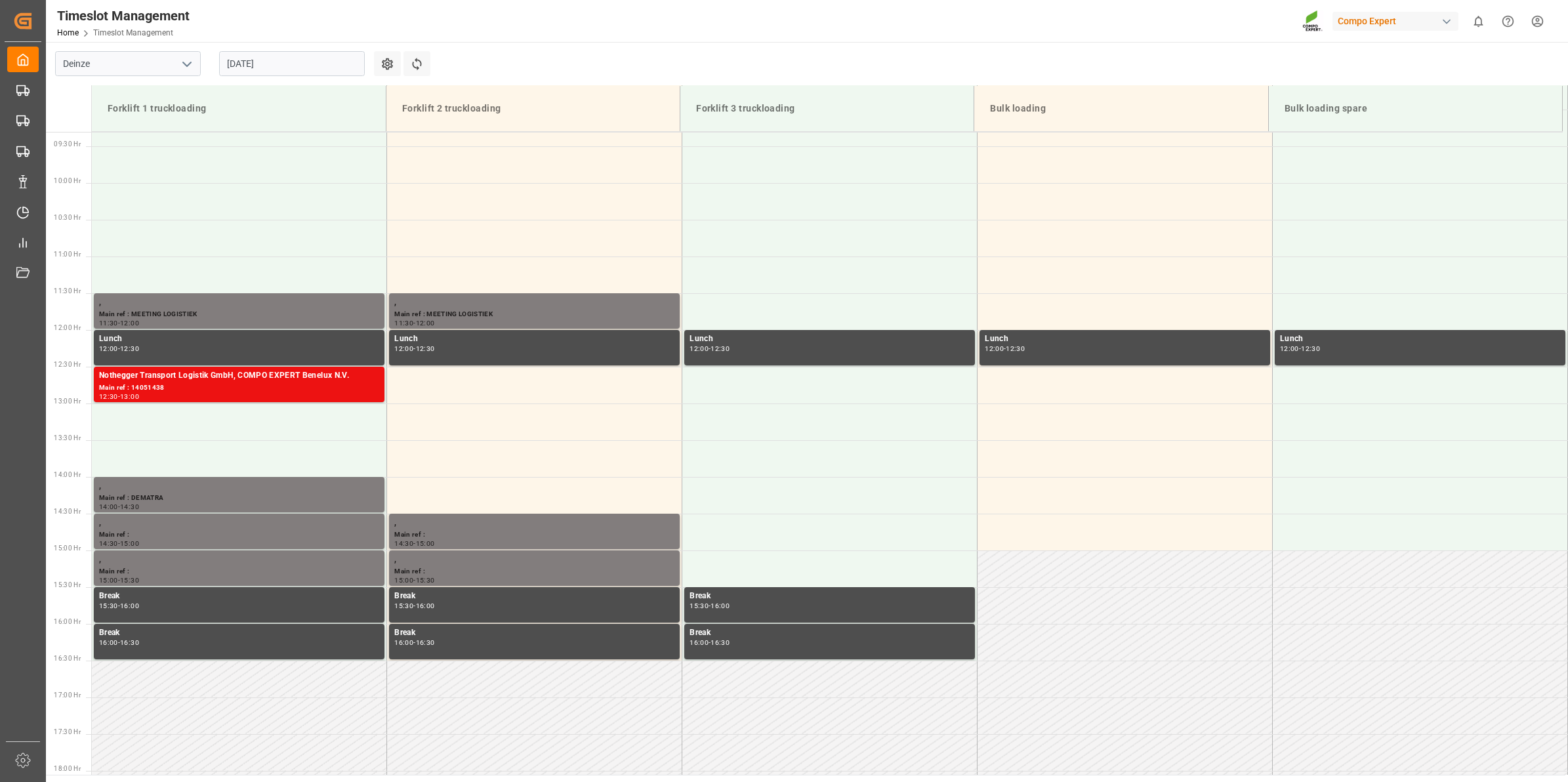
scroll to position [520, 0]
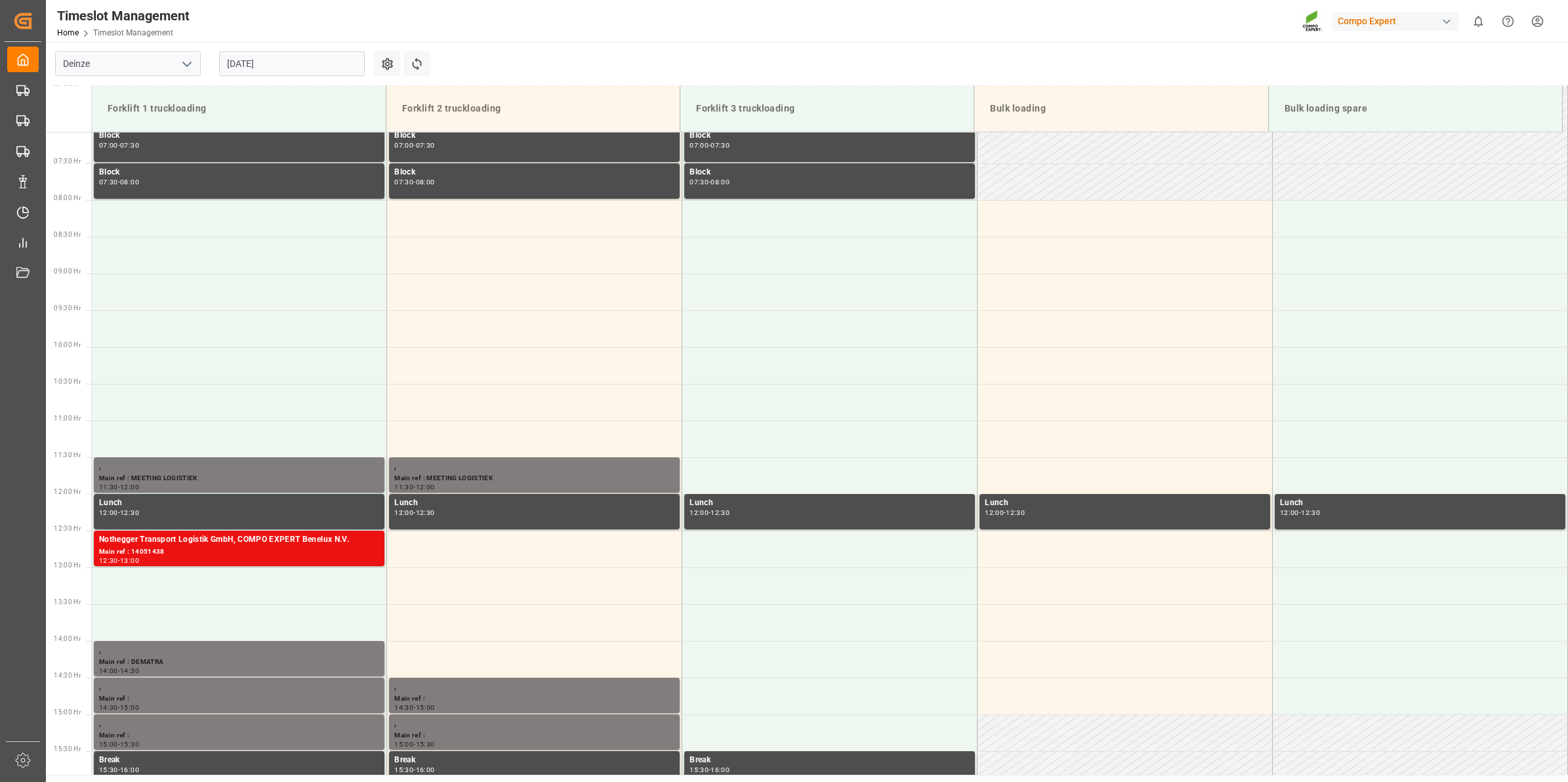
click at [271, 61] on input "[DATE]" at bounding box center [291, 64] width 146 height 25
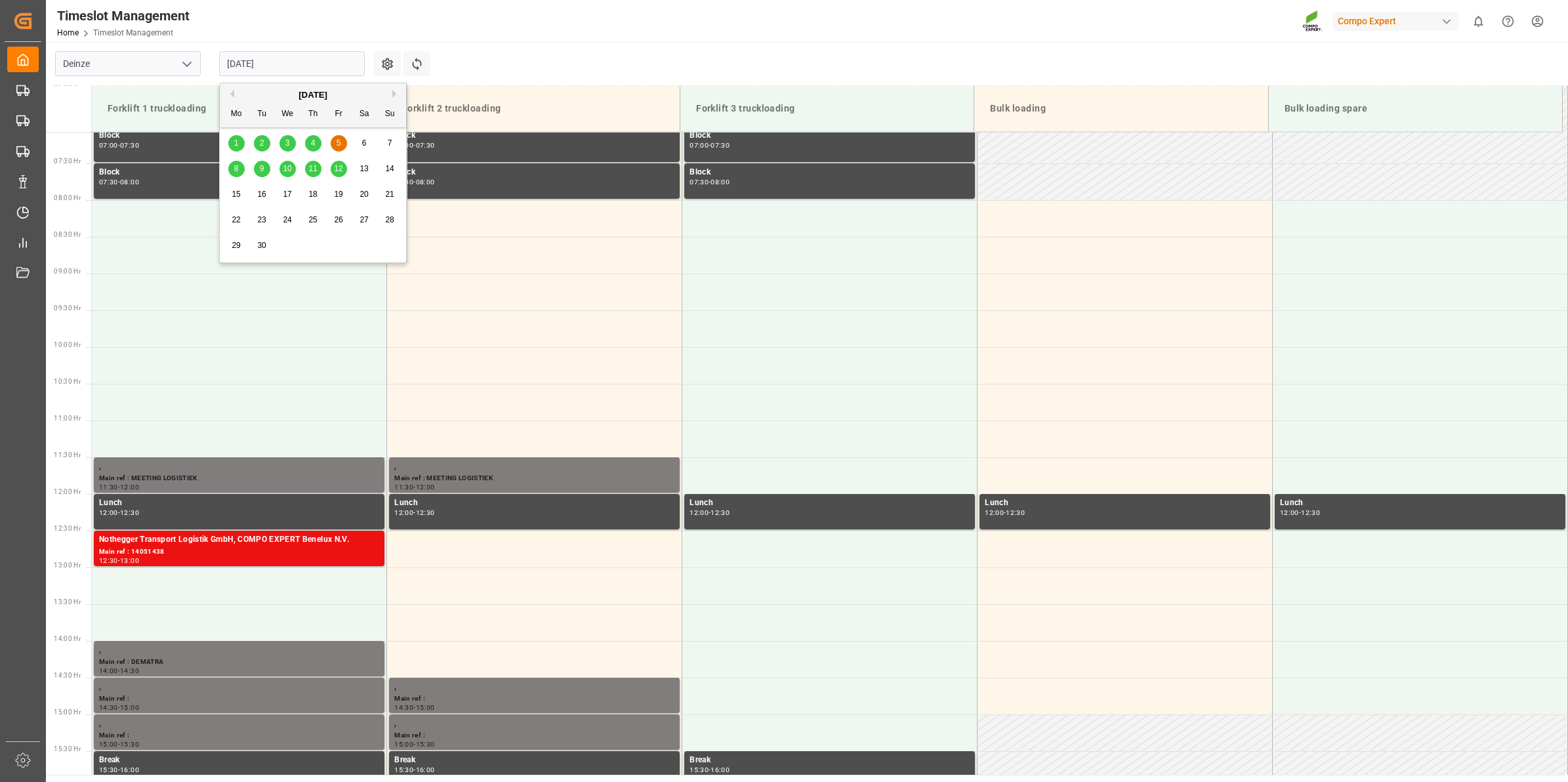
click at [241, 169] on div "8" at bounding box center [236, 170] width 17 height 16
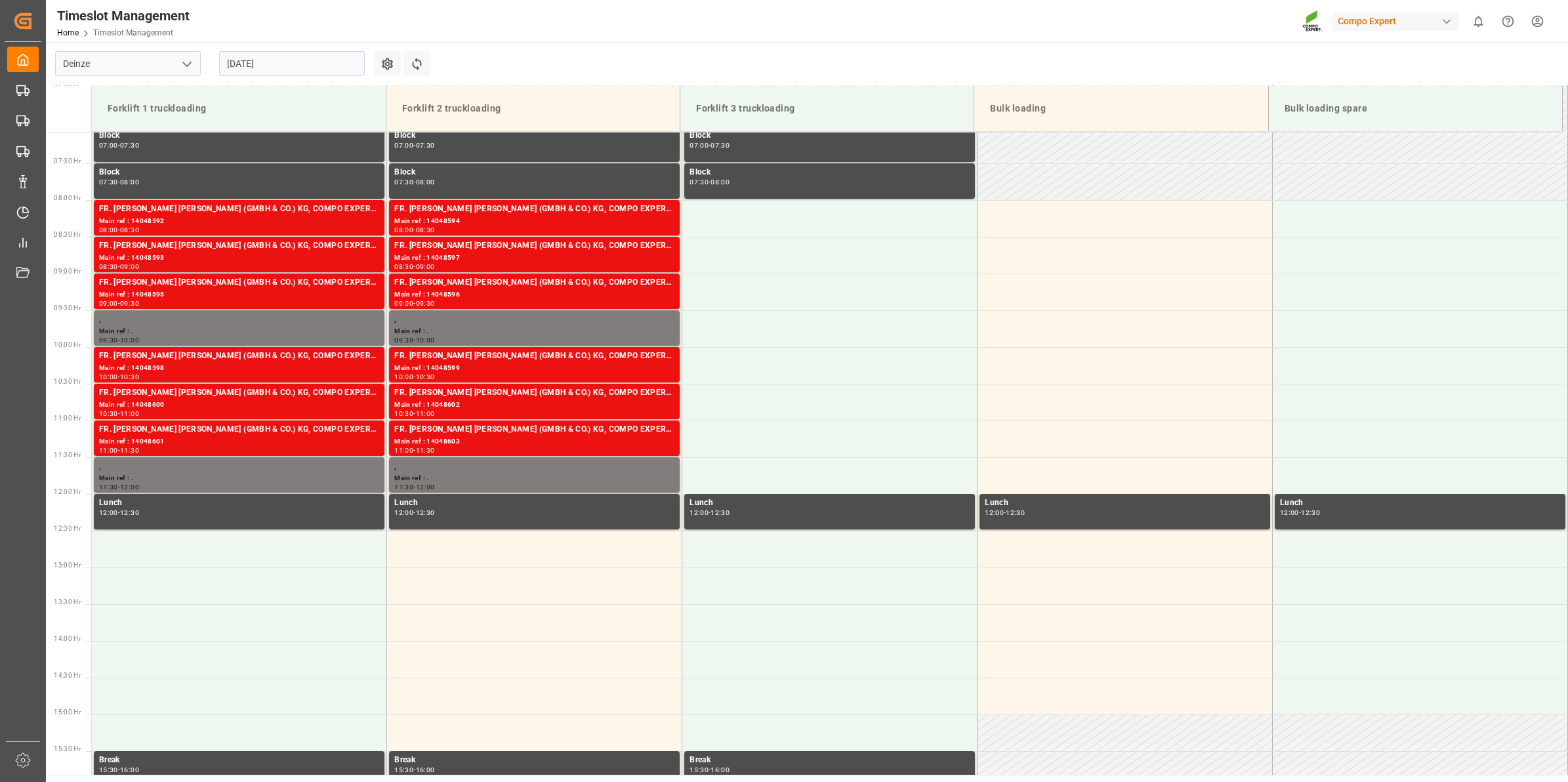
click at [264, 66] on input "[DATE]" at bounding box center [291, 64] width 146 height 25
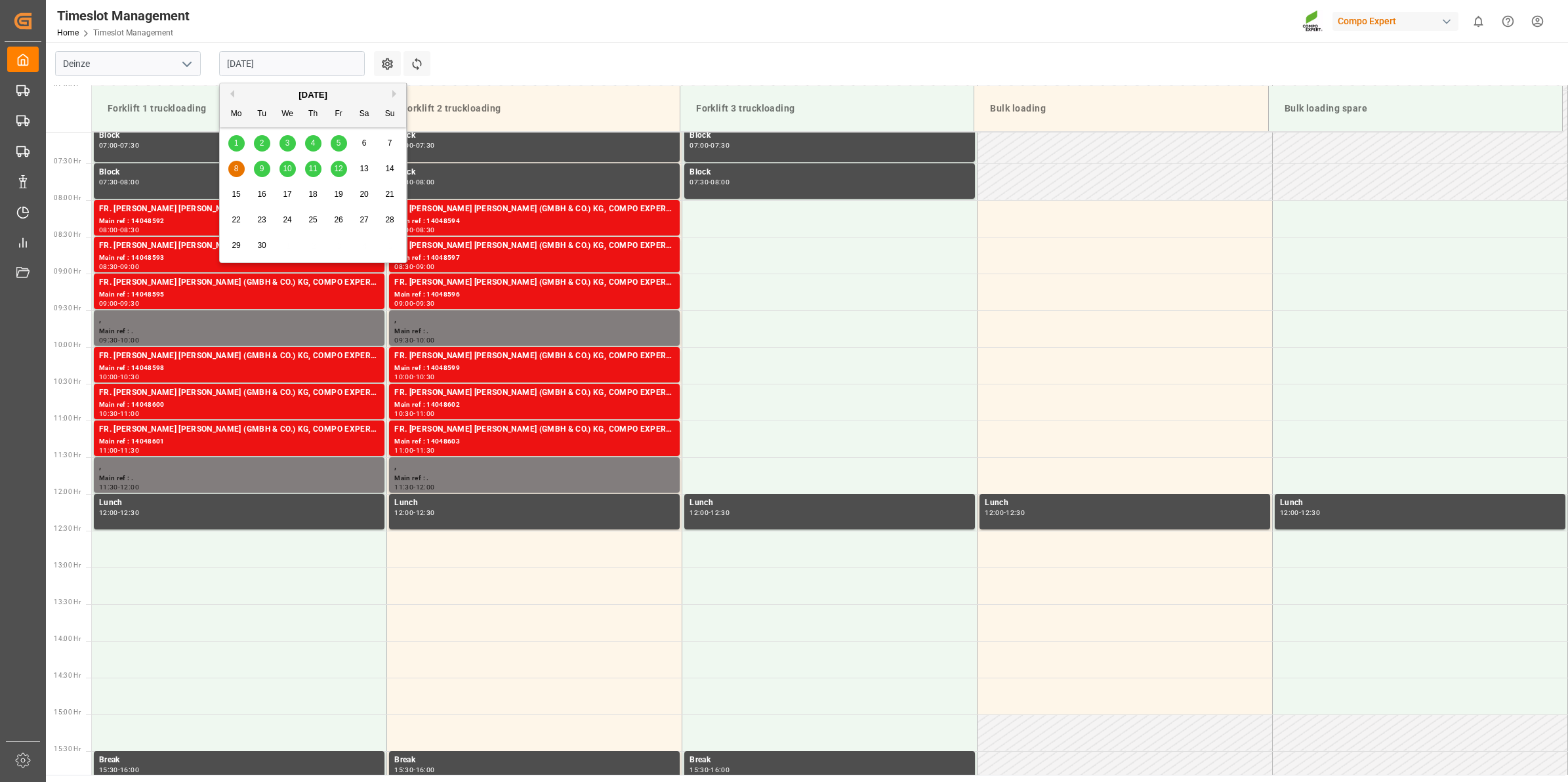
click at [262, 170] on span "9" at bounding box center [262, 168] width 4 height 9
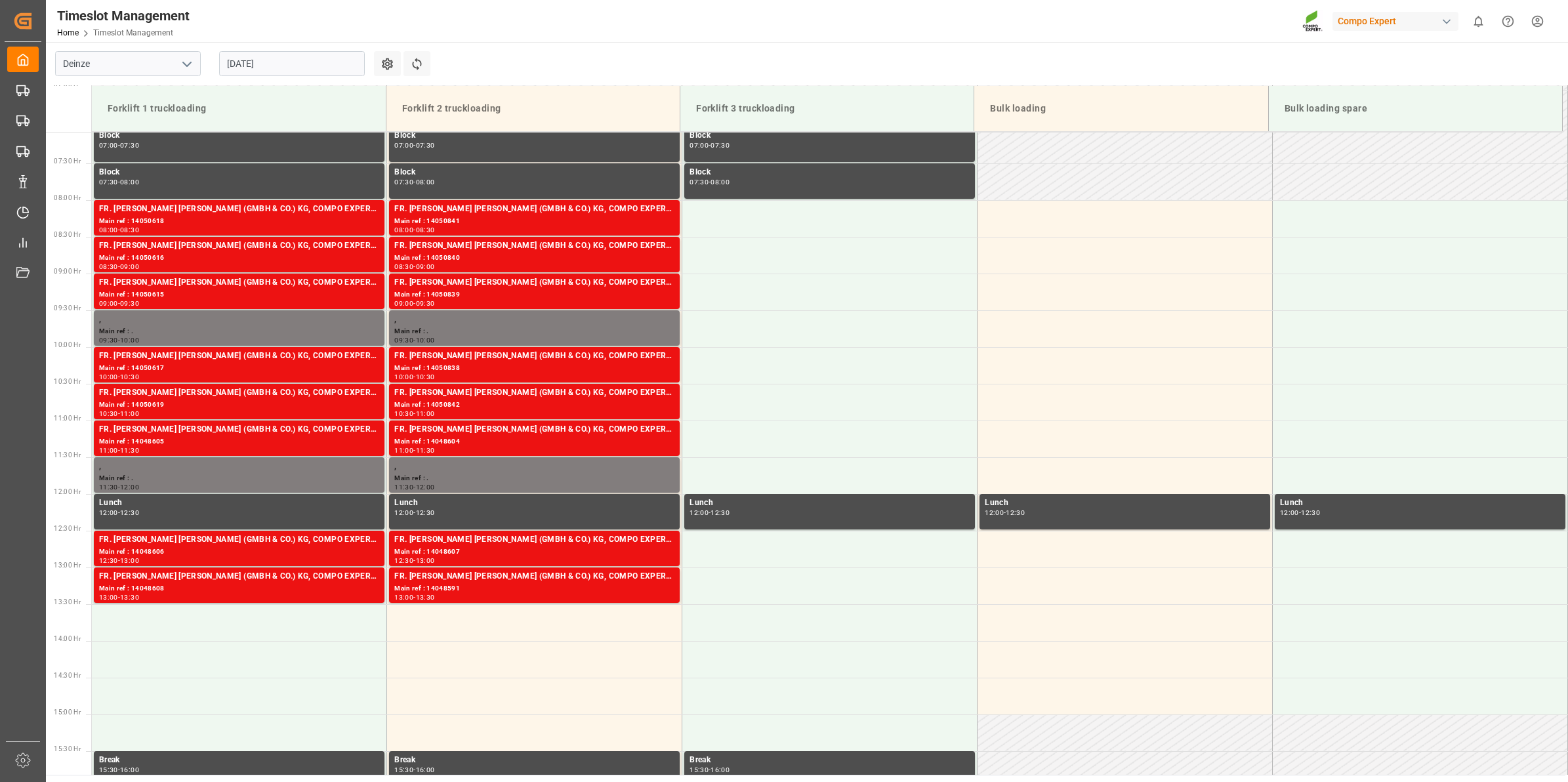
click at [262, 56] on input "09.09.2025" at bounding box center [291, 64] width 146 height 25
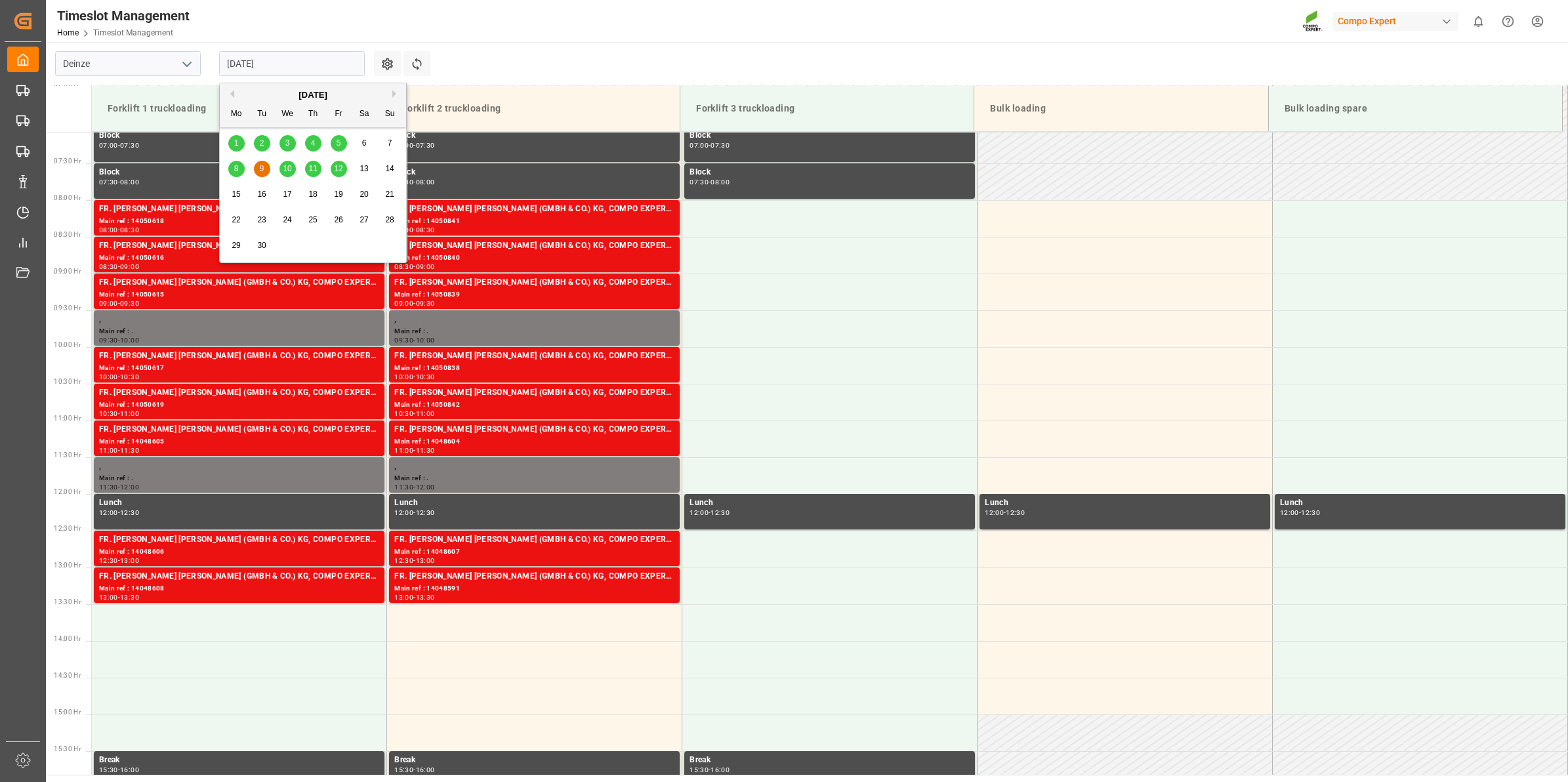
click at [294, 175] on div "10" at bounding box center [288, 170] width 17 height 16
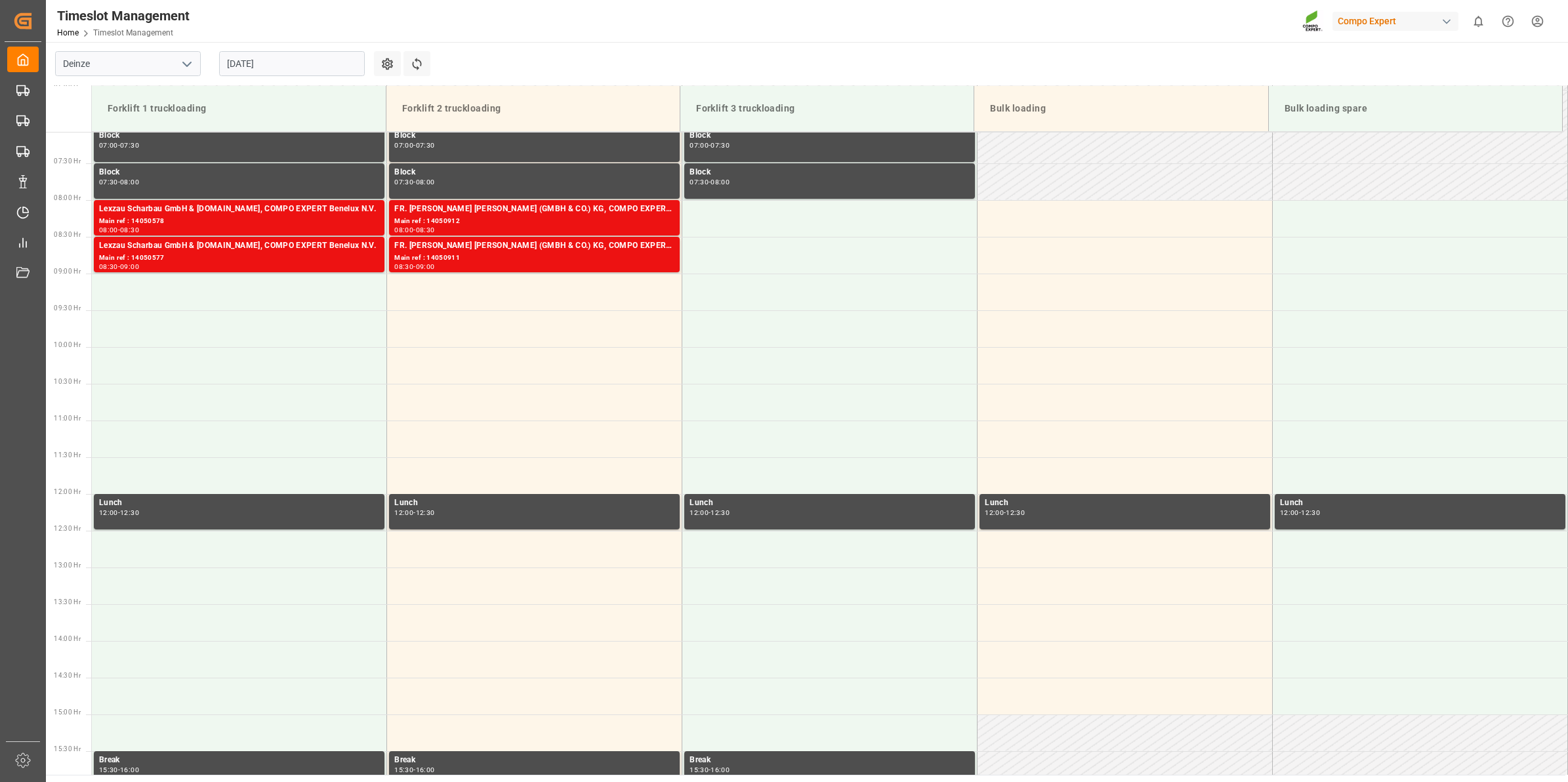
click at [297, 77] on div "10.09.2025" at bounding box center [292, 64] width 164 height 43
click at [297, 70] on input "10.09.2025" at bounding box center [291, 64] width 146 height 25
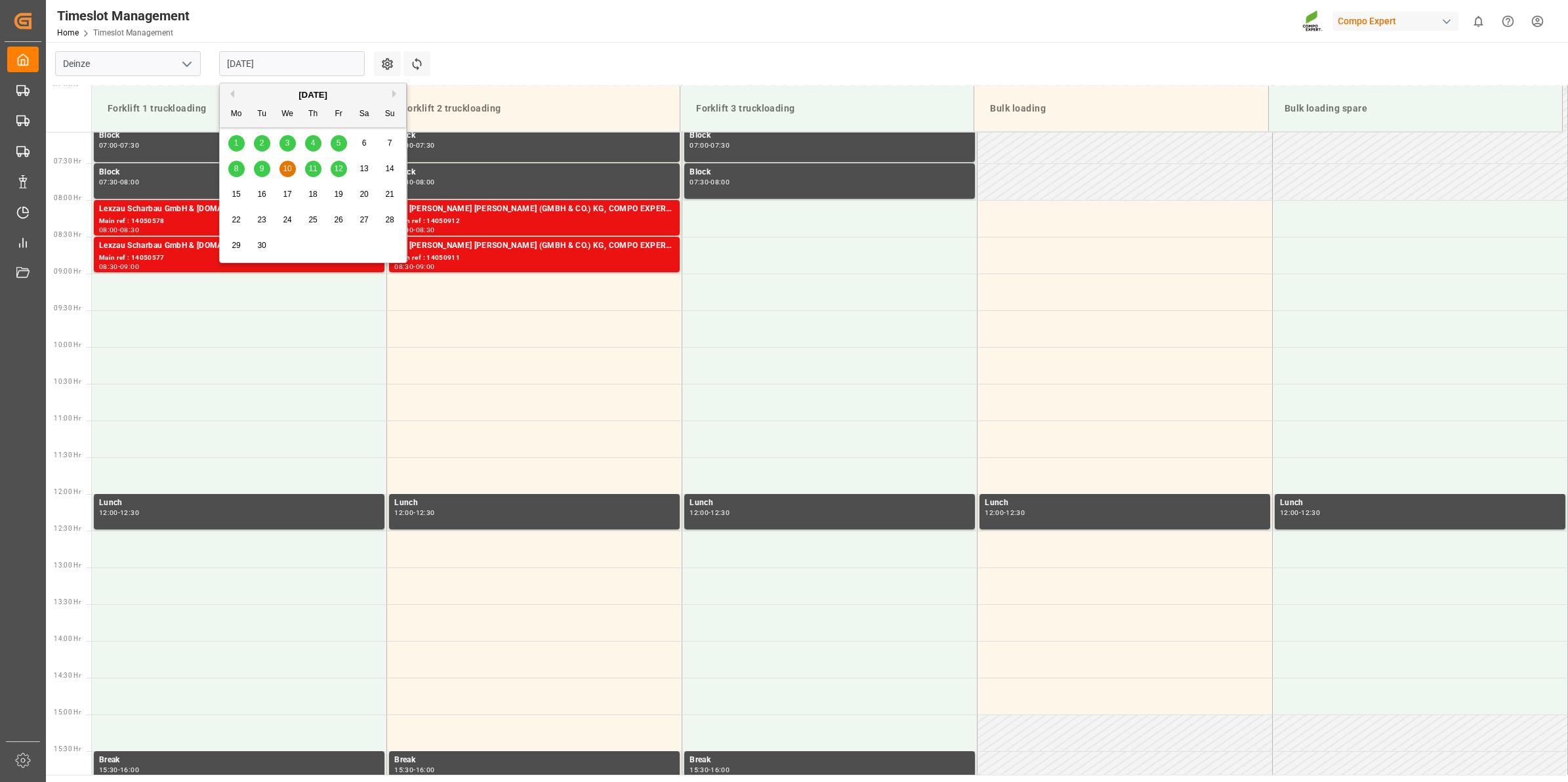
click at [320, 172] on div "11" at bounding box center [313, 170] width 17 height 16
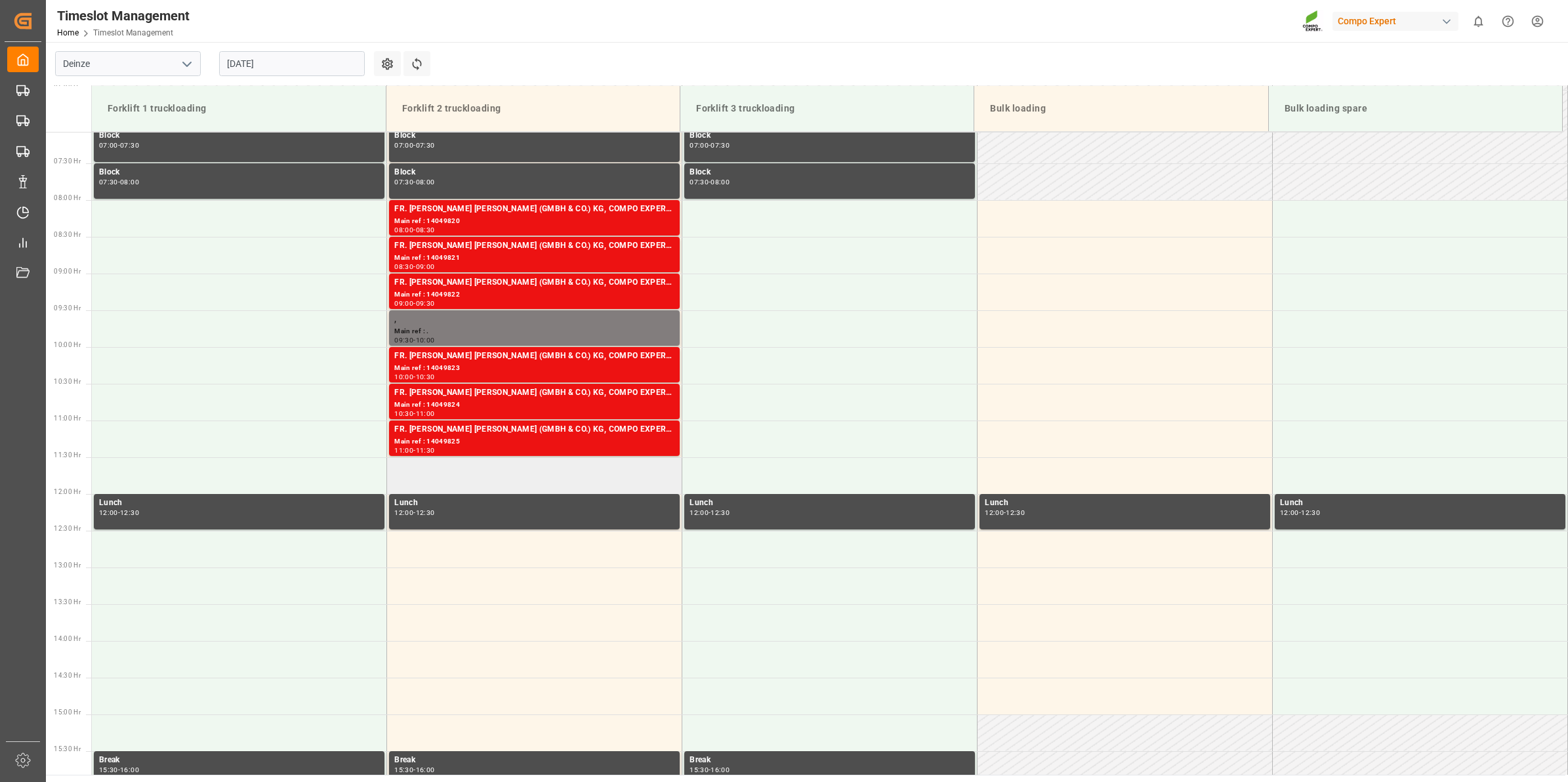
click at [463, 461] on td at bounding box center [534, 475] width 295 height 37
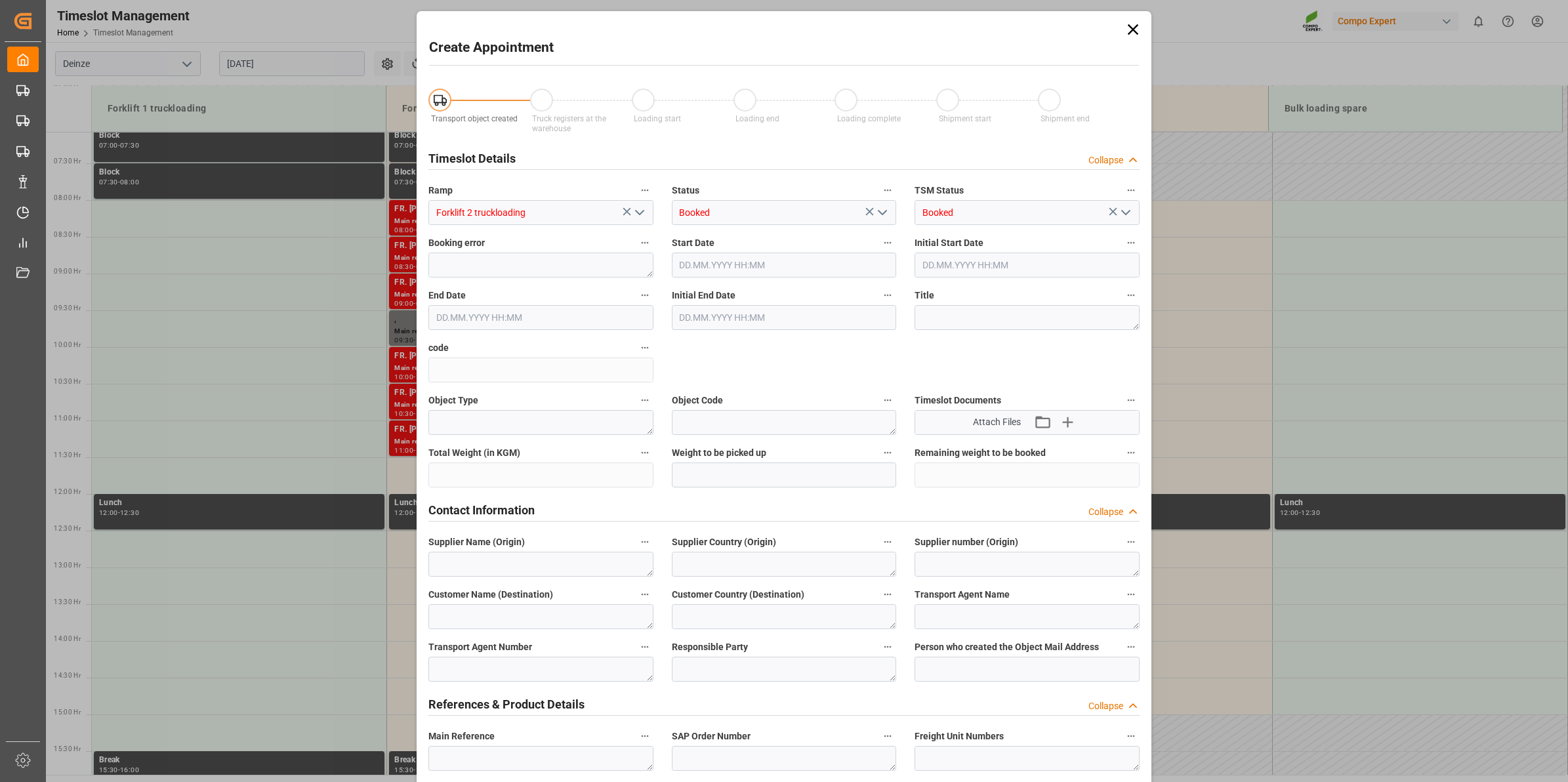
type input "11.09.2025 11:30"
type input "11.09.2025 12:00"
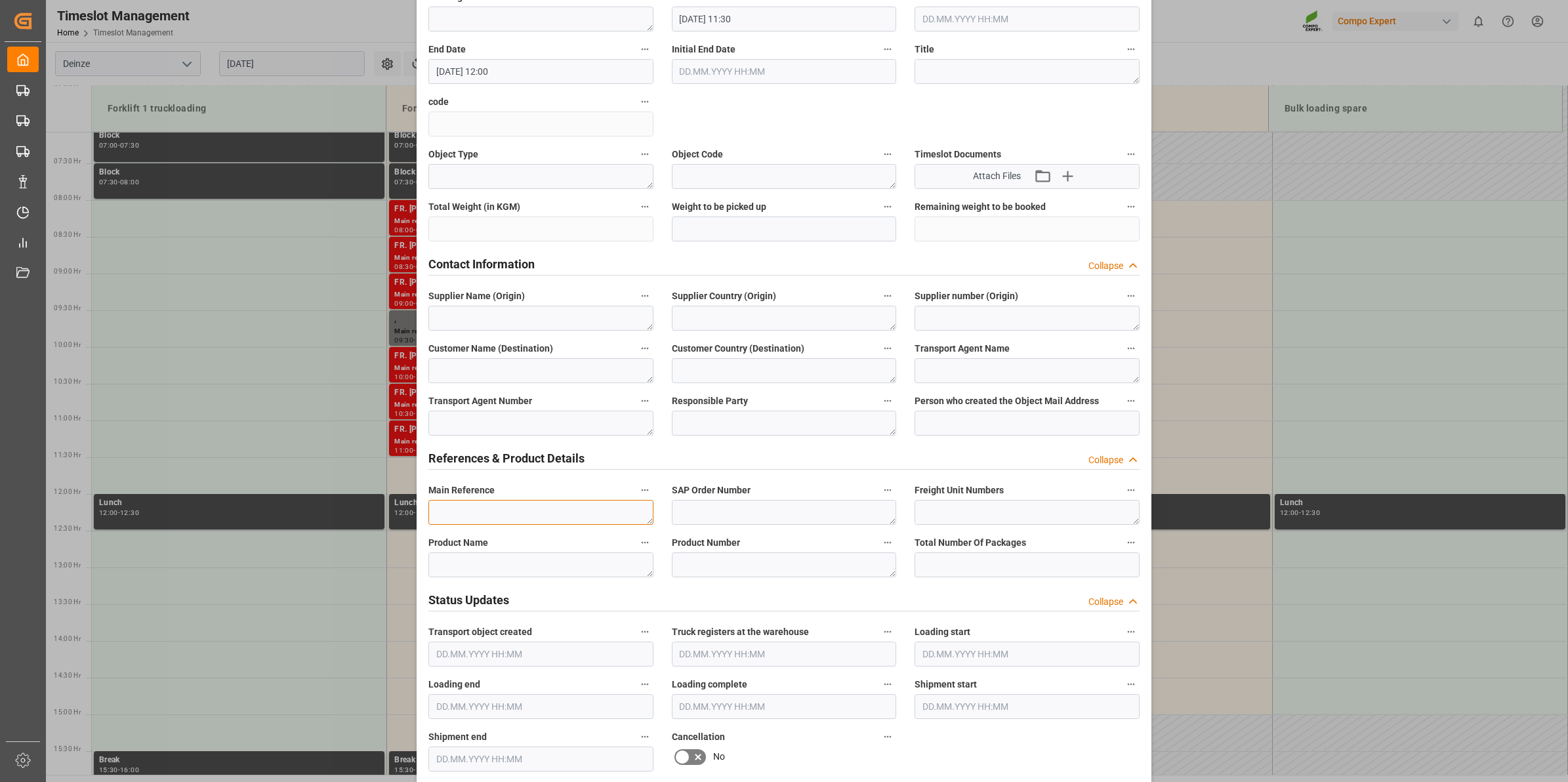
click at [547, 515] on textarea at bounding box center [541, 512] width 225 height 25
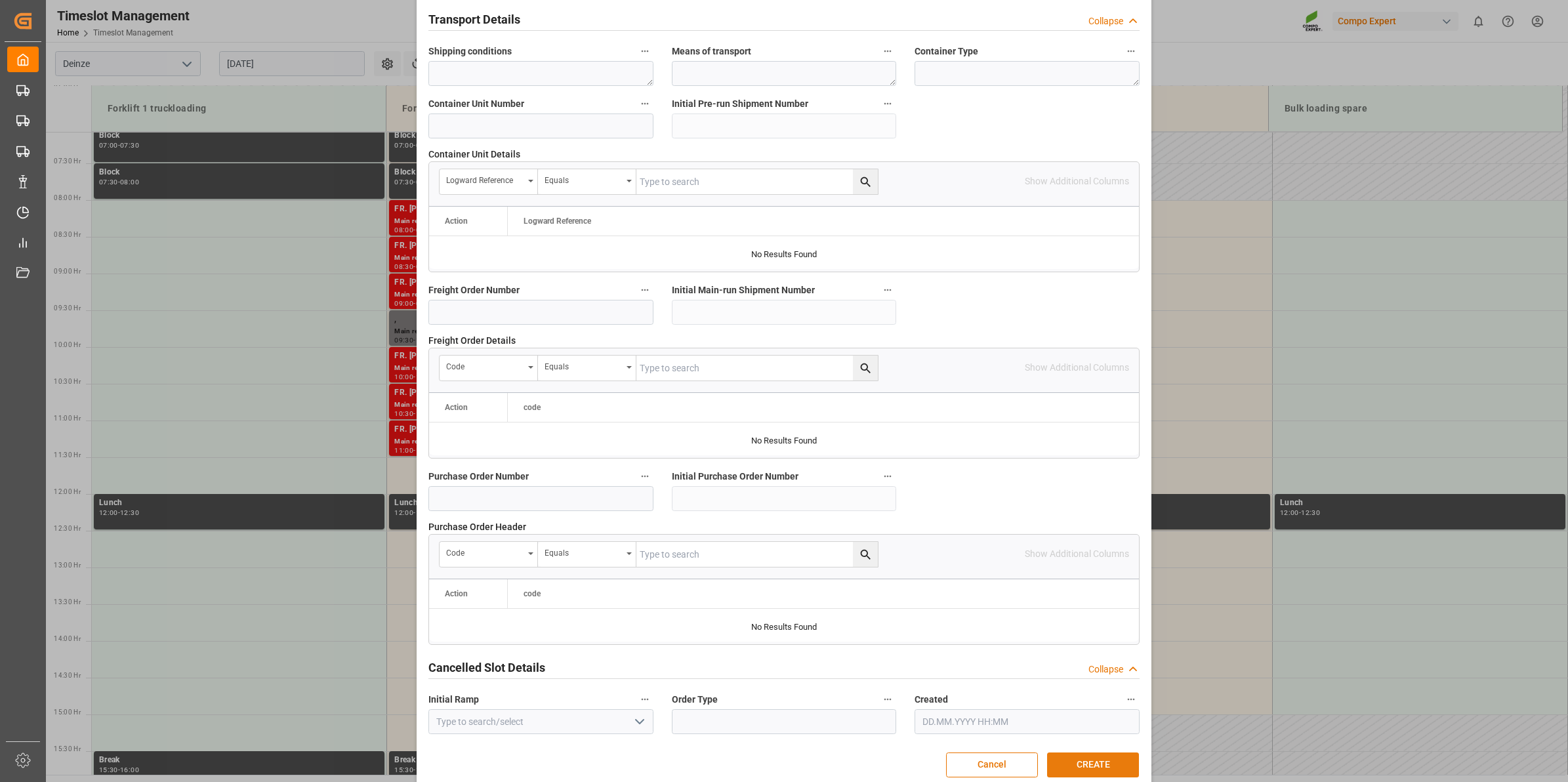
scroll to position [1041, 0]
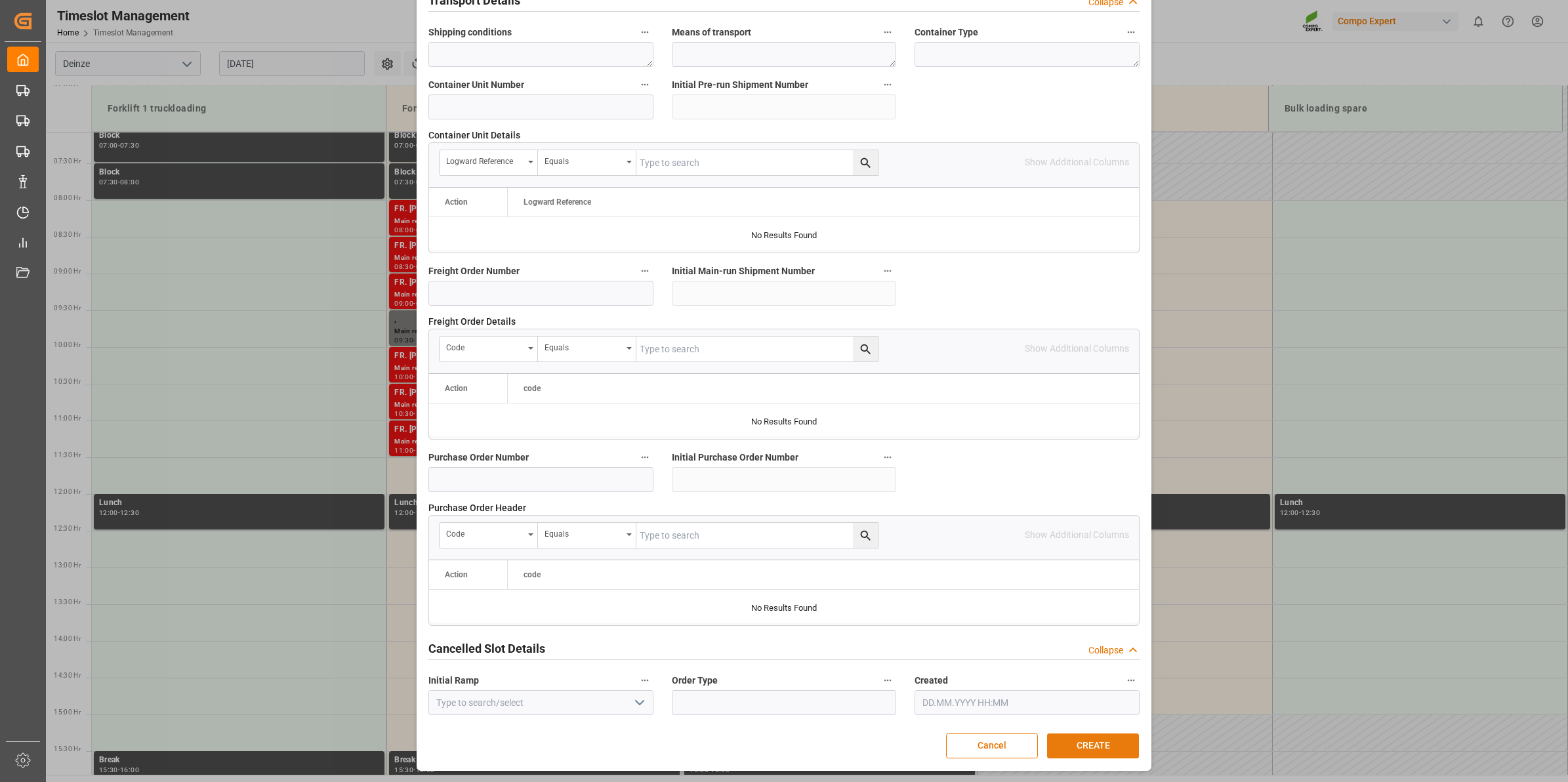
type textarea "."
click at [1093, 753] on button "CREATE" at bounding box center [1093, 746] width 92 height 25
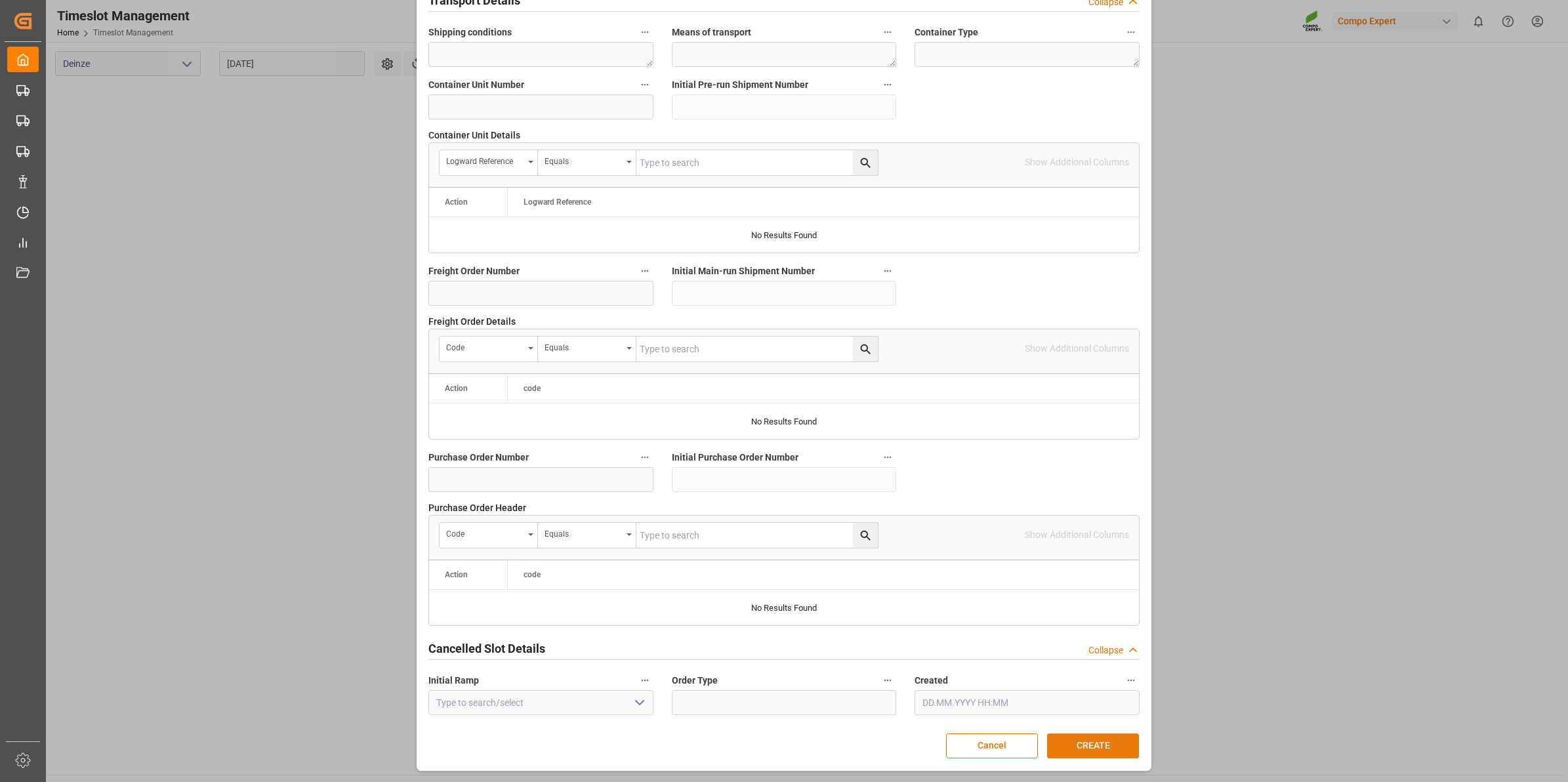
click at [1093, 752] on button "CREATE" at bounding box center [1093, 746] width 92 height 25
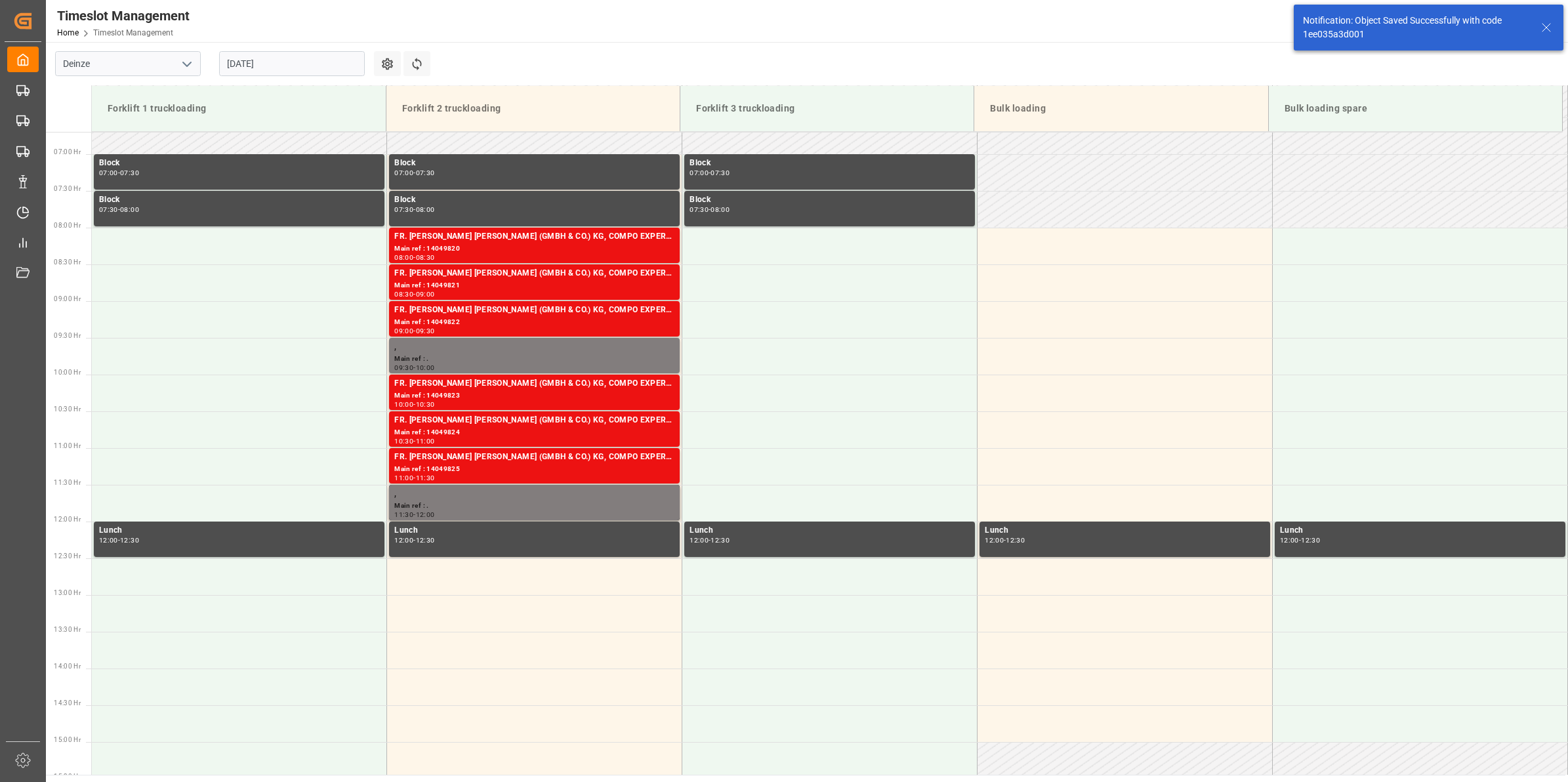
scroll to position [574, 0]
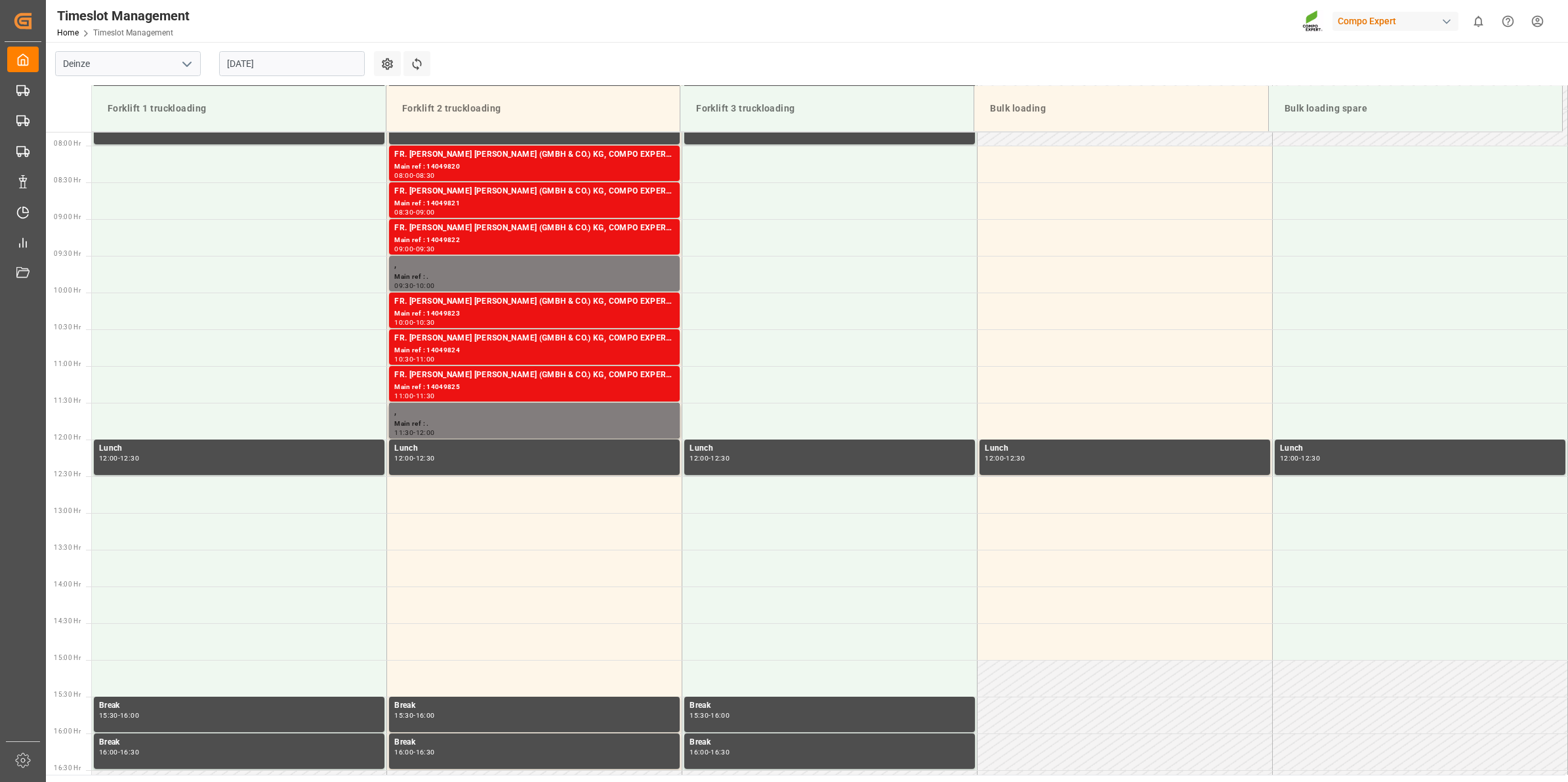
click at [287, 66] on input "11.09.2025" at bounding box center [291, 64] width 146 height 25
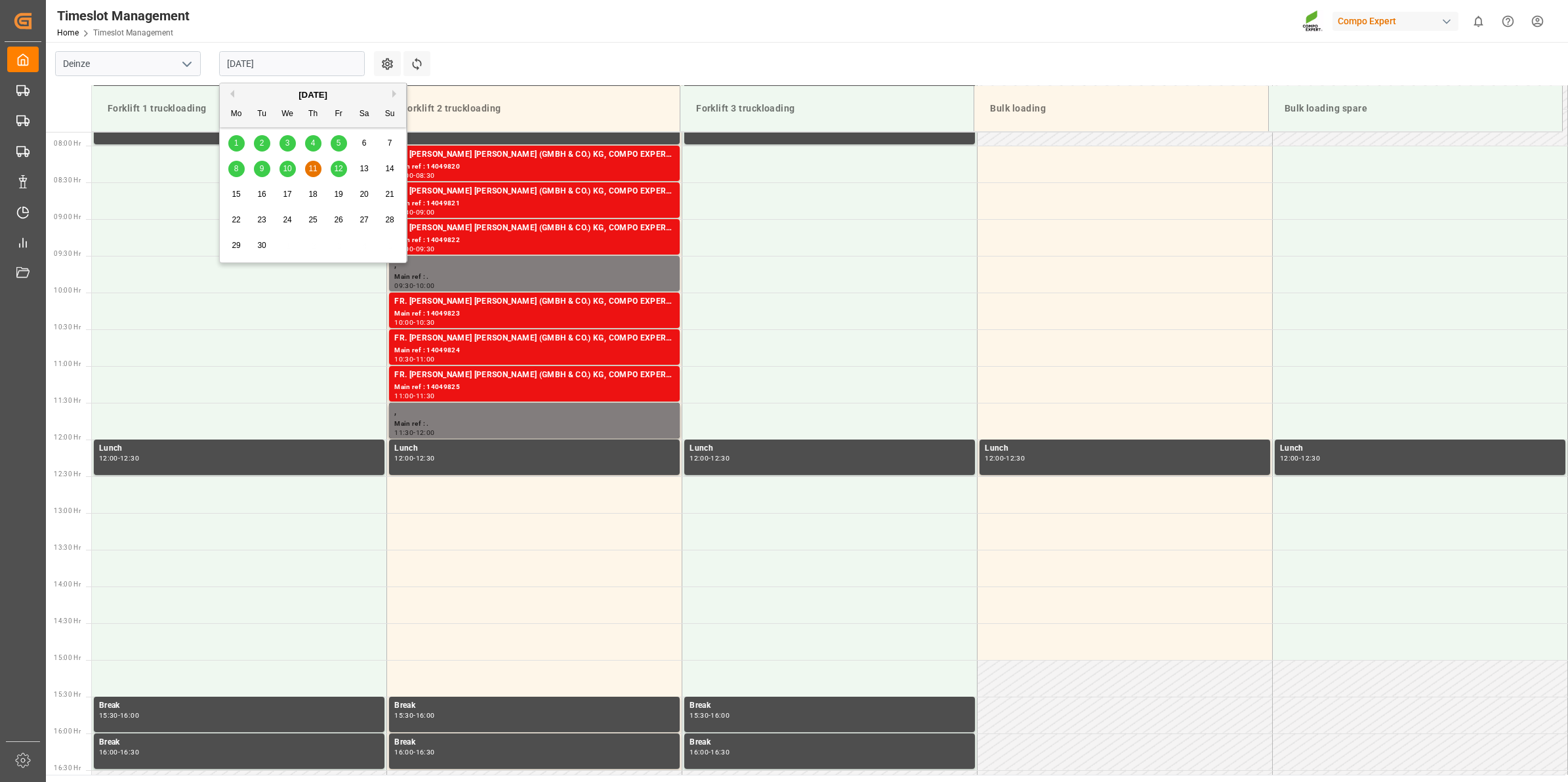
click at [339, 166] on span "12" at bounding box center [339, 168] width 9 height 9
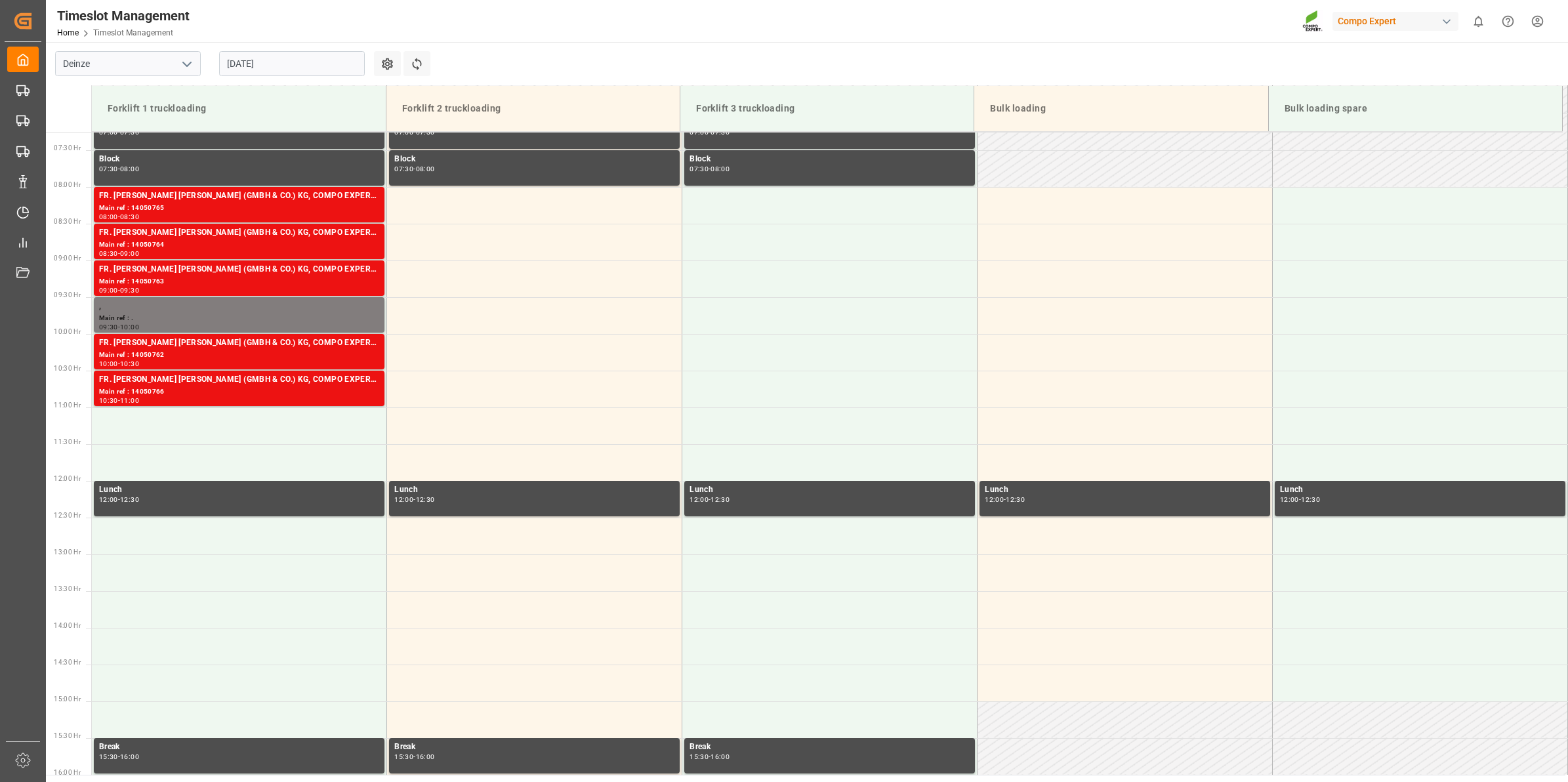
scroll to position [538, 0]
